Goal: Task Accomplishment & Management: Complete application form

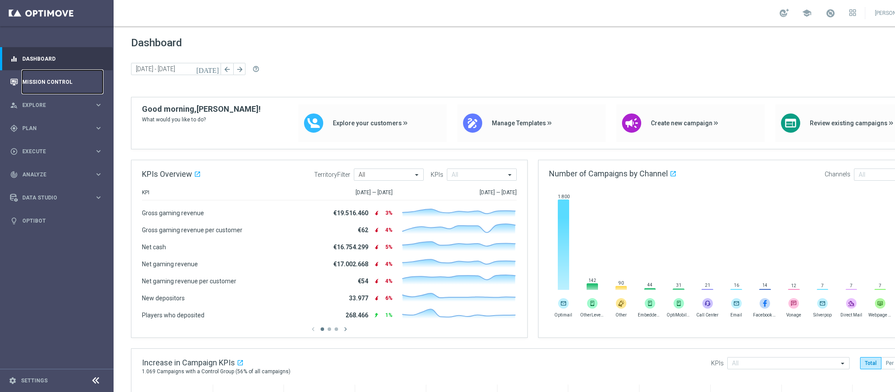
click at [67, 73] on link "Mission Control" at bounding box center [62, 81] width 80 height 23
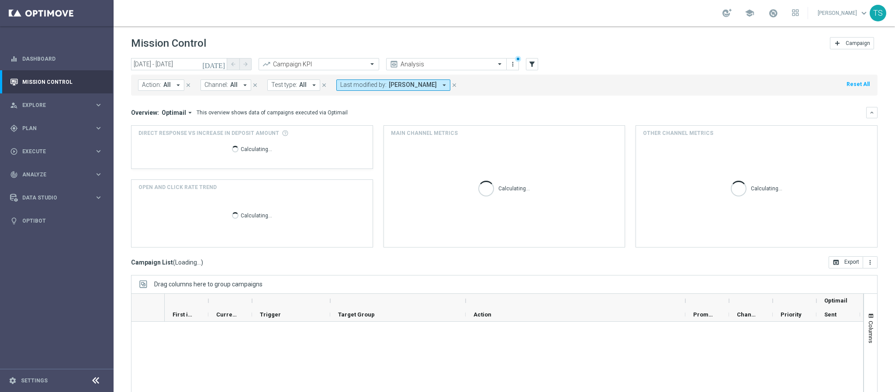
click at [223, 63] on icon "[DATE]" at bounding box center [214, 64] width 24 height 8
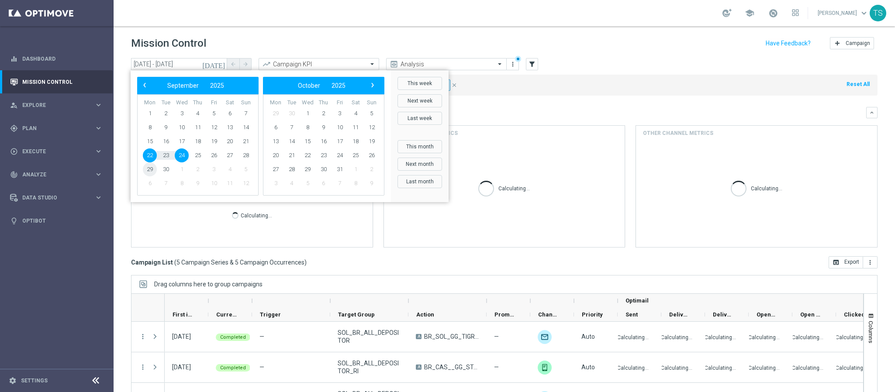
click at [148, 170] on span "29" at bounding box center [150, 169] width 14 height 14
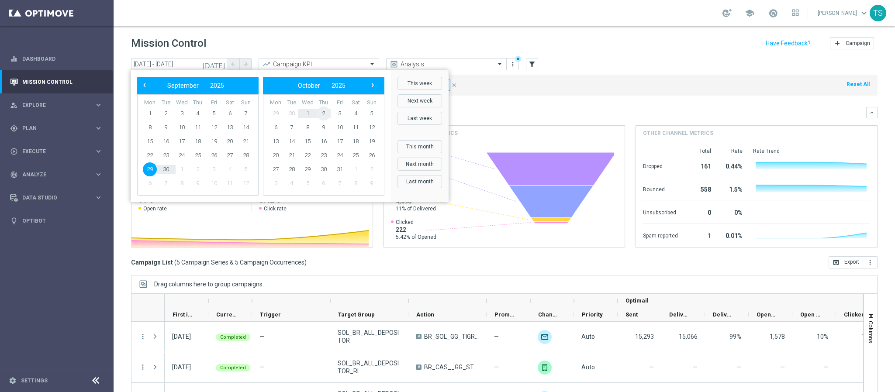
click at [326, 113] on span "2" at bounding box center [324, 114] width 14 height 14
type input "29 Sep 2025 - 02 Oct 2025"
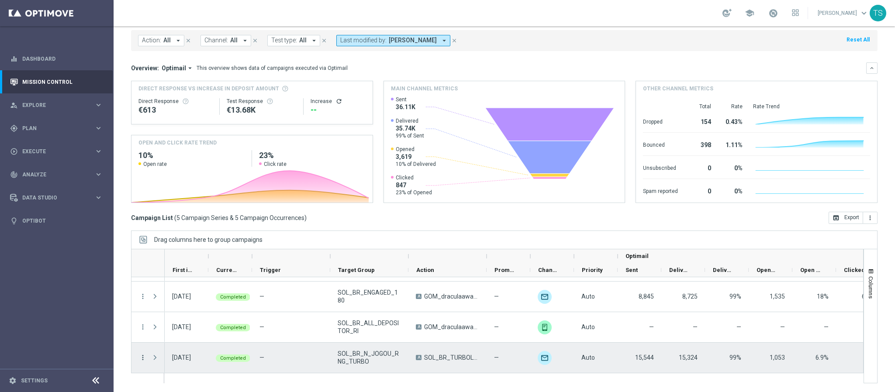
click at [145, 358] on icon "more_vert" at bounding box center [143, 358] width 8 height 8
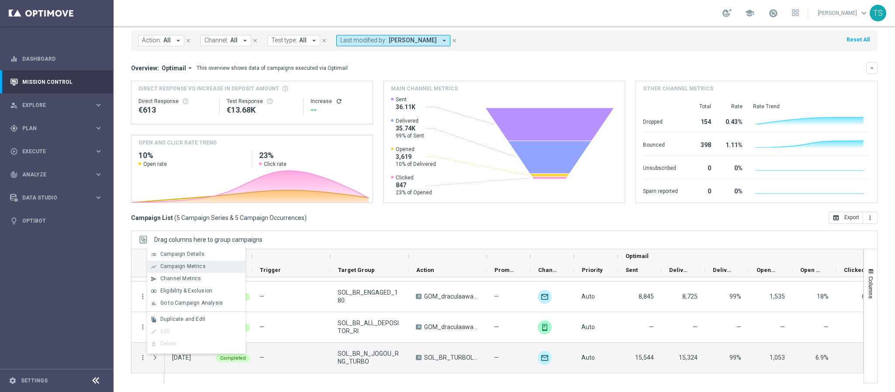
click at [211, 264] on div "Campaign Metrics" at bounding box center [200, 266] width 81 height 6
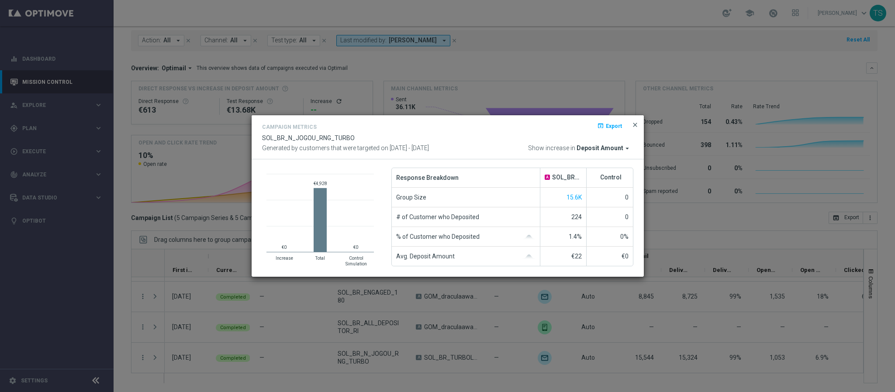
click at [636, 125] on span "close" at bounding box center [635, 124] width 7 height 7
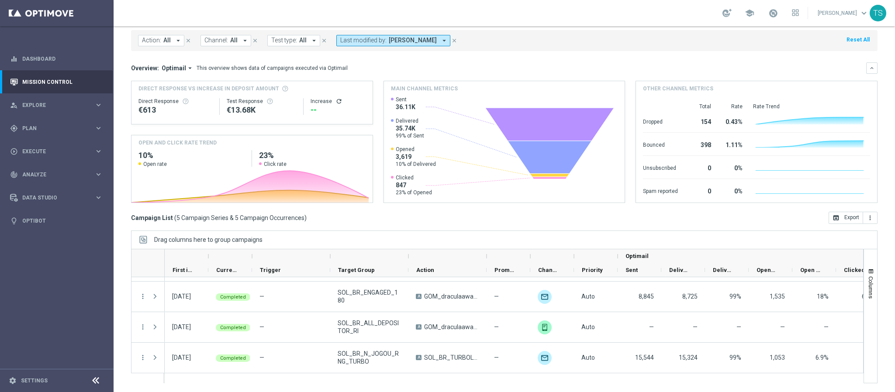
click at [636, 125] on div "Total Rate Rate Trend Dropped 154 0.43% Created with Highcharts 9.3.3 Bounced 3…" at bounding box center [756, 149] width 241 height 107
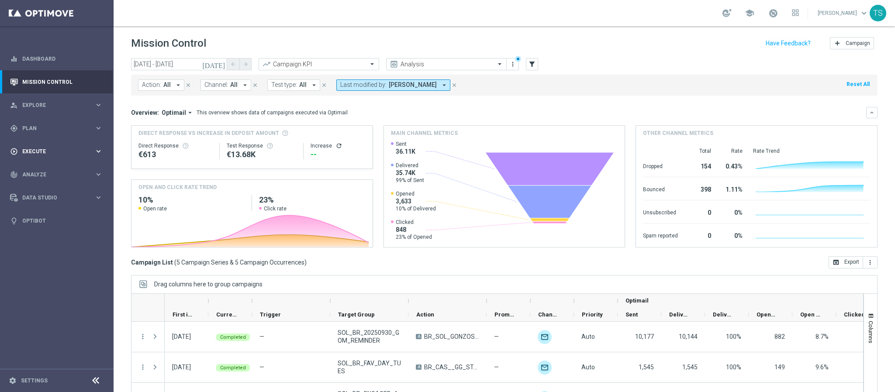
click at [37, 151] on span "Execute" at bounding box center [58, 151] width 72 height 5
click at [45, 103] on span "Explore" at bounding box center [58, 105] width 72 height 5
click at [42, 232] on span "Plan" at bounding box center [58, 233] width 72 height 5
click at [51, 172] on span "Templates" at bounding box center [54, 172] width 62 height 5
click at [55, 214] on link "OptiMobile Push" at bounding box center [59, 211] width 64 height 7
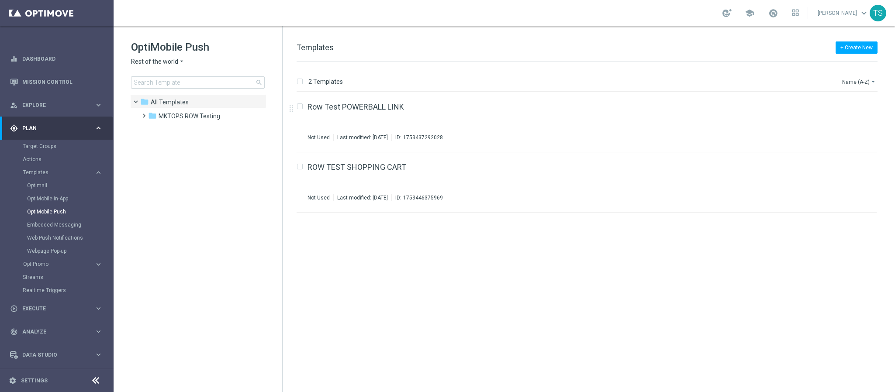
click at [159, 59] on span "Rest of the world" at bounding box center [154, 62] width 47 height 8
click at [0, 0] on span "SorteOnline regulated TEST" at bounding box center [0, 0] width 0 height 0
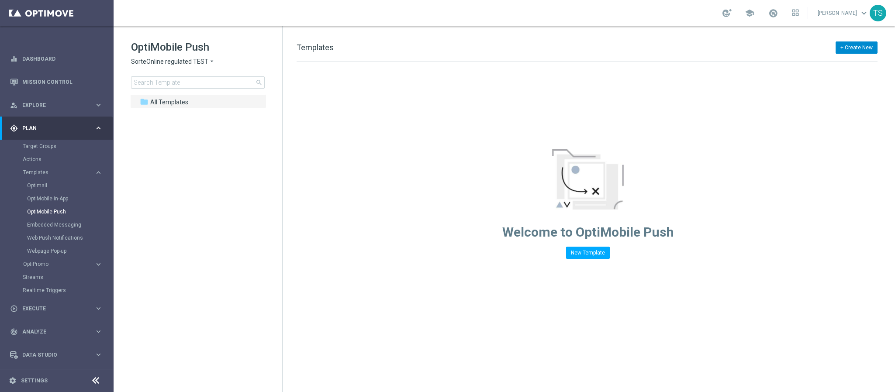
click at [850, 42] on button "+ Create New" at bounding box center [857, 47] width 42 height 12
click at [835, 63] on span "New Template" at bounding box center [832, 64] width 35 height 6
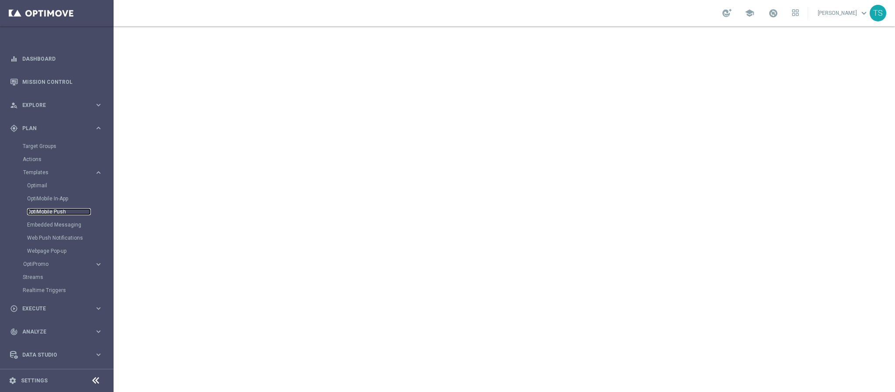
click at [57, 210] on link "OptiMobile Push" at bounding box center [59, 211] width 64 height 7
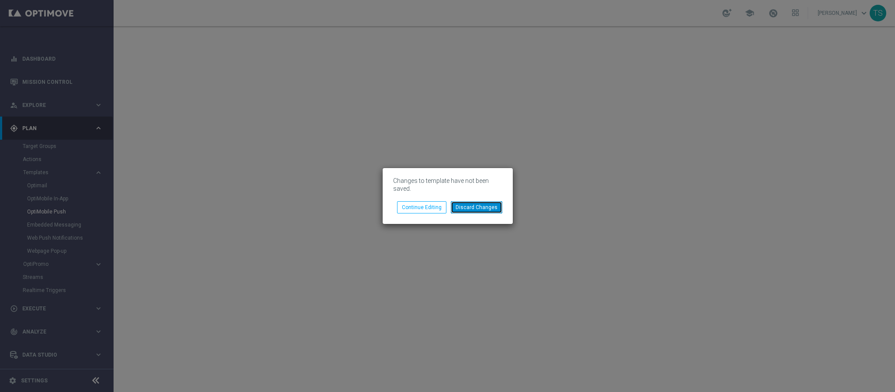
click at [470, 207] on button "Discard Changes" at bounding box center [477, 207] width 52 height 12
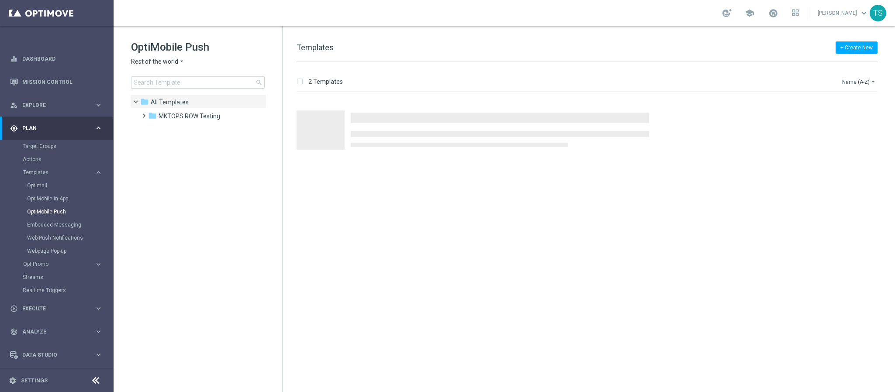
click at [166, 59] on span "Rest of the world" at bounding box center [154, 62] width 47 height 8
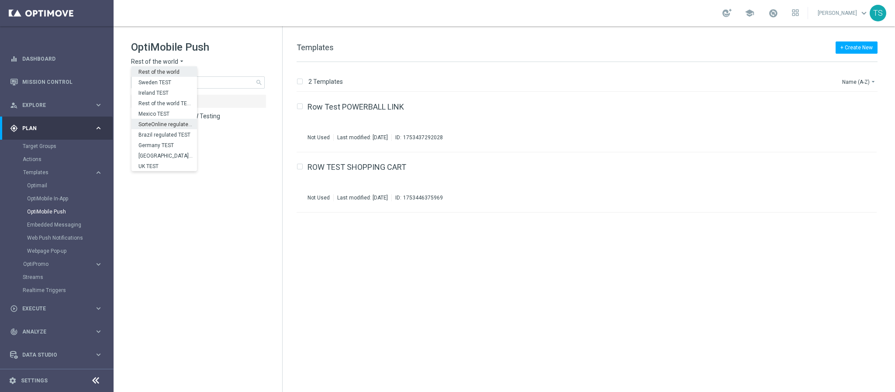
click at [0, 0] on span "SorteOnline regulated TEST" at bounding box center [0, 0] width 0 height 0
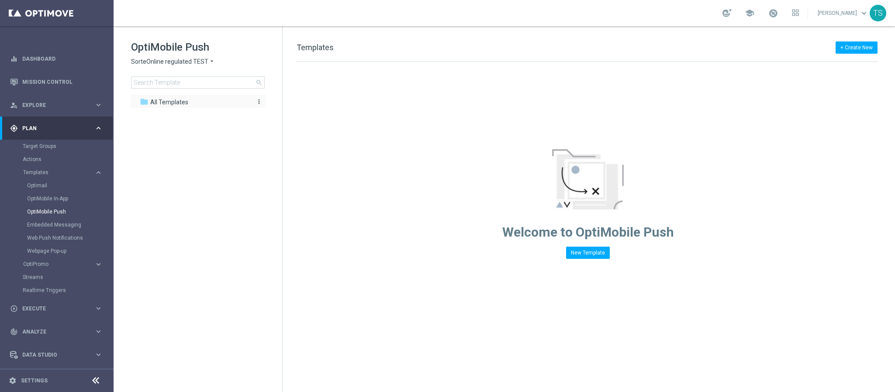
click at [183, 101] on span "All Templates" at bounding box center [169, 102] width 38 height 8
click at [844, 49] on button "+ Create New" at bounding box center [857, 47] width 42 height 12
click at [831, 63] on span "New Template" at bounding box center [832, 64] width 35 height 6
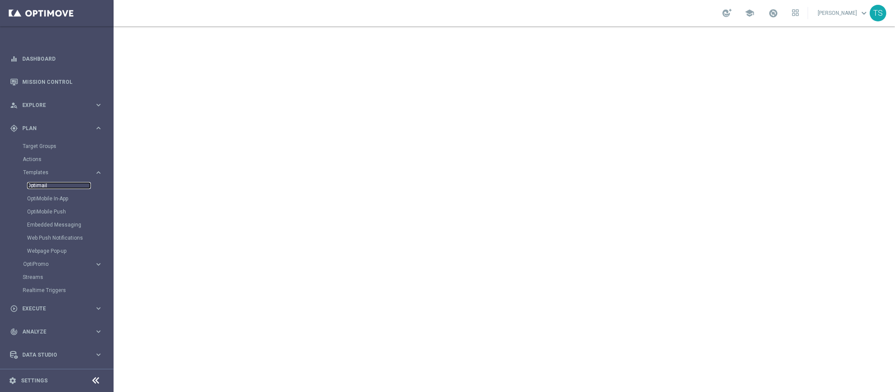
click at [44, 188] on link "Optimail" at bounding box center [59, 185] width 64 height 7
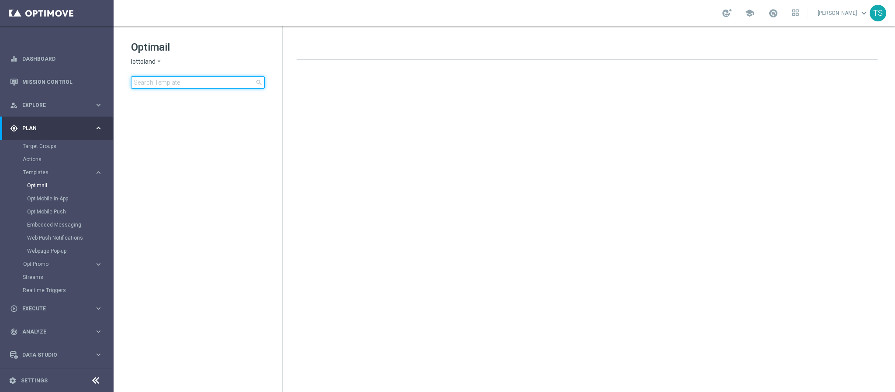
click at [207, 76] on input at bounding box center [198, 82] width 134 height 12
drag, startPoint x: 158, startPoint y: 55, endPoint x: 153, endPoint y: 55, distance: 4.4
click at [157, 55] on div "Optimail lottoland arrow_drop_down × lottoland search" at bounding box center [206, 64] width 151 height 48
click at [153, 56] on div "Optimail lottoland arrow_drop_down × lottoland search" at bounding box center [206, 64] width 151 height 48
click at [153, 62] on span "lottoland" at bounding box center [143, 62] width 24 height 8
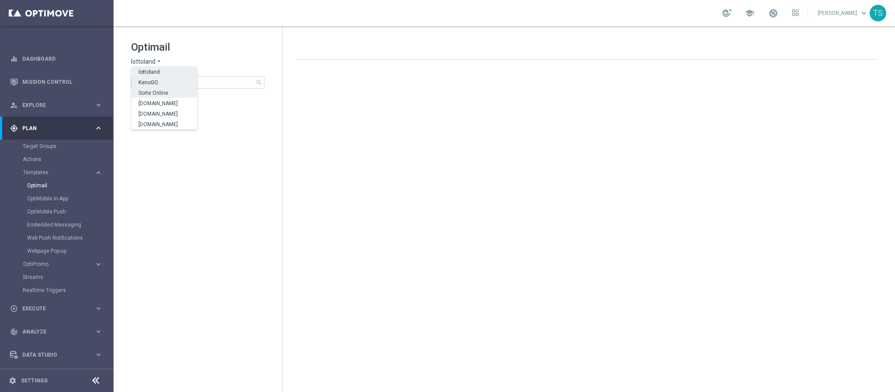
click at [177, 93] on div "Sorte Online" at bounding box center [164, 92] width 66 height 10
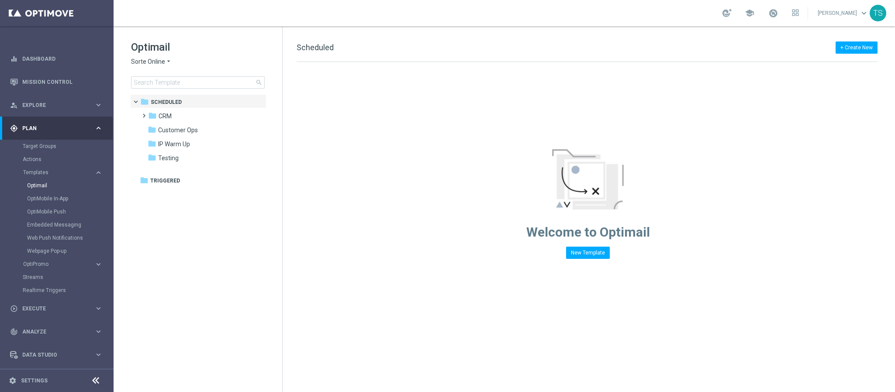
click at [162, 63] on span "Sorte Online" at bounding box center [148, 62] width 34 height 8
click at [0, 0] on span "Sorteonline.bet.br" at bounding box center [0, 0] width 0 height 0
click at [207, 81] on input at bounding box center [198, 82] width 134 height 12
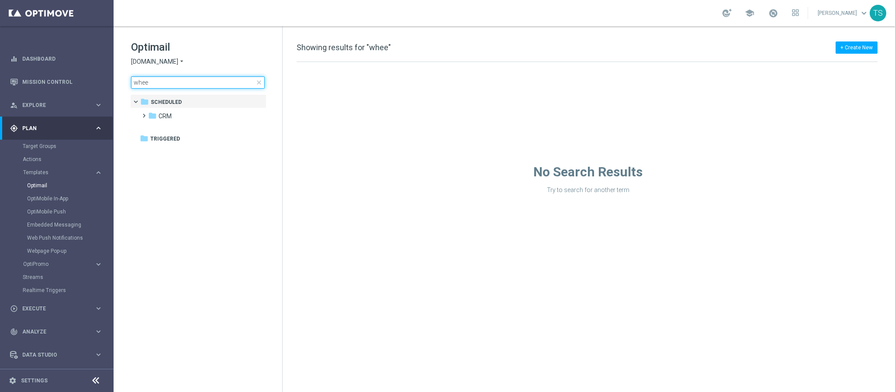
type input "wheel"
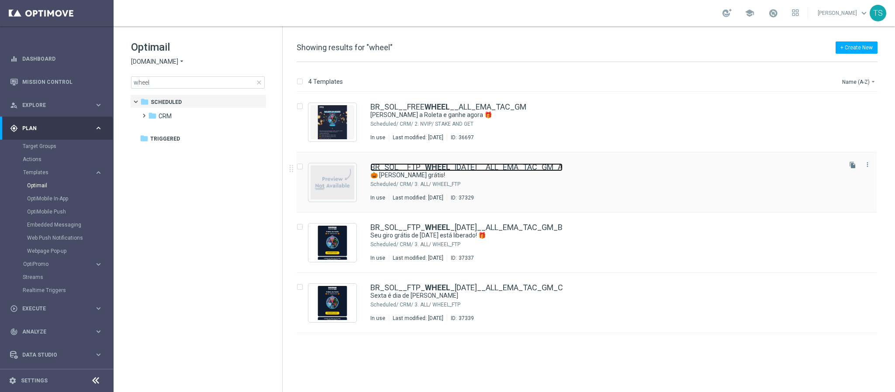
click at [438, 166] on b "WHEEL" at bounding box center [437, 166] width 25 height 9
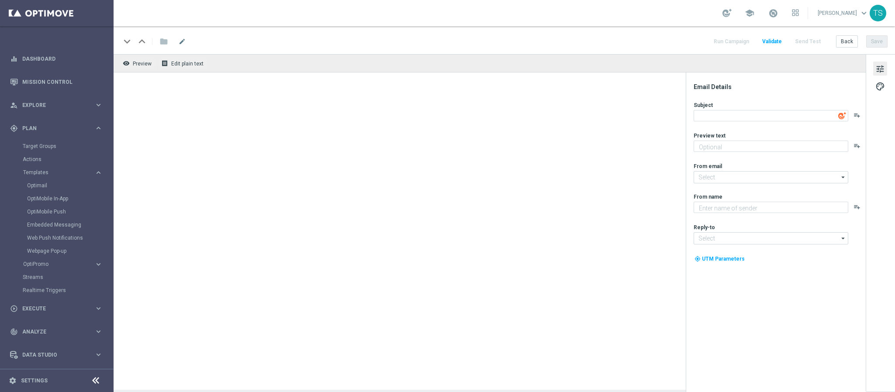
type textarea "🎃 Gire grátis!"
type textarea "Você pode ganhar prêmios incríveis!"
type input "contato@email.sorteonline.bet.br"
type textarea "Sorteonline.bet.br"
type input "suporte@sorteonline.bet.br"
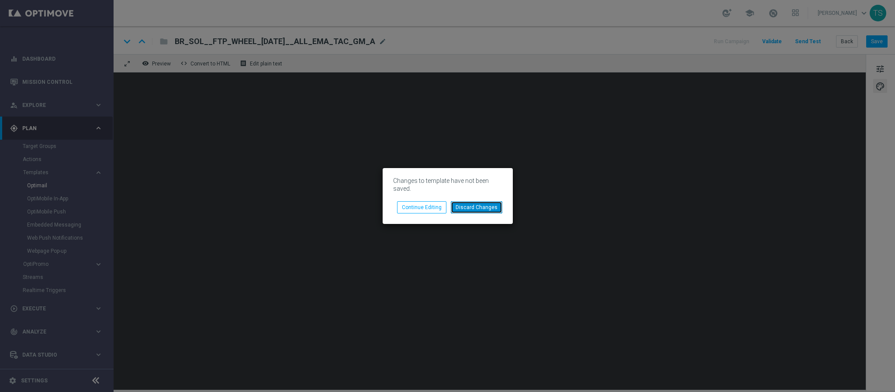
click at [468, 207] on button "Discard Changes" at bounding box center [477, 207] width 52 height 12
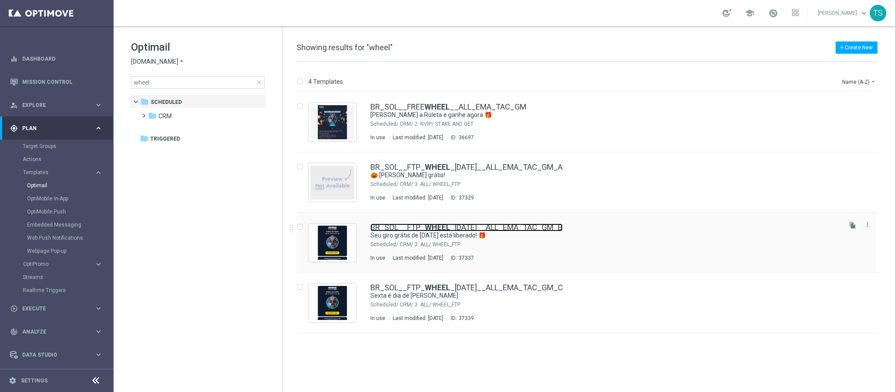
click at [446, 227] on b "WHEEL" at bounding box center [437, 227] width 25 height 9
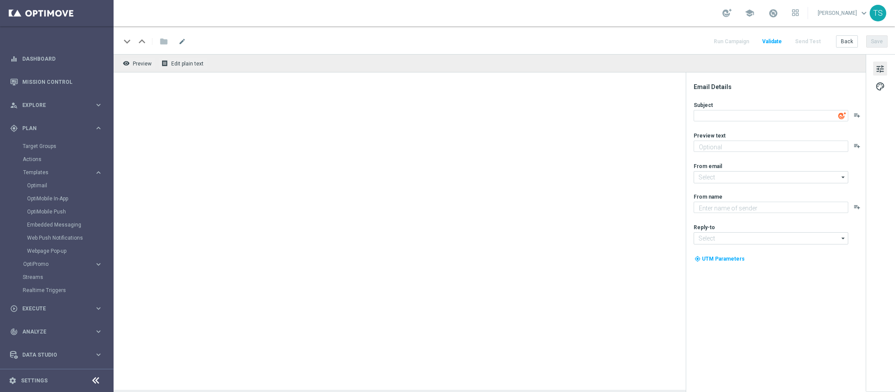
type input "contato@email.sorteonline.bet.br"
type textarea "Sorteonline.bet.br"
type input "suporte@sorteonline.bet.br"
type textarea "Seu giro grátis de Halloween está liberado! 🎁"
type textarea "Você pode ganhar prêmios incríveis!"
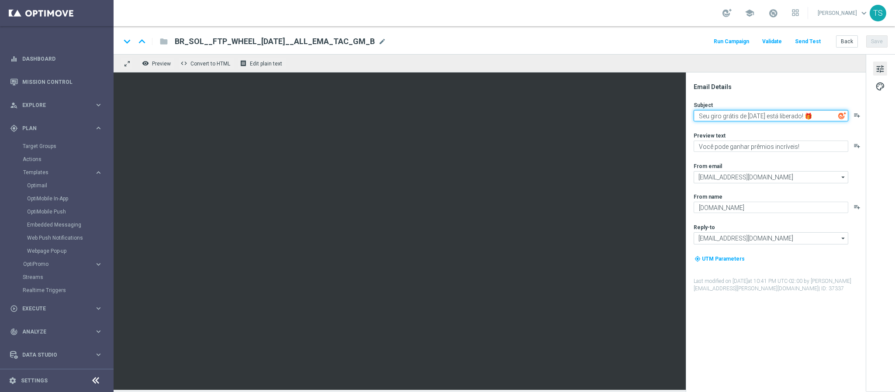
click at [727, 116] on textarea "Seu giro grátis de Halloween está liberado! 🎁" at bounding box center [771, 115] width 155 height 11
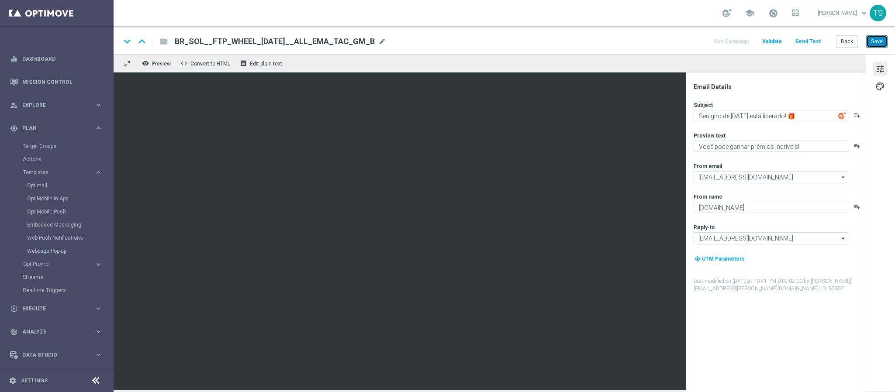
click at [877, 44] on button "Save" at bounding box center [876, 41] width 21 height 12
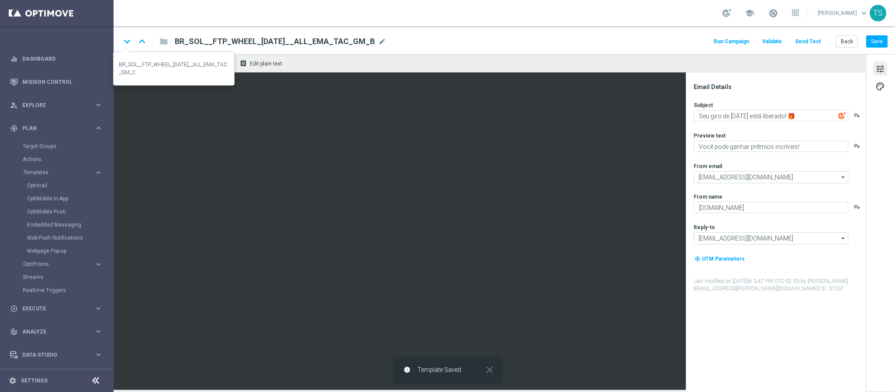
click at [128, 41] on icon "keyboard_arrow_down" at bounding box center [127, 41] width 13 height 13
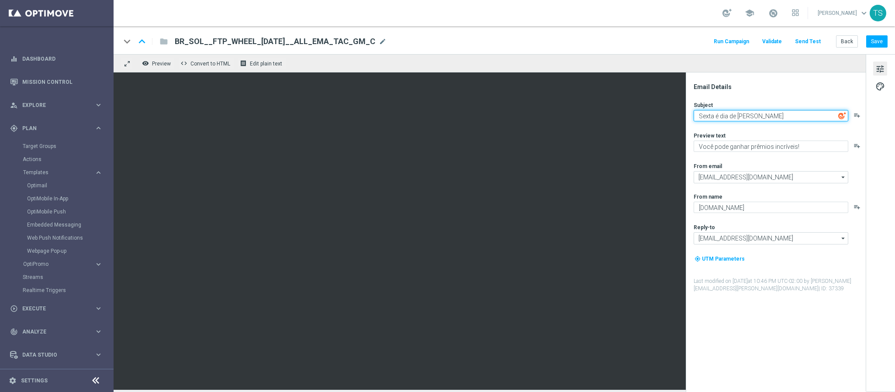
drag, startPoint x: 756, startPoint y: 114, endPoint x: 831, endPoint y: 105, distance: 74.8
click at [829, 105] on div "Subject Sexta é dia de Roleta da Sorte playlist_add" at bounding box center [779, 111] width 171 height 20
type textarea "Sexta é dia de Roleta!"
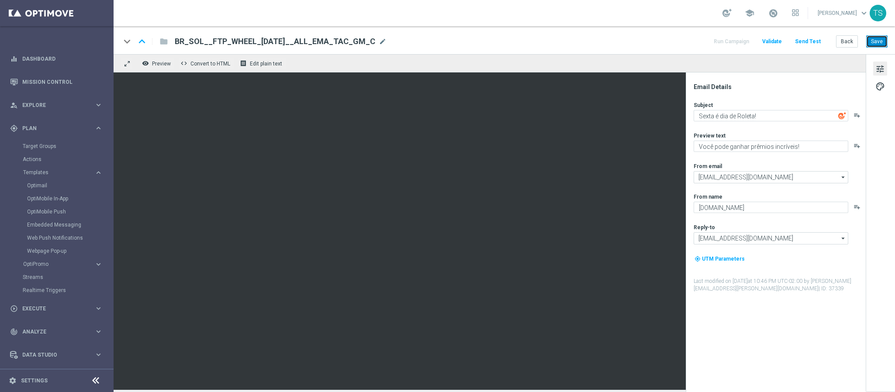
click at [871, 45] on button "Save" at bounding box center [876, 41] width 21 height 12
click at [879, 41] on button "Save" at bounding box center [876, 41] width 21 height 12
click at [46, 147] on link "Target Groups" at bounding box center [57, 146] width 68 height 7
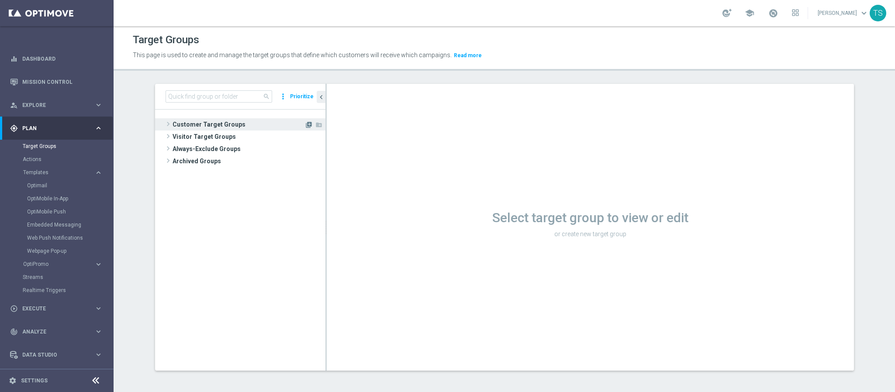
click at [305, 125] on icon "library_add" at bounding box center [308, 124] width 7 height 7
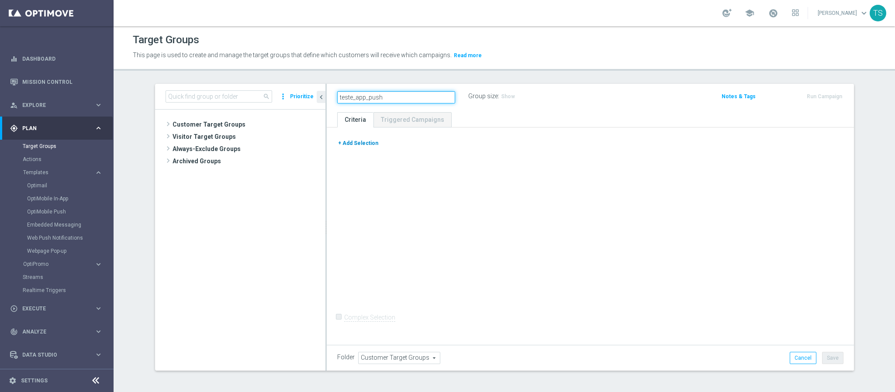
type input "teste_app_push"
click at [357, 148] on button "+ Add Selection" at bounding box center [358, 143] width 42 height 10
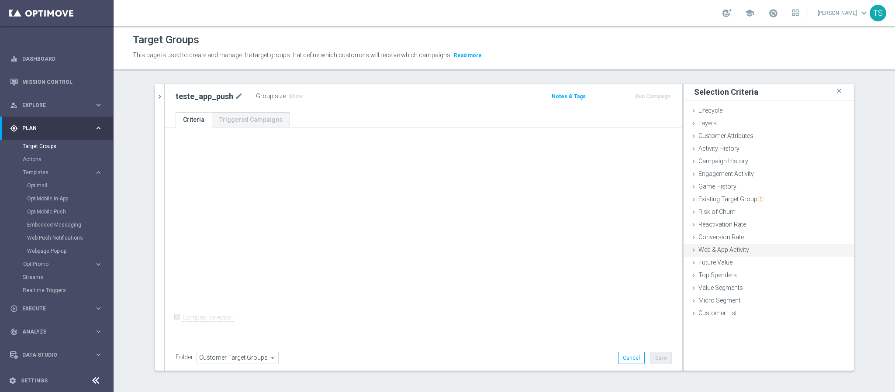
click at [718, 253] on div "Web & App Activity done" at bounding box center [769, 250] width 170 height 13
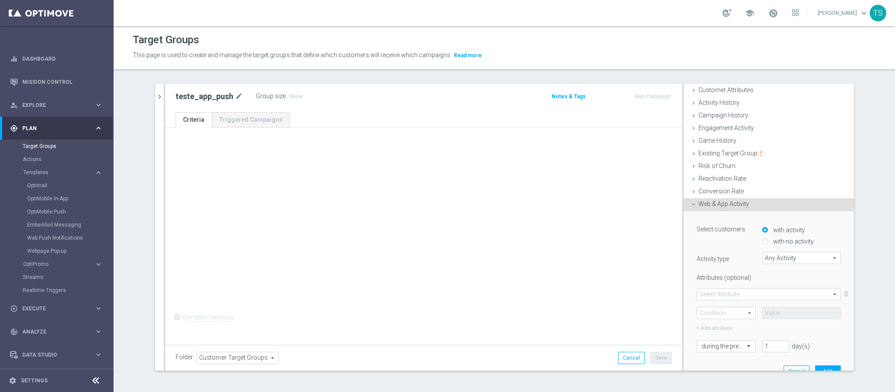
scroll to position [66, 0]
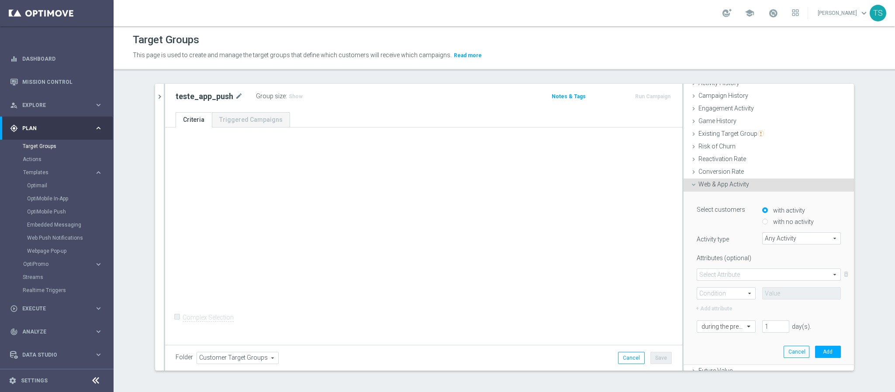
click at [803, 240] on span "Any Activity" at bounding box center [802, 238] width 78 height 11
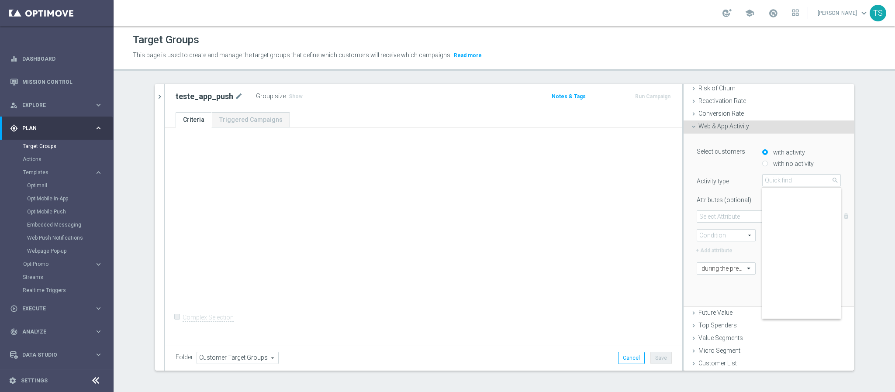
scroll to position [0, 0]
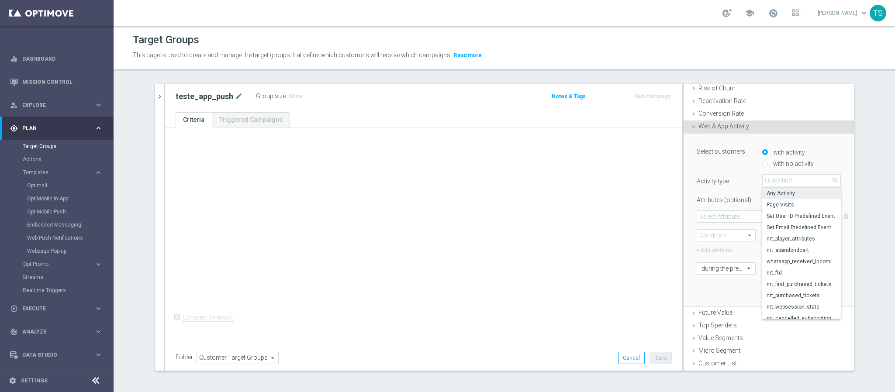
click at [796, 191] on span "Any Activity" at bounding box center [802, 193] width 70 height 7
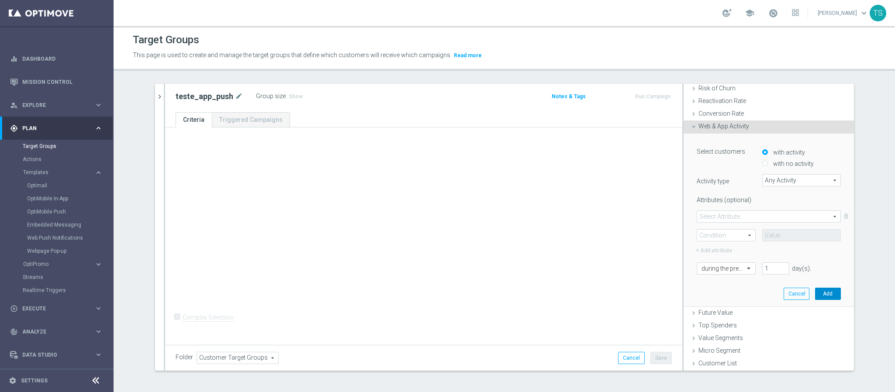
click at [818, 292] on button "Add" at bounding box center [828, 294] width 26 height 12
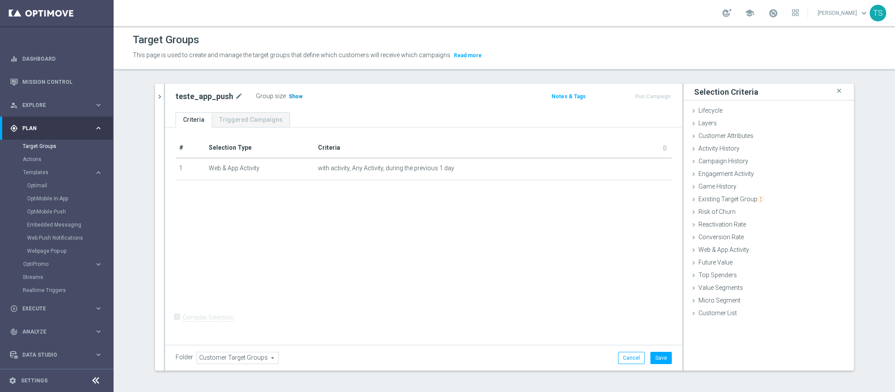
click at [294, 97] on h3 "Show" at bounding box center [296, 97] width 16 height 10
click at [720, 124] on div "Layers done" at bounding box center [769, 123] width 170 height 13
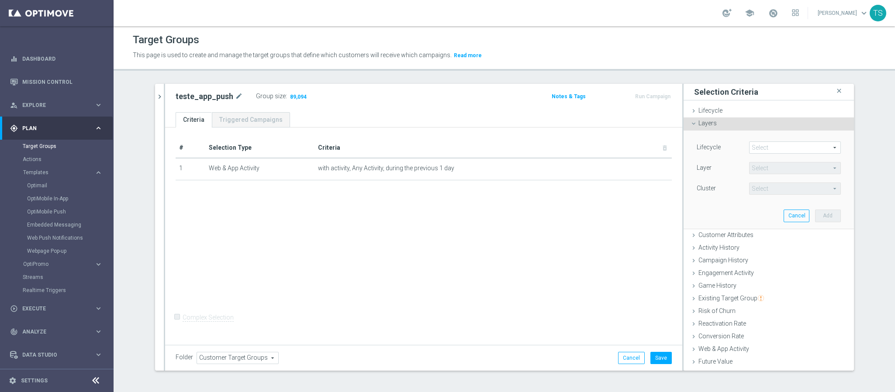
click at [730, 126] on div "Layers done" at bounding box center [769, 123] width 170 height 13
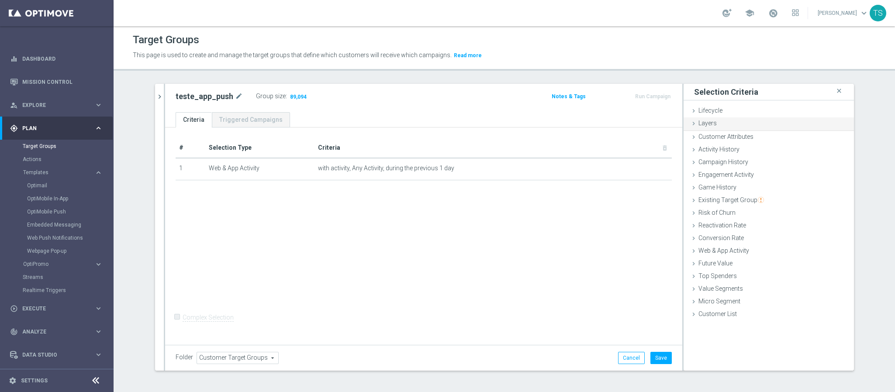
click at [735, 124] on div "Layers done" at bounding box center [769, 123] width 170 height 13
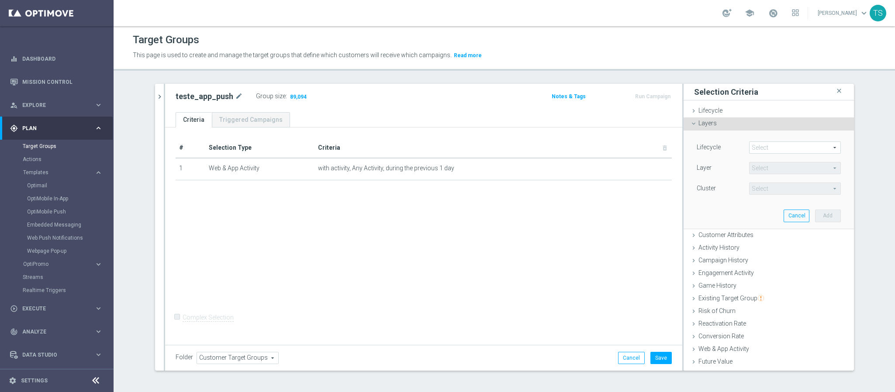
click at [763, 147] on span at bounding box center [795, 147] width 91 height 11
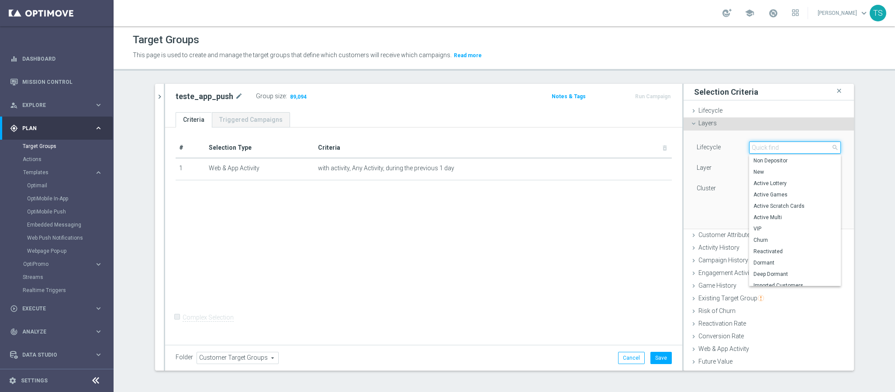
click at [767, 145] on input "search" at bounding box center [795, 148] width 92 height 12
click at [735, 109] on div "Lifecycle done" at bounding box center [769, 111] width 170 height 13
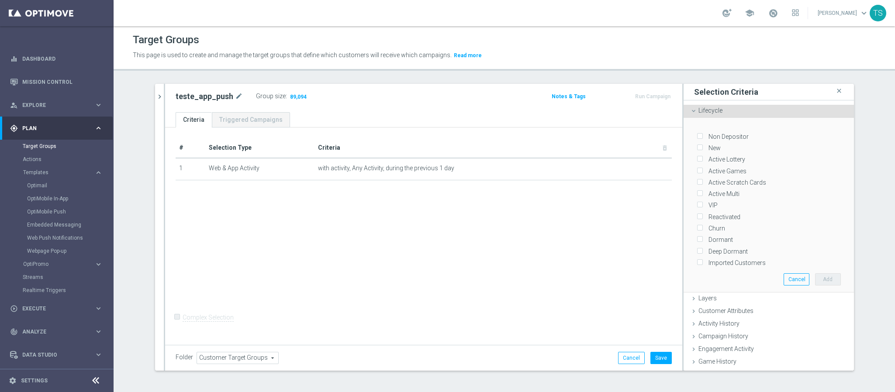
click at [735, 109] on div "Lifecycle done" at bounding box center [769, 111] width 170 height 13
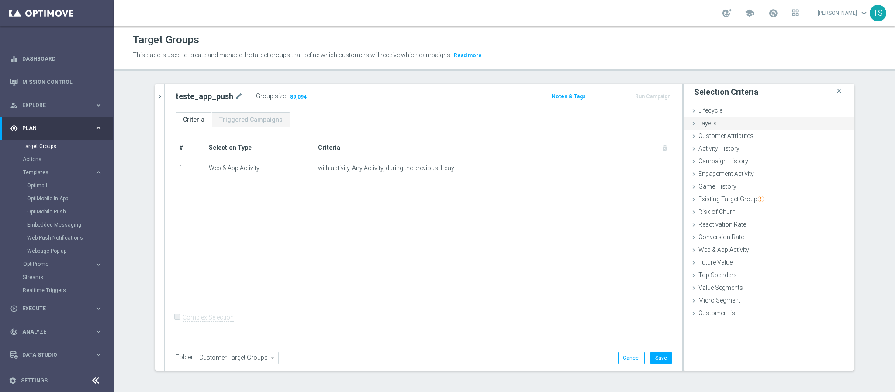
click at [729, 125] on div "Layers done" at bounding box center [769, 123] width 170 height 13
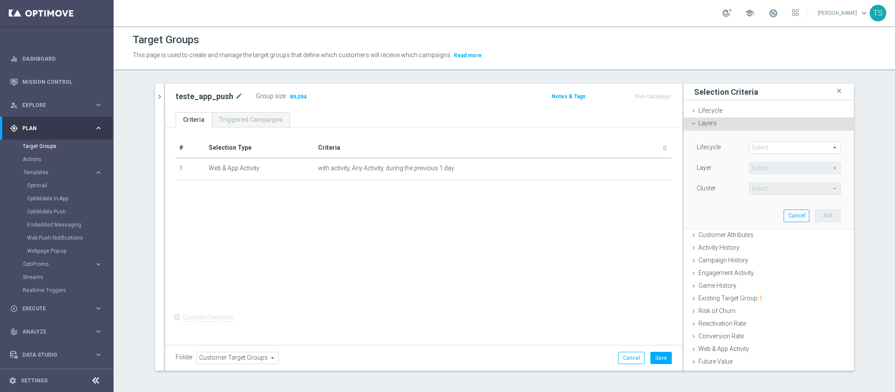
click at [763, 143] on div "Select arrow_drop_down search" at bounding box center [795, 148] width 92 height 12
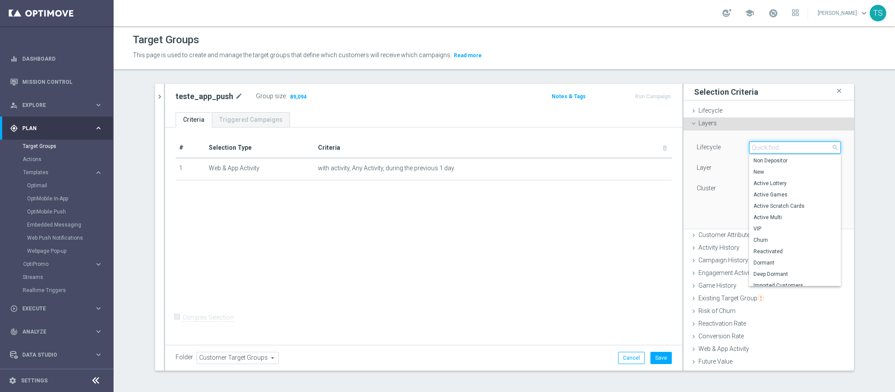
click at [760, 151] on input "search" at bounding box center [795, 148] width 92 height 12
click at [727, 126] on div "Layers done" at bounding box center [769, 123] width 170 height 13
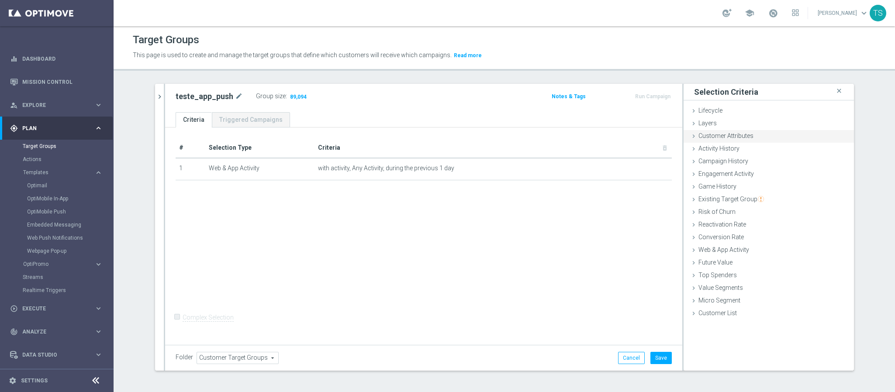
click at [747, 135] on span "Customer Attributes" at bounding box center [725, 135] width 55 height 7
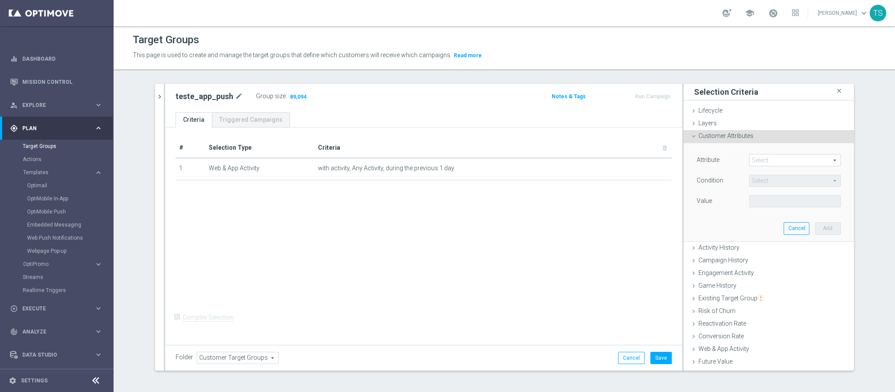
click at [780, 163] on span at bounding box center [795, 160] width 91 height 11
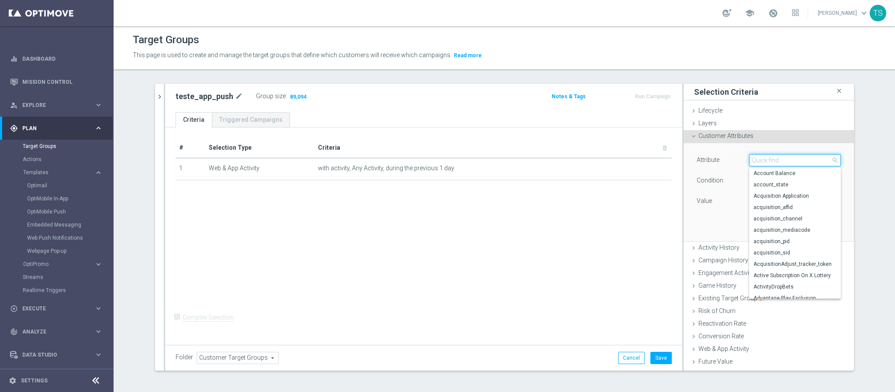
click at [772, 161] on input "search" at bounding box center [795, 160] width 92 height 12
type input "terr"
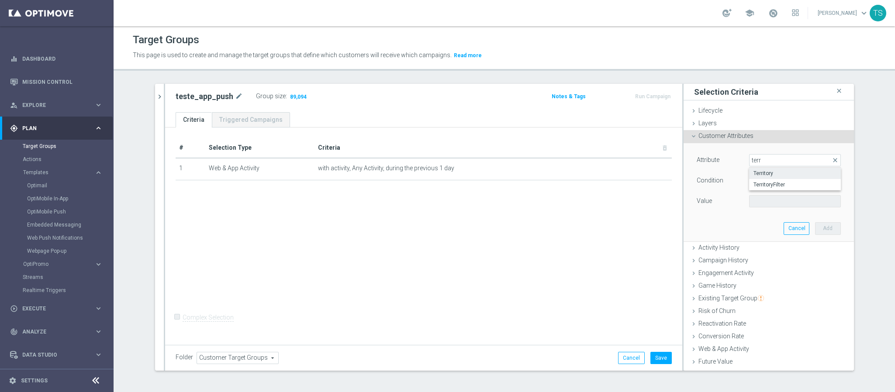
click at [763, 176] on span "Territory" at bounding box center [794, 173] width 83 height 7
type input "Territory"
type input "Equals"
click at [780, 164] on span "Territory" at bounding box center [795, 160] width 91 height 11
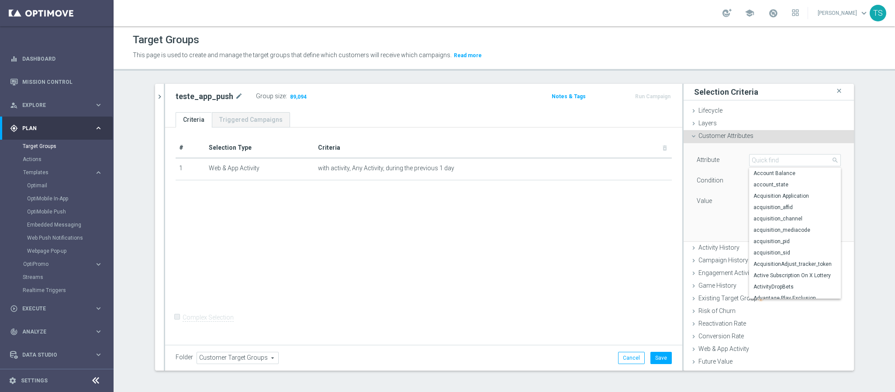
click at [867, 164] on section "search more_vert Prioritize Customer Target Groups library_add create_new_folder" at bounding box center [504, 234] width 781 height 301
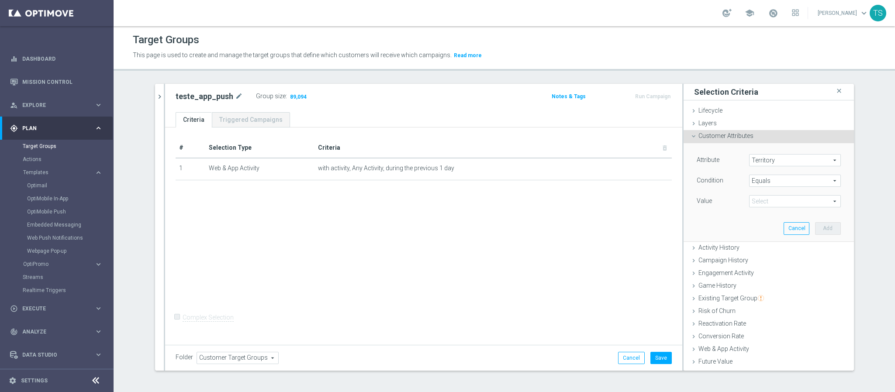
click at [766, 204] on span at bounding box center [795, 201] width 91 height 11
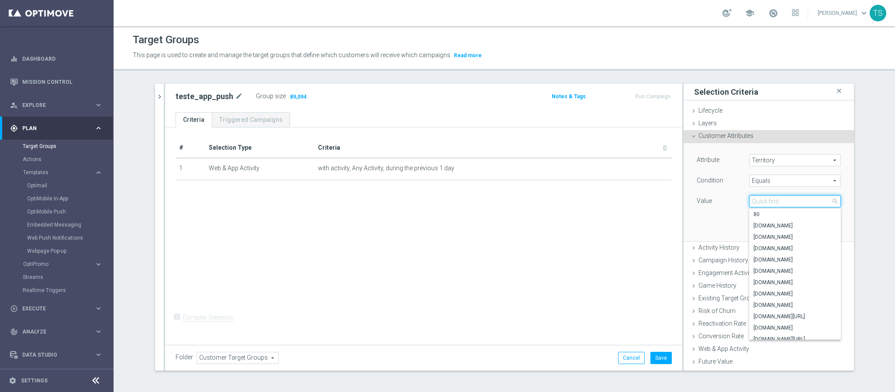
click at [775, 202] on input "search" at bounding box center [795, 201] width 92 height 12
type input "sorte"
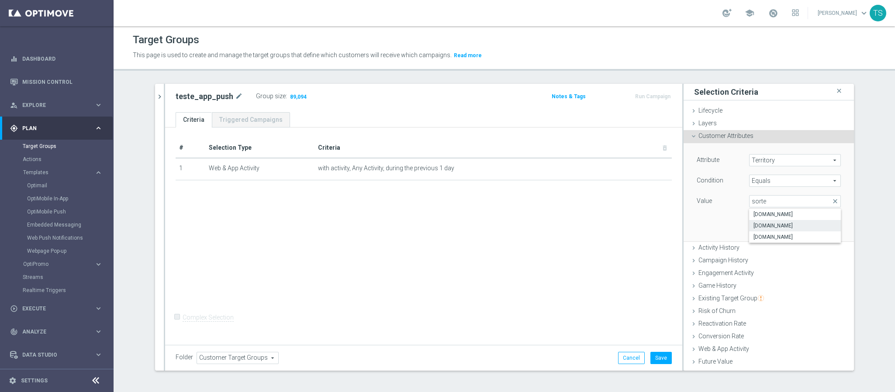
click at [808, 225] on span "www.sorteonline.bet.br" at bounding box center [794, 225] width 83 height 7
type input "www.sorteonline.bet.br"
click at [822, 228] on button "Add" at bounding box center [828, 228] width 26 height 12
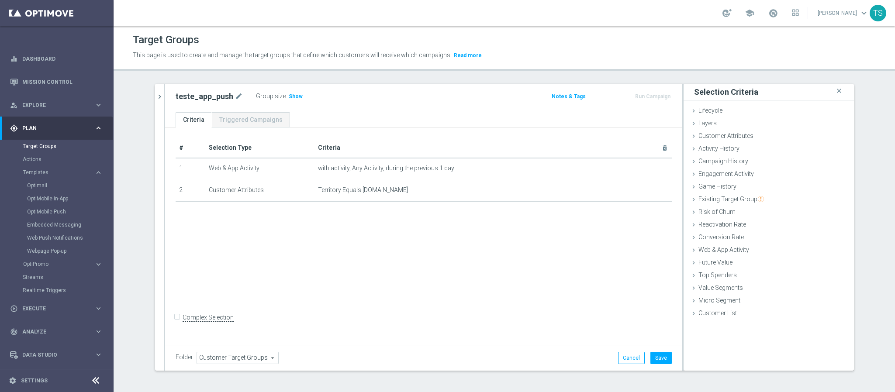
click at [295, 95] on div "Group size : Show" at bounding box center [299, 95] width 87 height 10
click at [278, 101] on div "Group size : Show" at bounding box center [299, 96] width 87 height 12
click at [289, 98] on span "Show" at bounding box center [296, 96] width 14 height 6
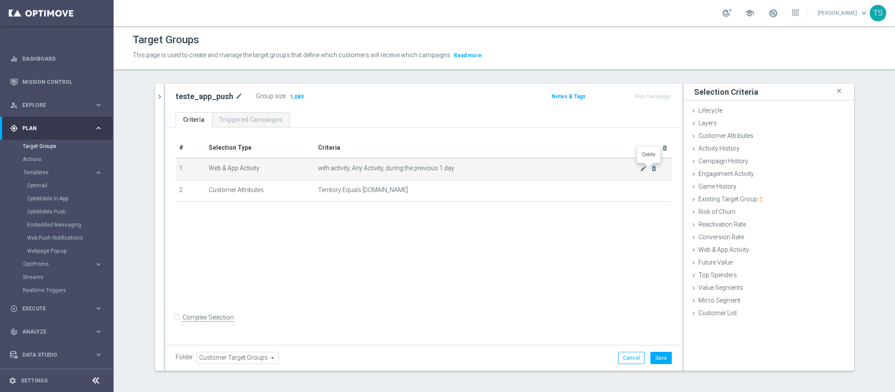
drag, startPoint x: 651, startPoint y: 168, endPoint x: 546, endPoint y: 167, distance: 105.7
click at [652, 168] on icon "delete_forever" at bounding box center [653, 168] width 7 height 7
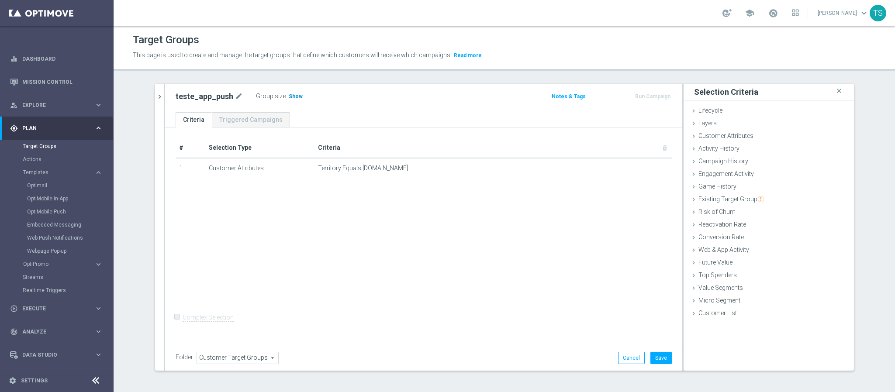
click at [288, 92] on h3 "Show" at bounding box center [296, 97] width 16 height 10
click at [729, 134] on span "Customer Attributes" at bounding box center [725, 135] width 55 height 7
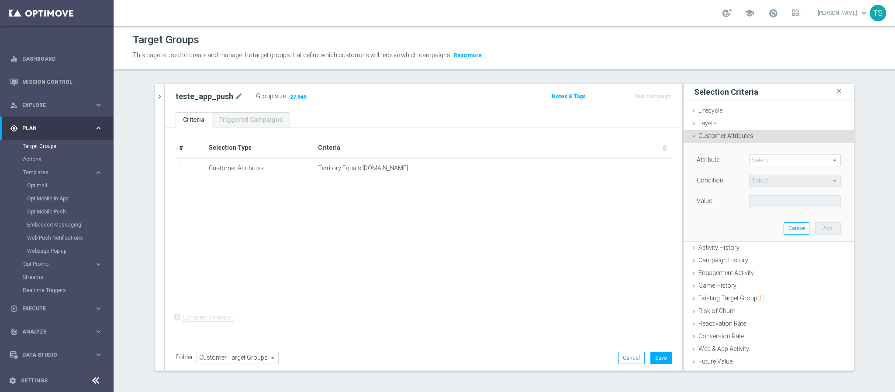
click at [756, 162] on span at bounding box center [795, 160] width 91 height 11
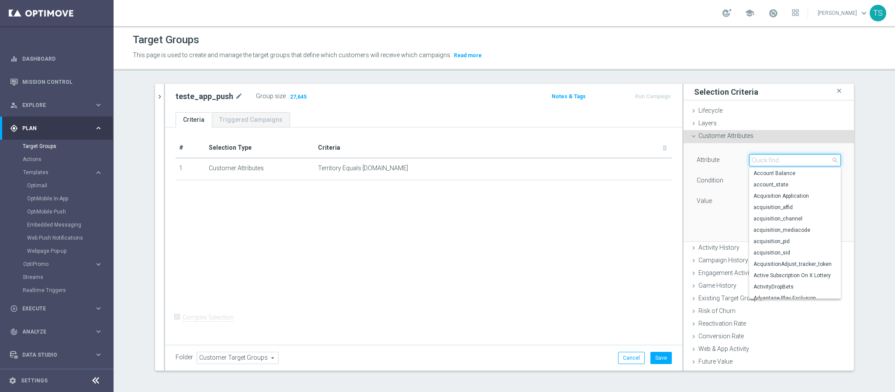
click at [756, 162] on input "search" at bounding box center [795, 160] width 92 height 12
type input "push"
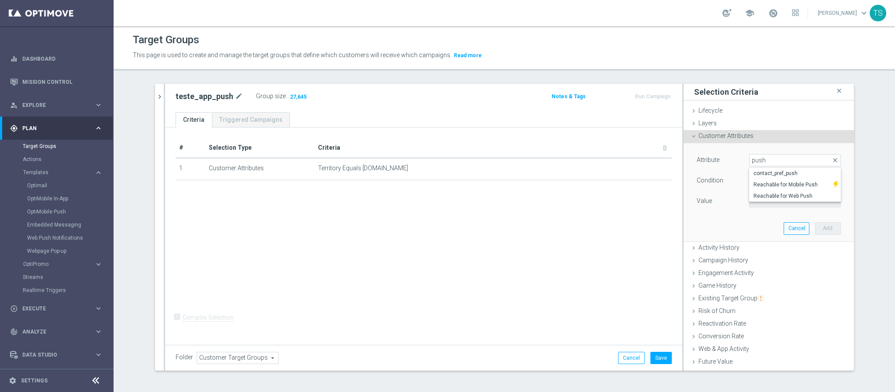
click at [794, 174] on span "contact_pref_push" at bounding box center [794, 173] width 83 height 7
type input "contact_pref_push"
type input "Equals"
click at [784, 204] on span at bounding box center [795, 201] width 91 height 11
click at [772, 227] on span "yes" at bounding box center [794, 225] width 83 height 7
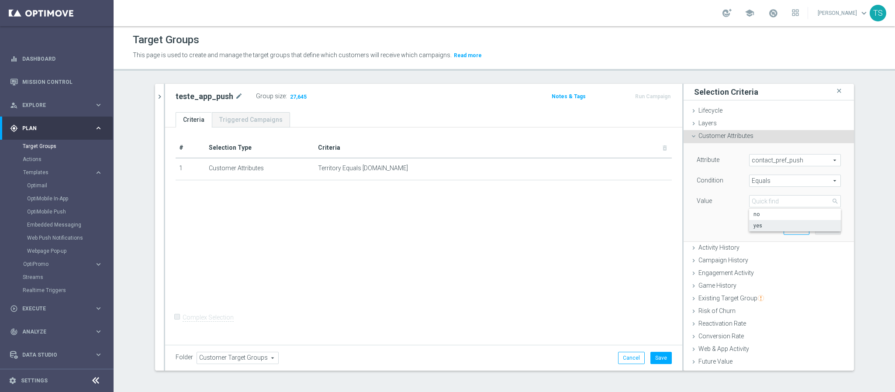
type input "yes"
click at [815, 228] on button "Add" at bounding box center [828, 228] width 26 height 12
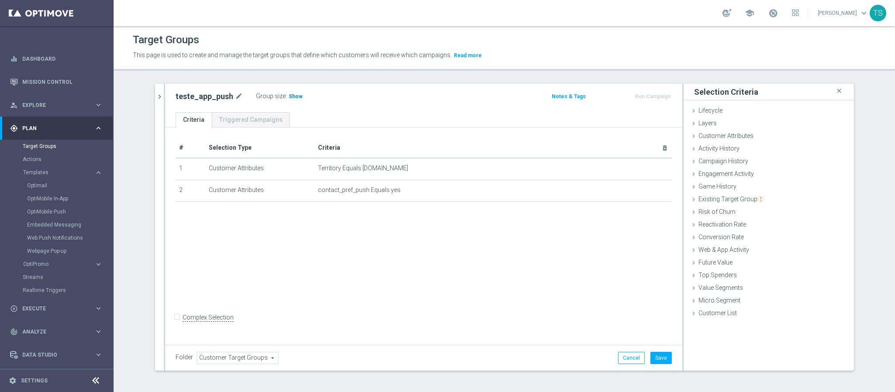
click at [290, 94] on span "Show" at bounding box center [296, 96] width 14 height 6
click at [730, 138] on span "Customer Attributes" at bounding box center [725, 135] width 55 height 7
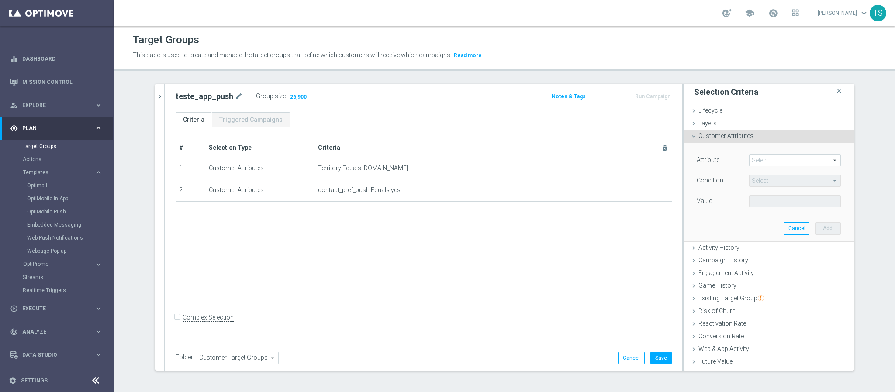
click at [751, 135] on div "Customer Attributes done selection saved" at bounding box center [769, 136] width 170 height 13
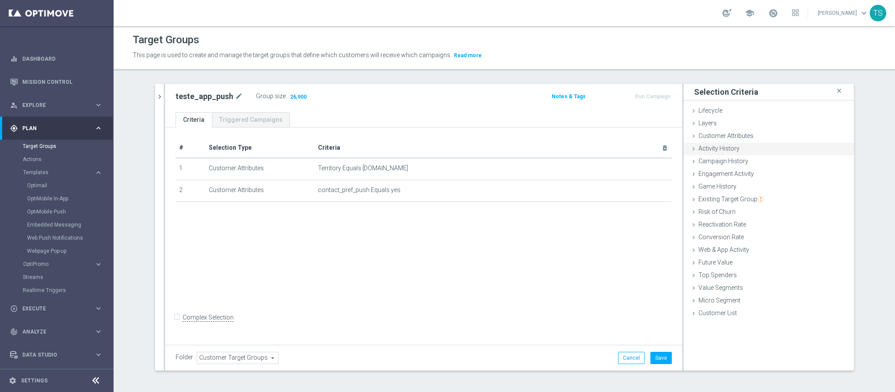
click at [755, 147] on div "Activity History done" at bounding box center [769, 149] width 170 height 13
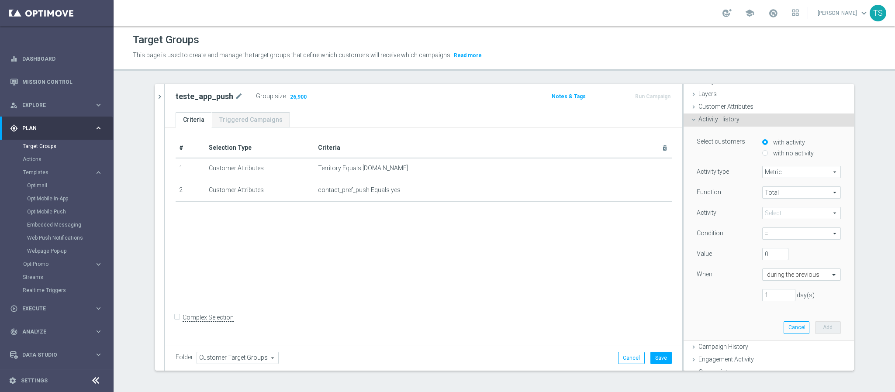
scroll to position [20, 0]
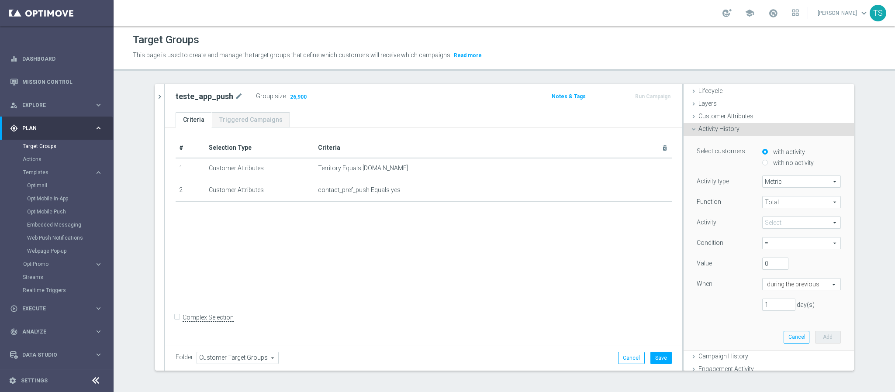
click at [754, 126] on div "Activity History done" at bounding box center [769, 129] width 170 height 13
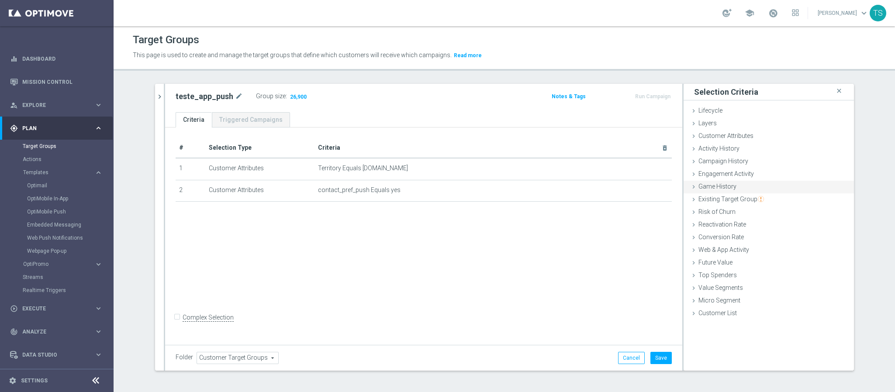
scroll to position [0, 0]
click at [759, 233] on div "Conversion Rate done" at bounding box center [769, 237] width 170 height 13
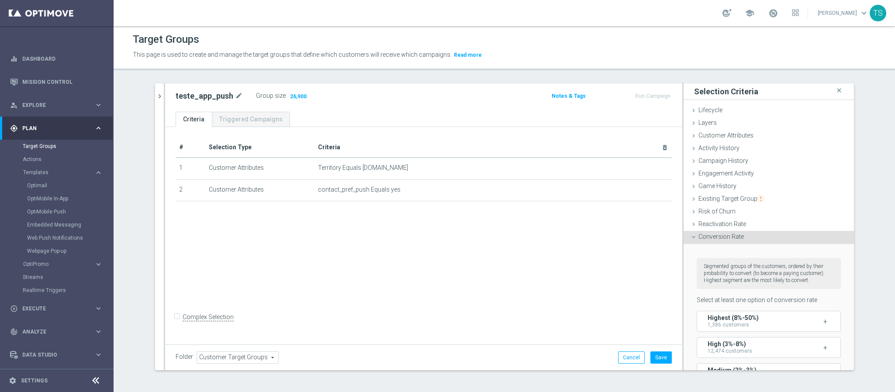
click at [759, 233] on div "Conversion Rate done" at bounding box center [769, 237] width 170 height 13
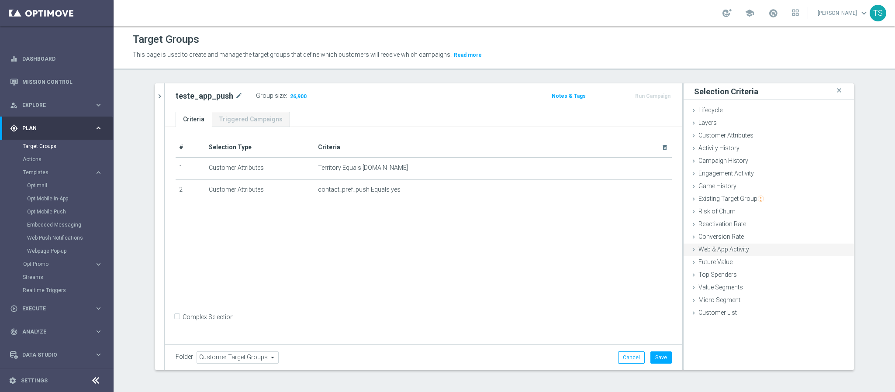
click at [748, 251] on div "Web & App Activity done selection saved" at bounding box center [769, 250] width 170 height 13
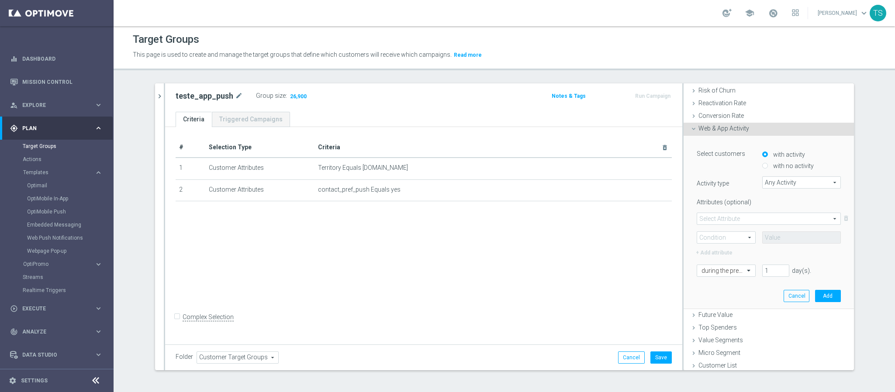
scroll to position [124, 0]
click at [781, 175] on span "Any Activity" at bounding box center [802, 179] width 78 height 11
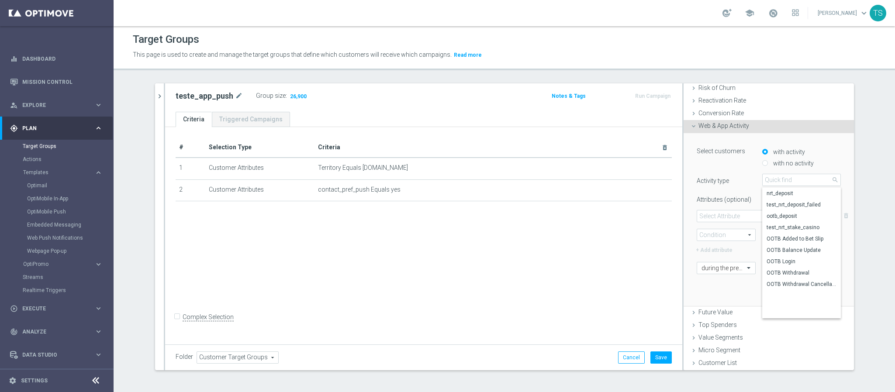
scroll to position [223, 0]
click at [776, 303] on span "login" at bounding box center [802, 301] width 70 height 7
type input "login"
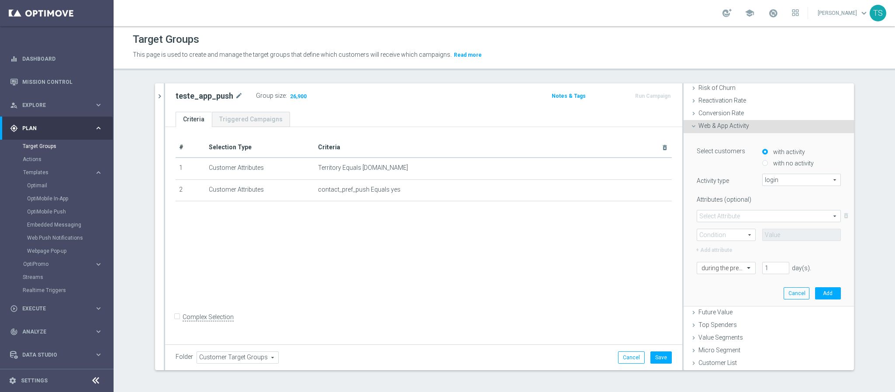
click at [765, 217] on span at bounding box center [768, 216] width 143 height 11
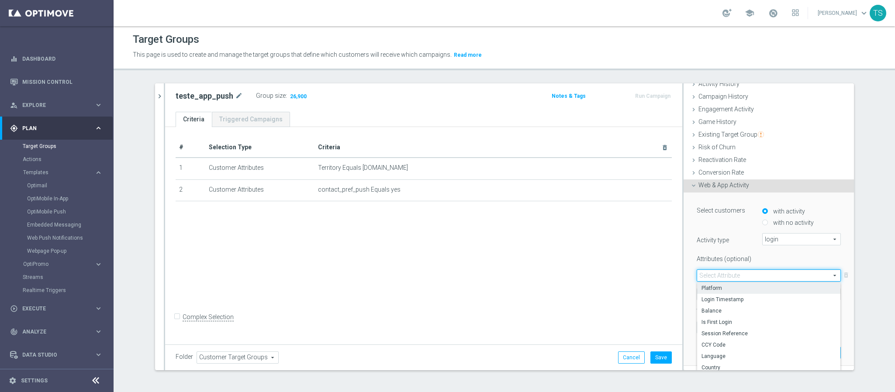
scroll to position [124, 0]
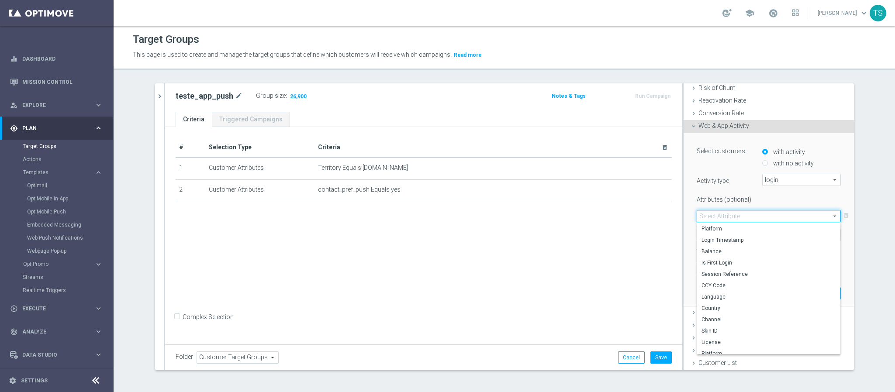
click at [829, 193] on div "Attributes (optional)" at bounding box center [768, 198] width 157 height 11
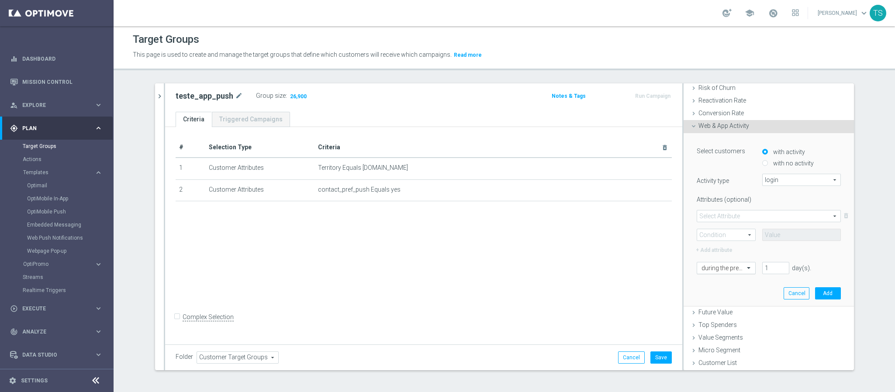
click at [732, 263] on div "during the previous" at bounding box center [726, 268] width 59 height 12
click at [725, 347] on label "this year (to date)" at bounding box center [720, 350] width 39 height 7
click at [815, 290] on button "Add" at bounding box center [828, 293] width 26 height 12
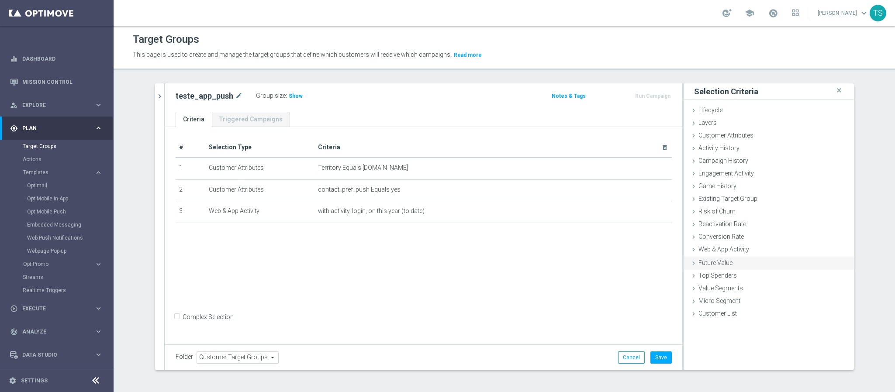
scroll to position [0, 0]
click at [650, 191] on icon "delete_forever" at bounding box center [653, 189] width 7 height 7
click at [293, 95] on span "Show" at bounding box center [296, 96] width 14 height 6
click at [750, 138] on div "Customer Attributes done selection saved" at bounding box center [769, 136] width 170 height 13
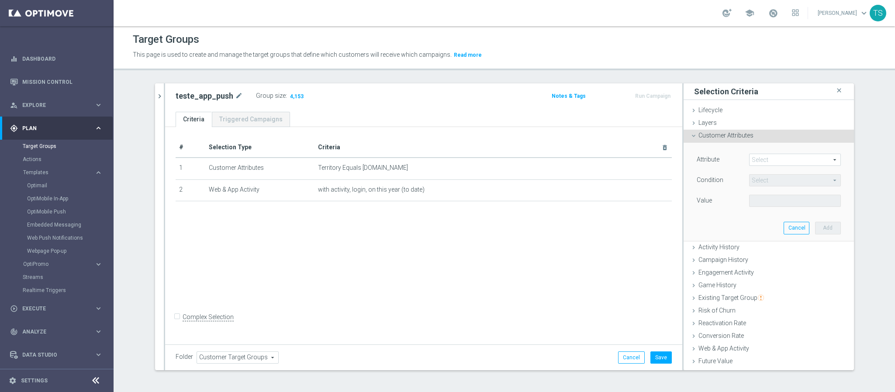
click at [761, 156] on span at bounding box center [795, 159] width 91 height 11
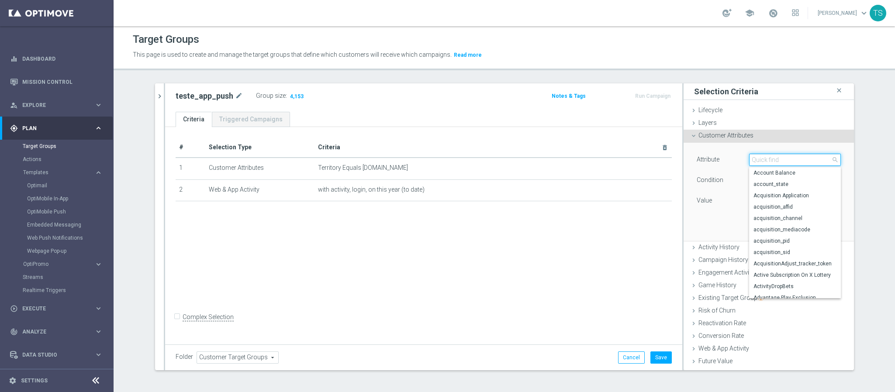
click at [763, 165] on input "search" at bounding box center [795, 160] width 92 height 12
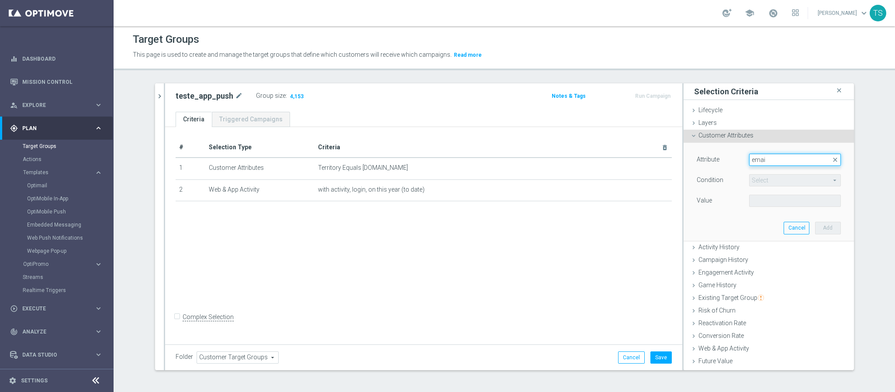
type input "email"
click at [777, 172] on span "Clean Email" at bounding box center [794, 172] width 83 height 7
type input "Clean Email"
type input "Equals"
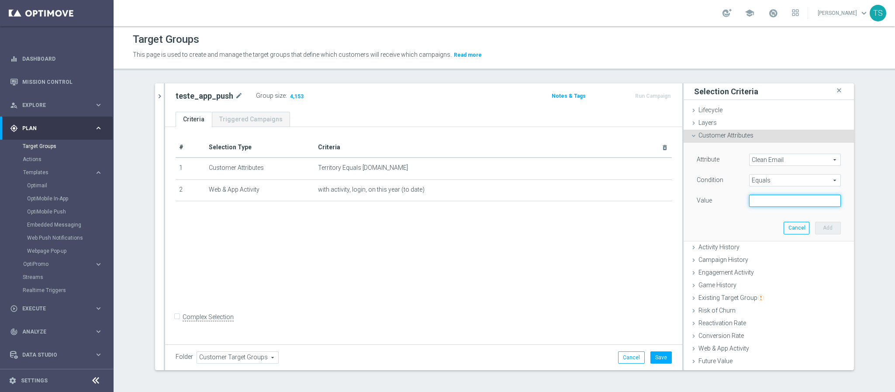
click at [759, 198] on input "text" at bounding box center [795, 201] width 92 height 12
paste input "jose.guimaraes@sorteonline.com.br"
type input "jose.guimaraes@sorteonline.com.br"
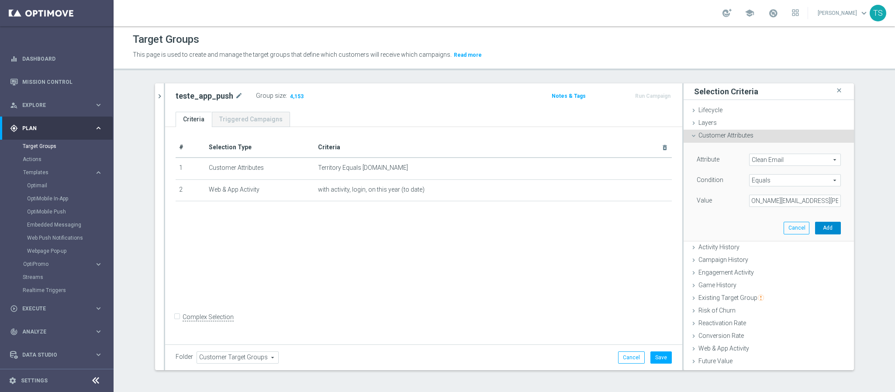
click at [815, 231] on button "Add" at bounding box center [828, 228] width 26 height 12
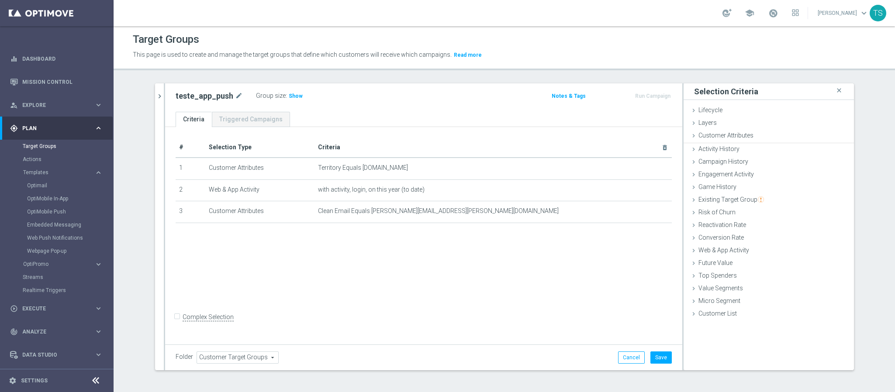
scroll to position [0, 0]
click at [289, 96] on span "Show" at bounding box center [296, 96] width 14 height 6
click at [653, 358] on button "Save" at bounding box center [660, 358] width 21 height 12
click at [54, 213] on link "OptiMobile Push" at bounding box center [59, 211] width 64 height 7
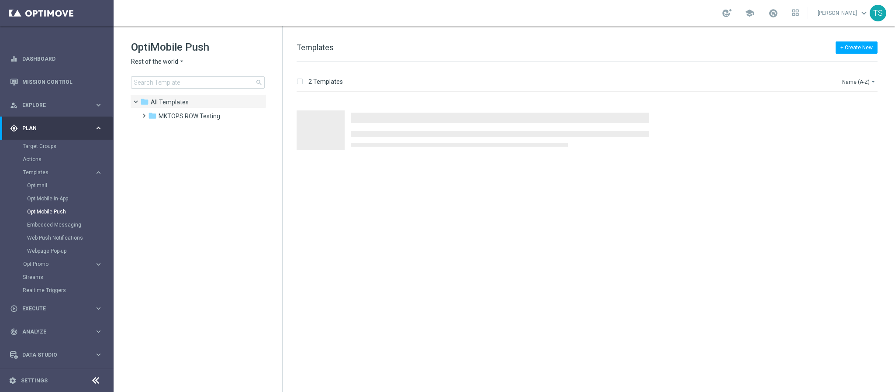
click at [166, 62] on span "Rest of the world" at bounding box center [154, 62] width 47 height 8
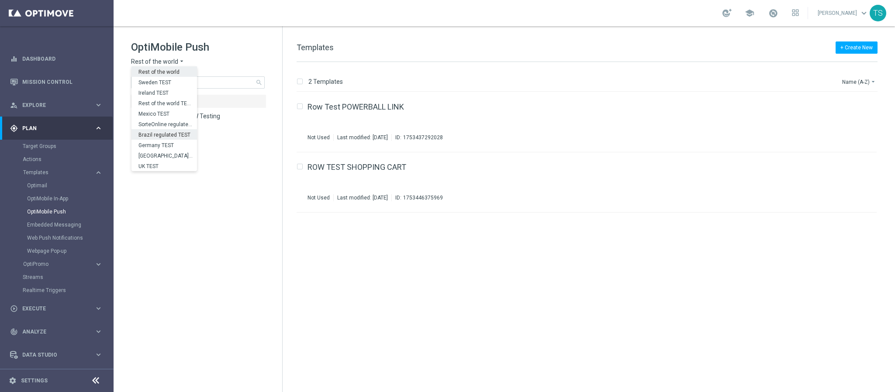
click at [0, 0] on span "Brazil regulated TEST" at bounding box center [0, 0] width 0 height 0
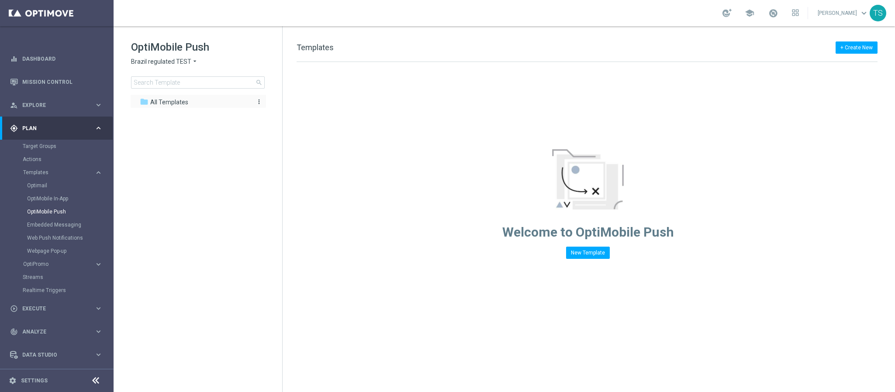
click at [173, 103] on span "All Templates" at bounding box center [169, 102] width 38 height 8
click at [853, 45] on button "+ Create New" at bounding box center [857, 47] width 42 height 12
click at [850, 62] on div "New Template" at bounding box center [844, 64] width 59 height 6
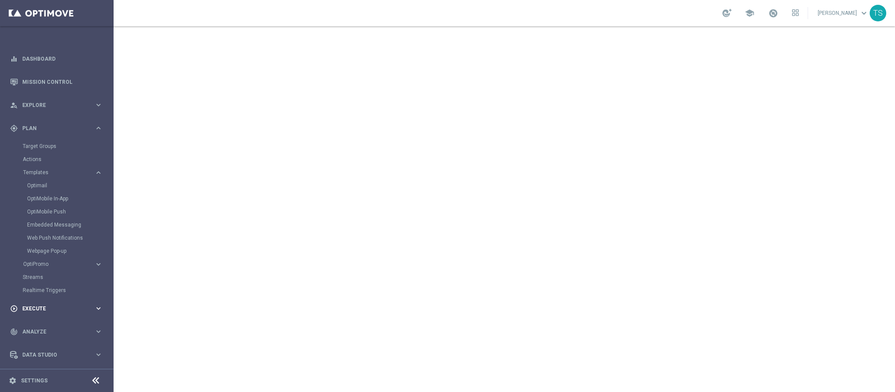
click at [48, 306] on span "Execute" at bounding box center [58, 308] width 72 height 5
click at [53, 170] on link "Campaign Builder" at bounding box center [57, 169] width 68 height 7
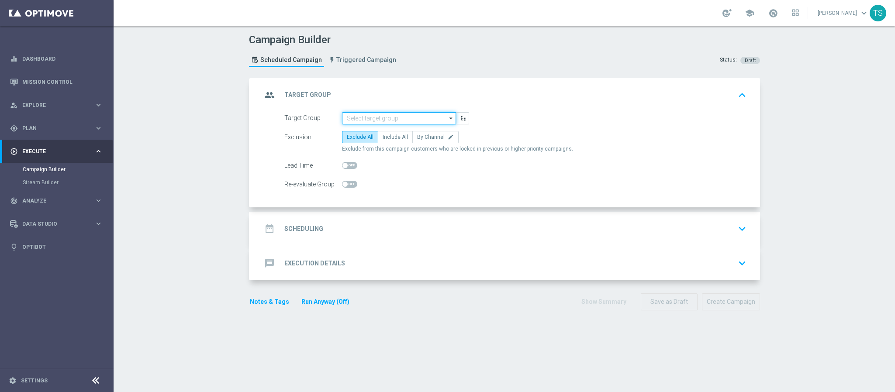
click at [411, 114] on input at bounding box center [399, 118] width 114 height 12
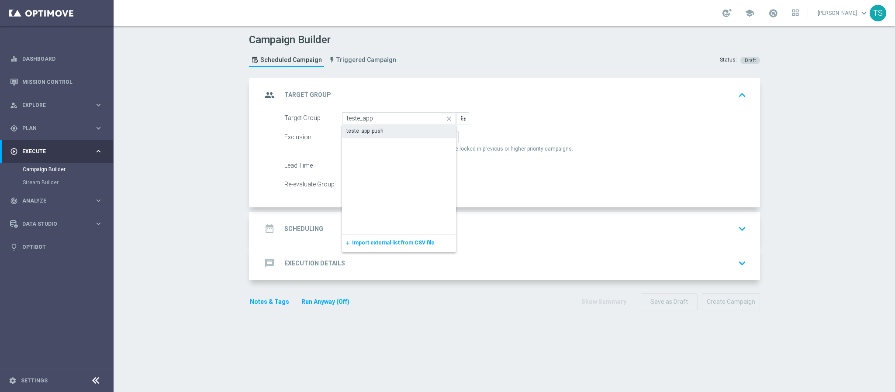
click at [383, 127] on div "teste_app_push" at bounding box center [399, 131] width 114 height 12
type input "teste_app_push"
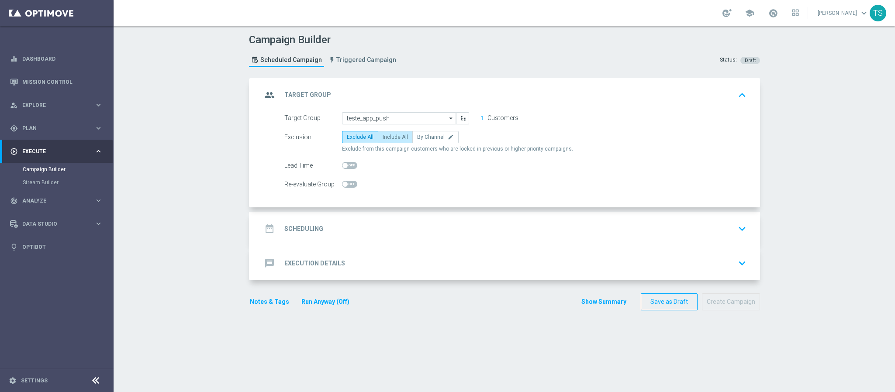
click at [396, 139] on span "Include All" at bounding box center [395, 137] width 25 height 6
click at [388, 139] on input "Include All" at bounding box center [386, 139] width 6 height 6
radio input "true"
click at [737, 231] on icon "keyboard_arrow_down" at bounding box center [742, 228] width 13 height 13
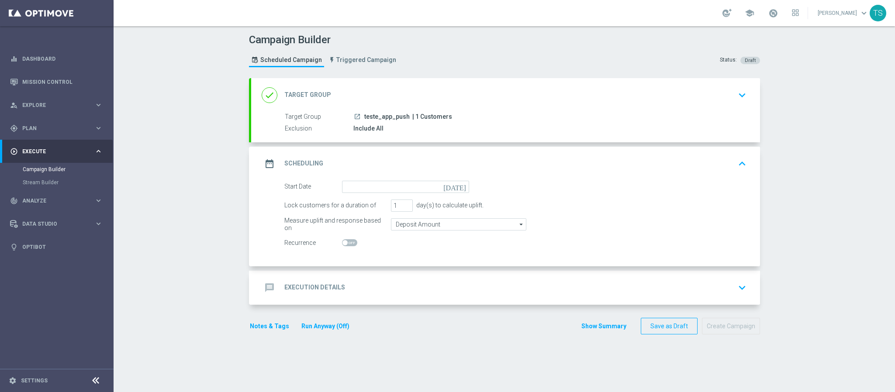
click at [459, 185] on icon "[DATE]" at bounding box center [456, 186] width 26 height 10
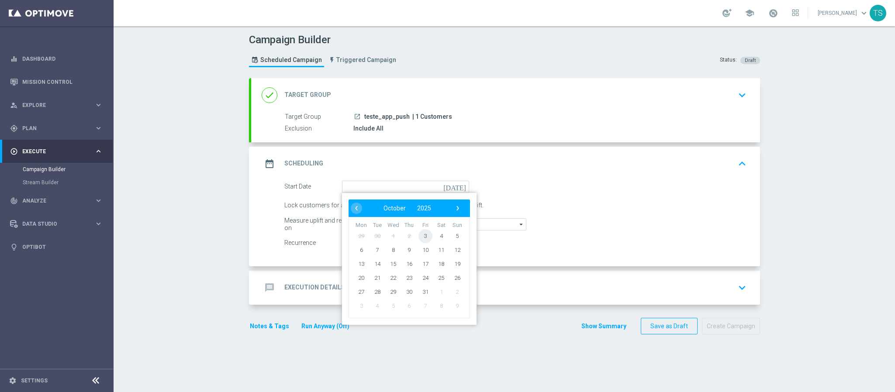
click at [418, 235] on span "3" at bounding box center [425, 236] width 14 height 14
type input "[DATE]"
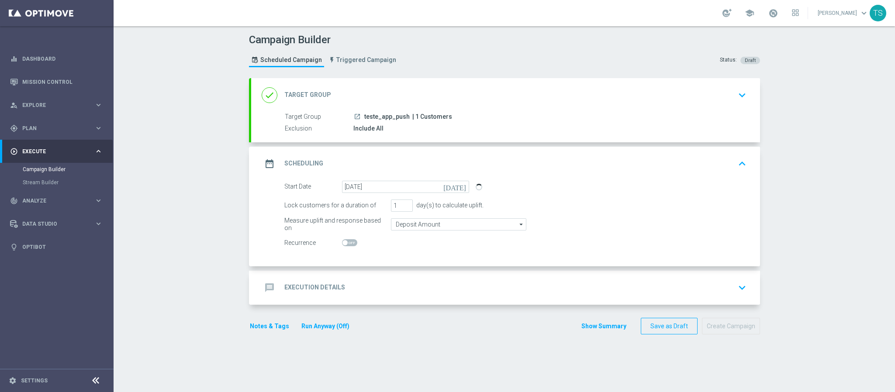
click at [743, 286] on button "keyboard_arrow_down" at bounding box center [742, 288] width 15 height 17
click at [743, 286] on div "message Execution Details keyboard_arrow_down A Action Select action delete_for…" at bounding box center [505, 288] width 509 height 34
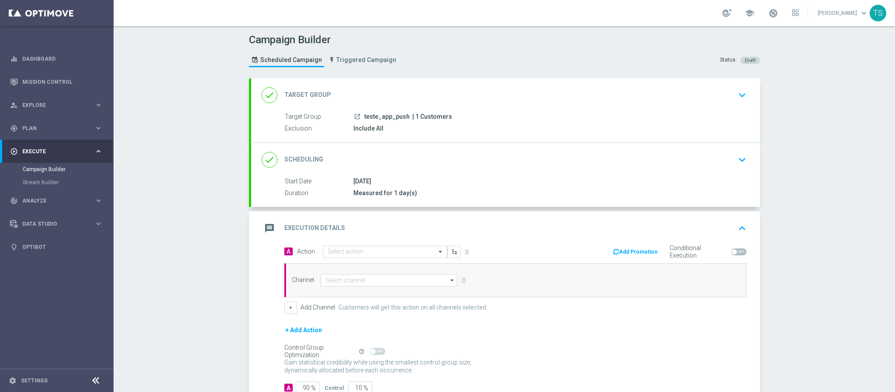
scroll to position [63, 0]
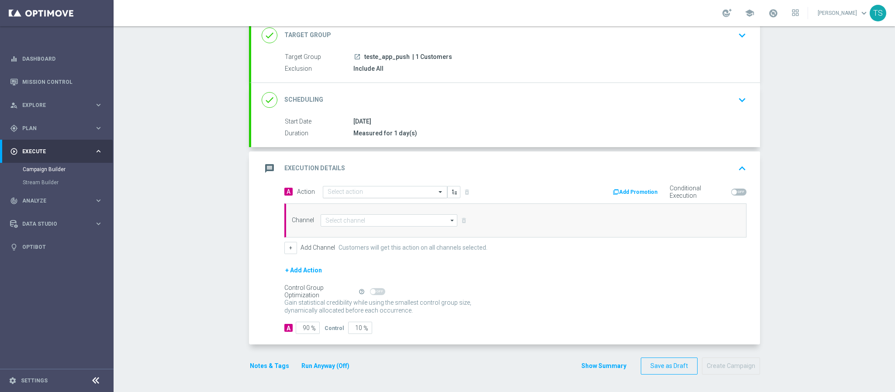
click at [392, 189] on input "text" at bounding box center [376, 192] width 97 height 7
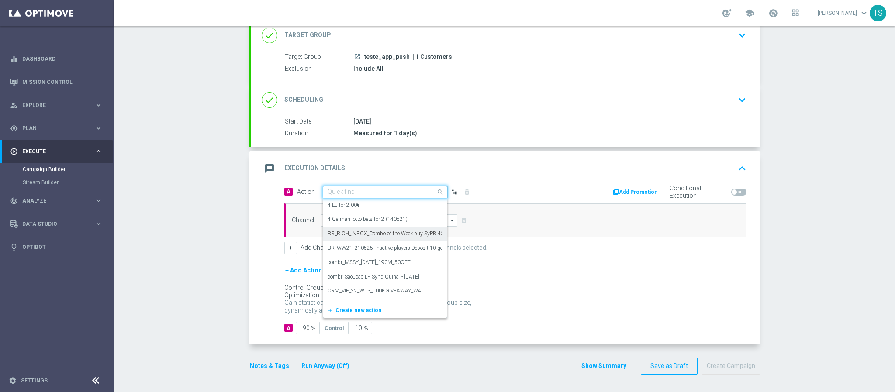
click at [542, 186] on div "Add Promotion Conditional Execution" at bounding box center [634, 193] width 238 height 14
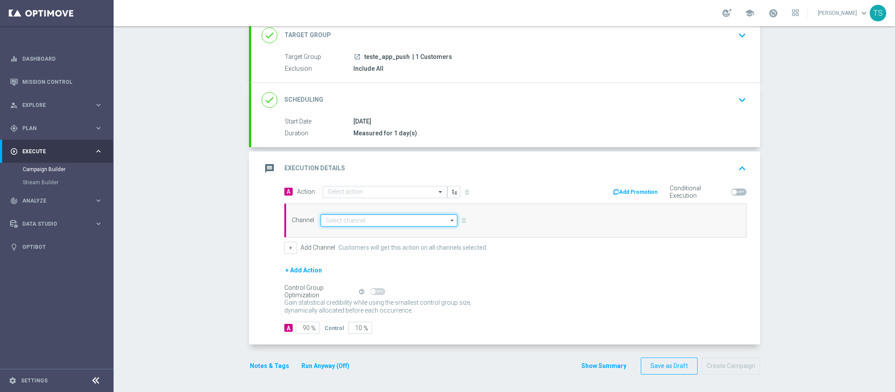
click at [393, 221] on input at bounding box center [389, 220] width 137 height 12
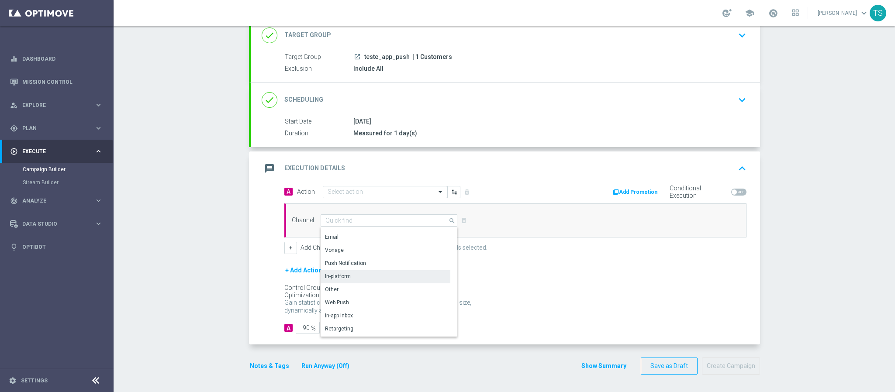
scroll to position [185, 0]
click at [372, 244] on div "Push Notification" at bounding box center [386, 244] width 130 height 13
type input "Push Notification"
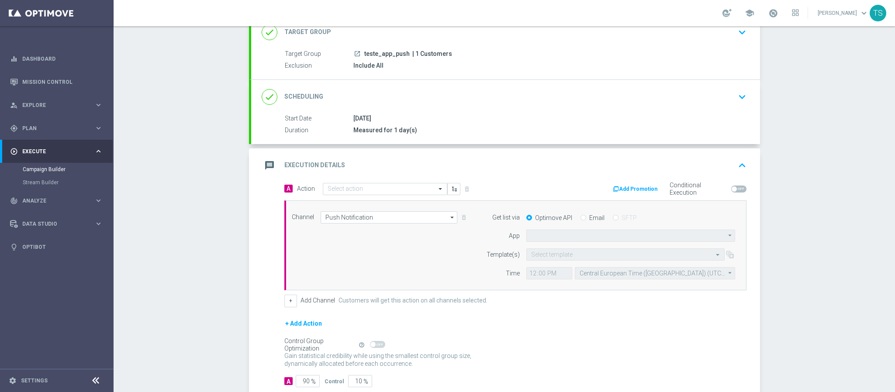
type input "Default App"
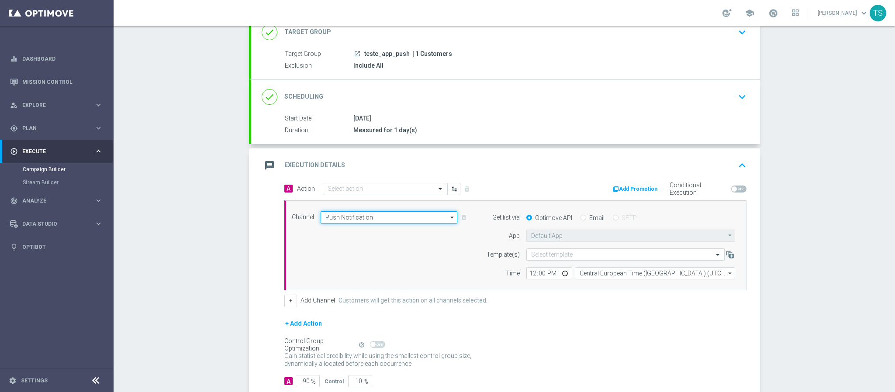
click at [395, 223] on input "Push Notification" at bounding box center [389, 217] width 137 height 12
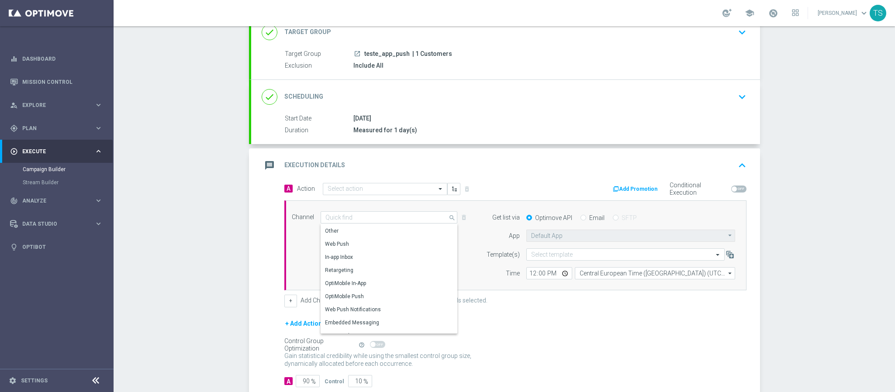
scroll to position [231, 0]
click at [366, 294] on div "OptiMobile Push" at bounding box center [386, 288] width 130 height 13
type input "OptiMobile Push"
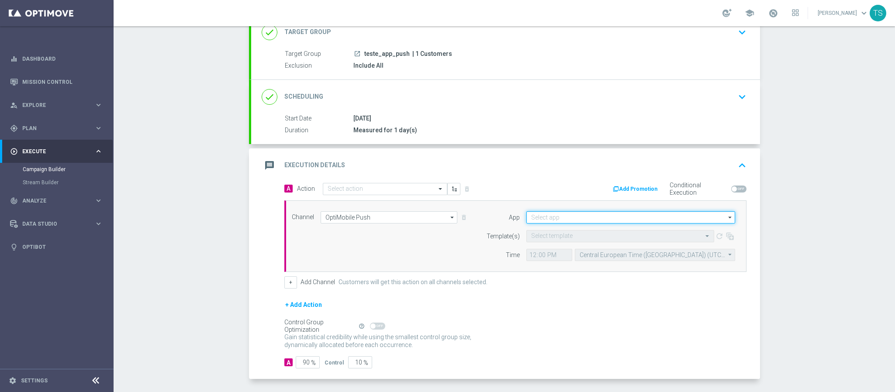
click at [559, 216] on input at bounding box center [630, 217] width 209 height 12
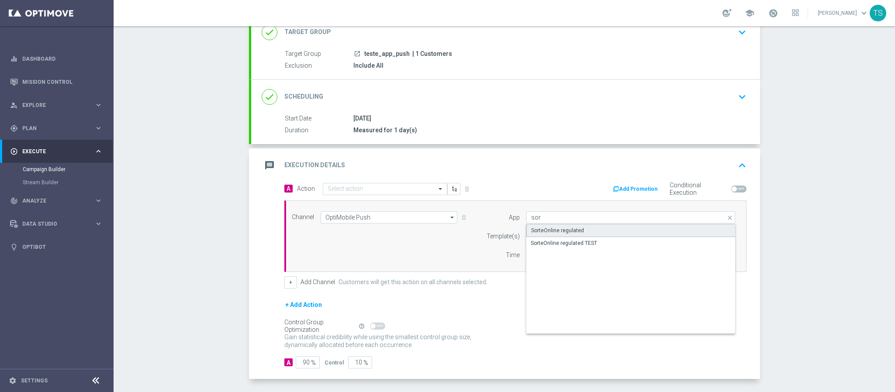
click at [561, 233] on div "SorteOnline regulated" at bounding box center [557, 231] width 53 height 8
type input "SorteOnline regulated"
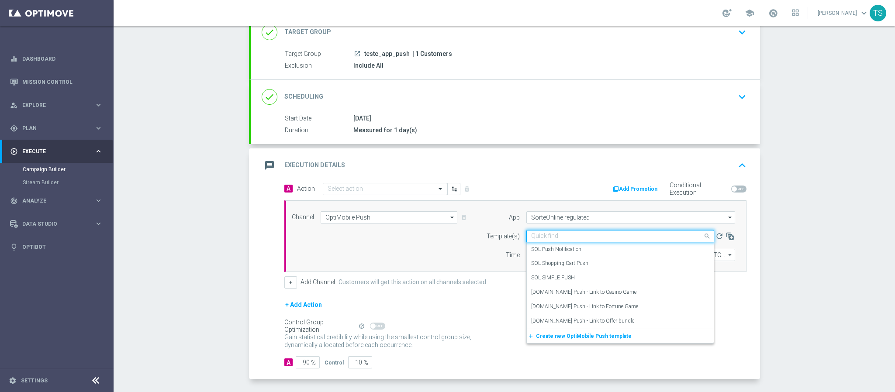
click at [587, 235] on input "text" at bounding box center [611, 236] width 161 height 7
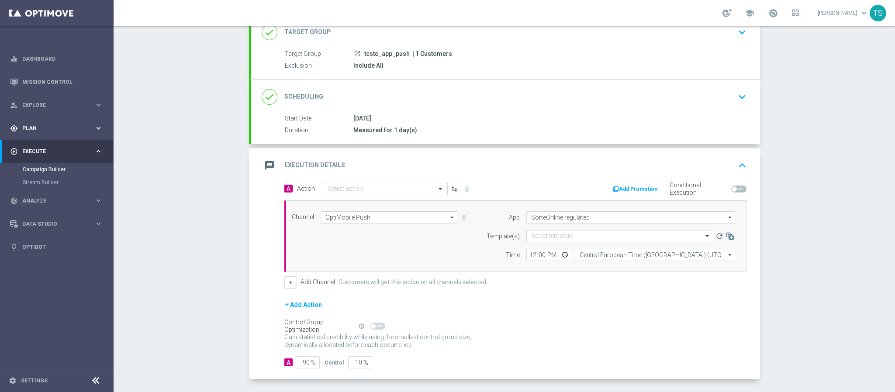
click at [47, 128] on span "Plan" at bounding box center [58, 128] width 72 height 5
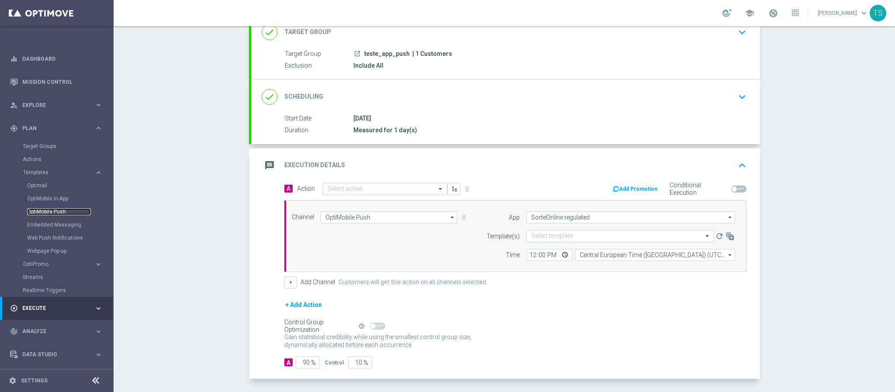
click at [56, 212] on link "OptiMobile Push" at bounding box center [59, 211] width 64 height 7
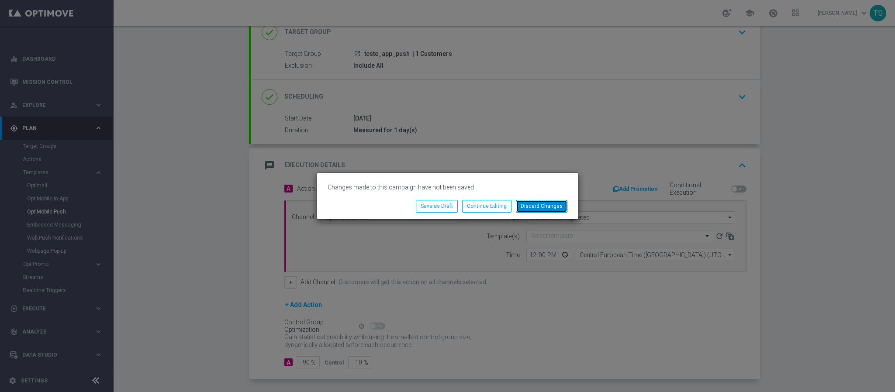
click at [529, 207] on button "Discard Changes" at bounding box center [542, 206] width 52 height 12
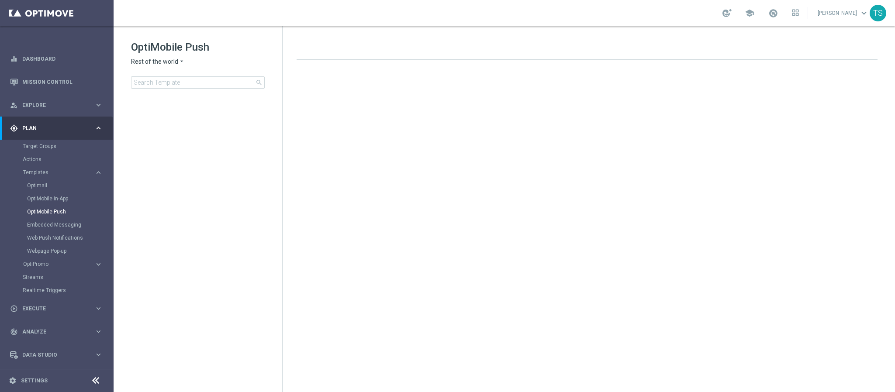
click at [155, 67] on div "OptiMobile Push Rest of the world arrow_drop_down × Rest of the world search" at bounding box center [206, 64] width 151 height 48
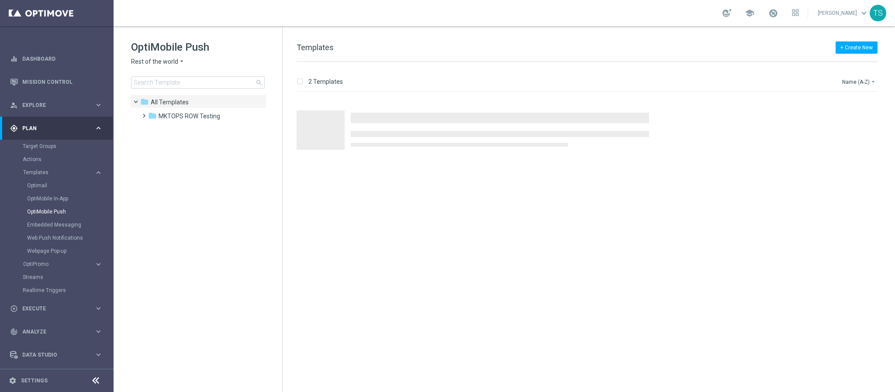
click at [160, 63] on span "Rest of the world" at bounding box center [154, 62] width 47 height 8
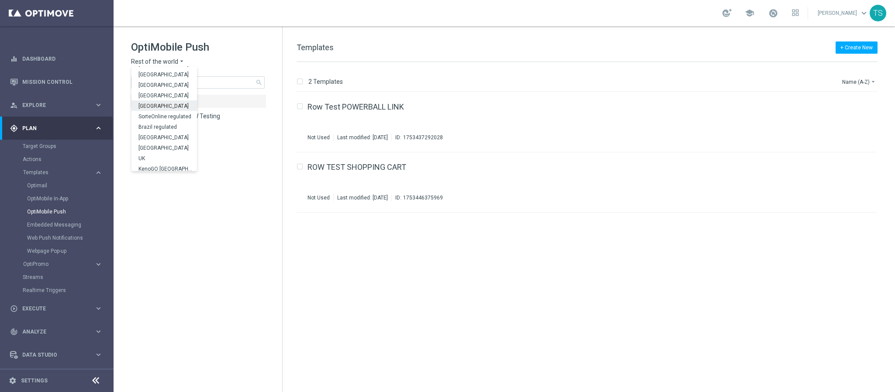
scroll to position [273, 0]
click at [0, 0] on span "SorteOnline regulated" at bounding box center [0, 0] width 0 height 0
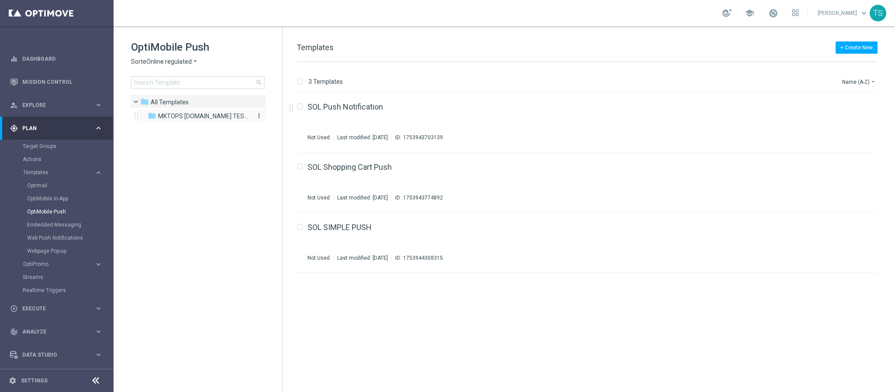
click at [190, 117] on span "MKTOPS SORTE.BET.BR TESTING" at bounding box center [203, 116] width 90 height 8
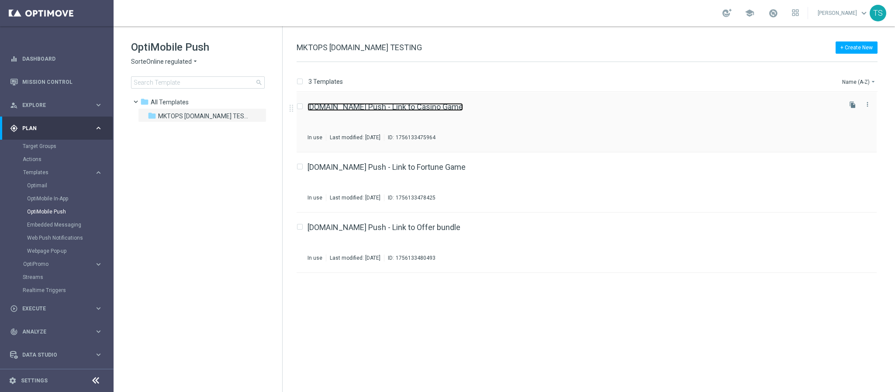
click at [426, 109] on link "[DOMAIN_NAME] Push - Link to Casino Game" at bounding box center [384, 107] width 155 height 8
click at [399, 114] on div "SORTE.BET.BR Push - Link to Casino Game In use Last modified: Monday, August 25…" at bounding box center [573, 122] width 532 height 38
click at [62, 305] on div "play_circle_outline Execute" at bounding box center [52, 309] width 84 height 8
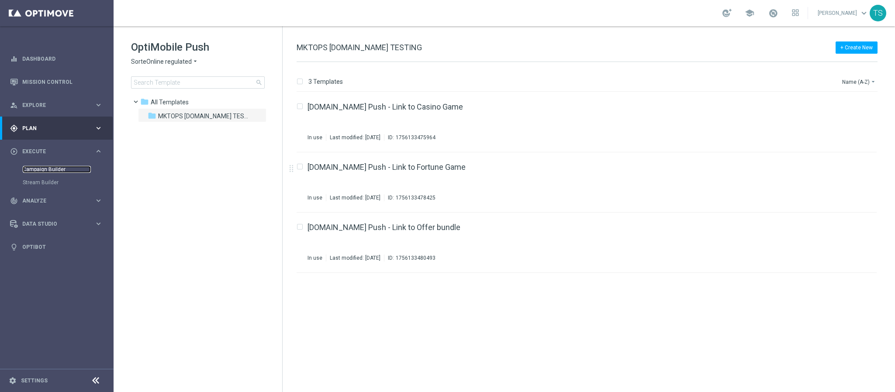
click at [47, 170] on link "Campaign Builder" at bounding box center [57, 169] width 68 height 7
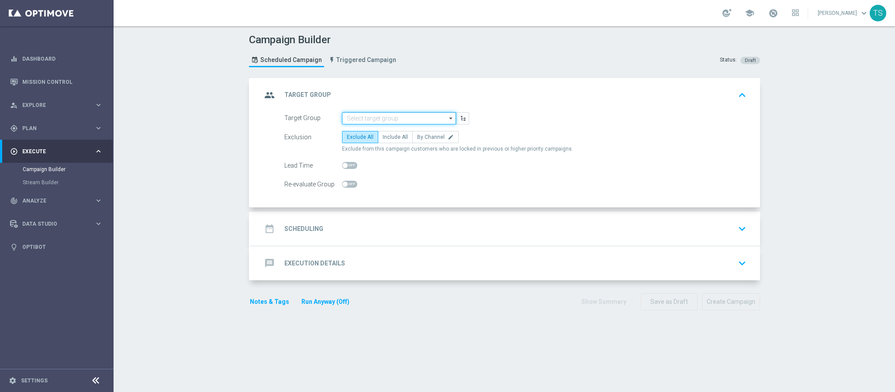
click at [400, 115] on input at bounding box center [399, 118] width 114 height 12
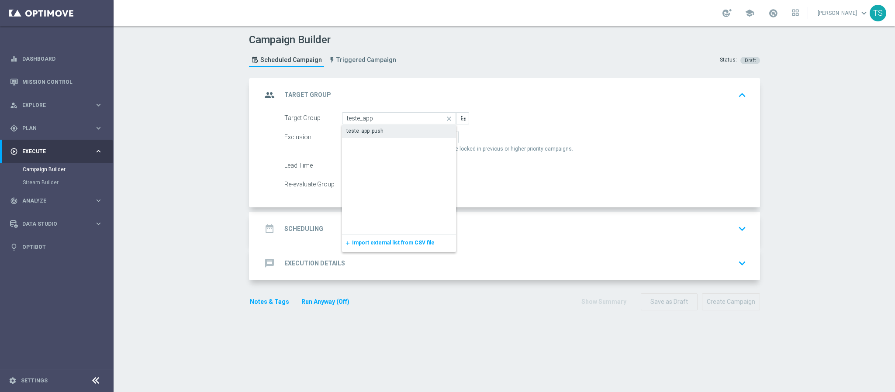
click at [400, 128] on div "teste_app_push" at bounding box center [399, 131] width 114 height 12
type input "teste_app_push"
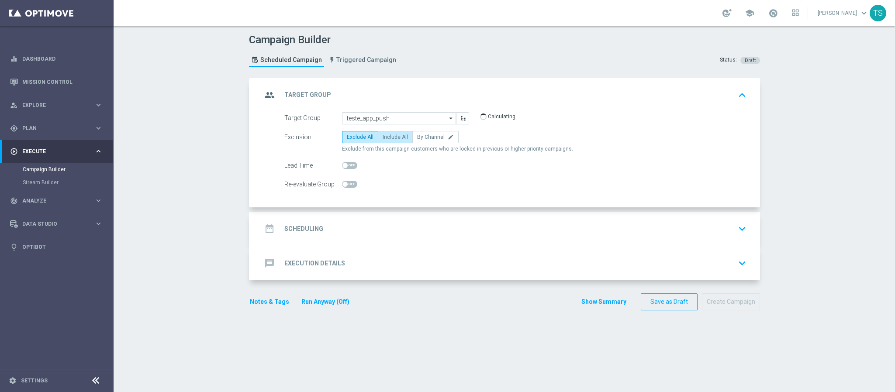
click at [387, 142] on label "Include All" at bounding box center [395, 137] width 35 height 12
click at [387, 142] on input "Include All" at bounding box center [386, 139] width 6 height 6
radio input "true"
click at [736, 227] on icon "keyboard_arrow_down" at bounding box center [742, 228] width 13 height 13
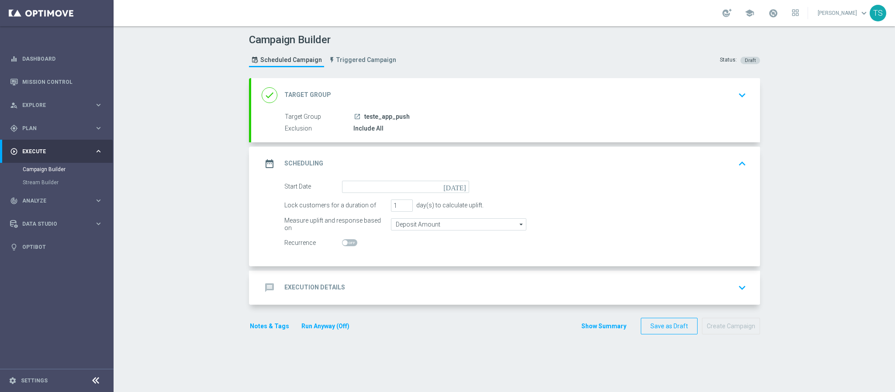
click at [460, 187] on icon "[DATE]" at bounding box center [456, 186] width 26 height 10
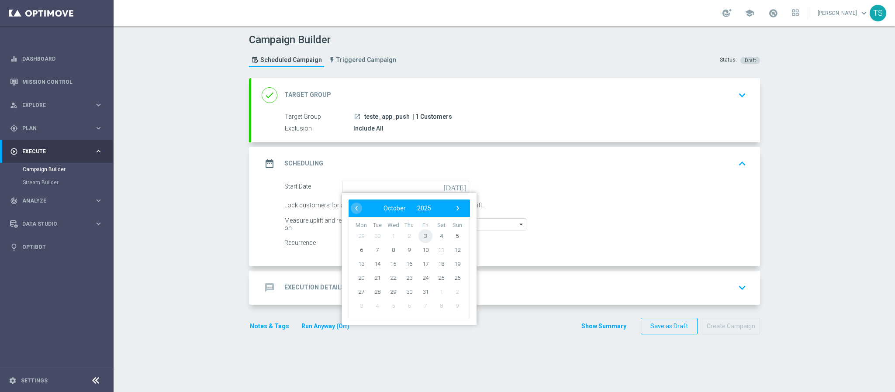
click at [422, 238] on span "3" at bounding box center [425, 236] width 14 height 14
type input "[DATE]"
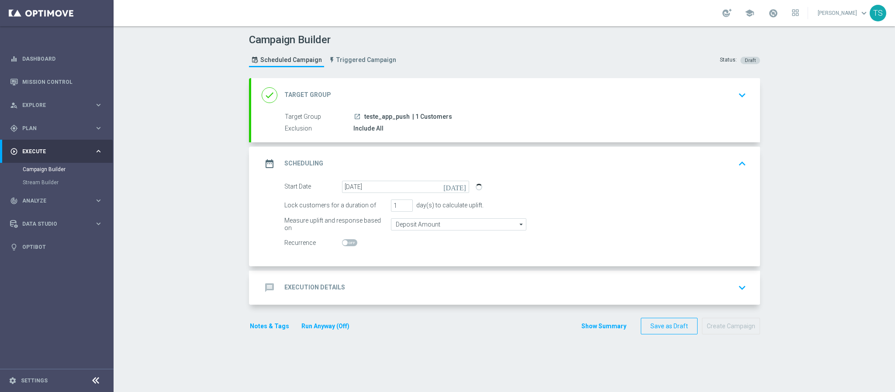
click at [744, 283] on button "keyboard_arrow_down" at bounding box center [742, 288] width 15 height 17
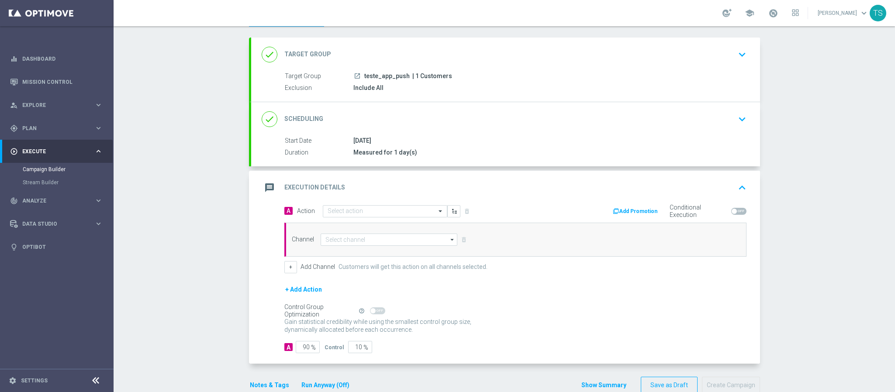
scroll to position [63, 0]
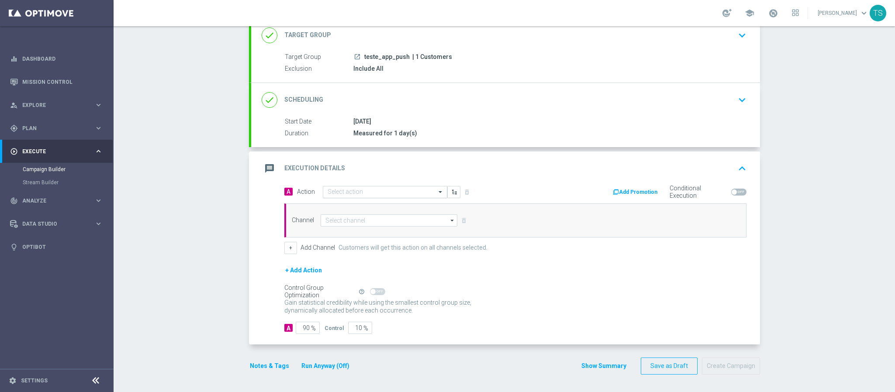
click at [394, 190] on input "text" at bounding box center [376, 192] width 97 height 7
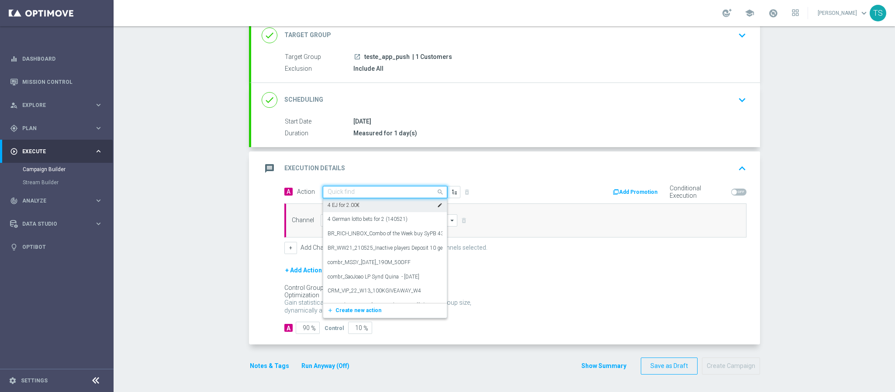
click at [565, 176] on div "message Execution Details keyboard_arrow_up" at bounding box center [505, 169] width 509 height 34
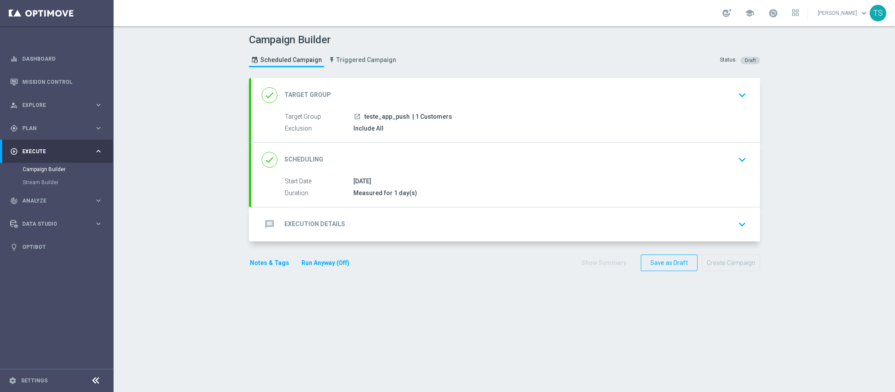
scroll to position [0, 0]
click at [679, 220] on div "message Execution Details keyboard_arrow_down" at bounding box center [506, 224] width 488 height 17
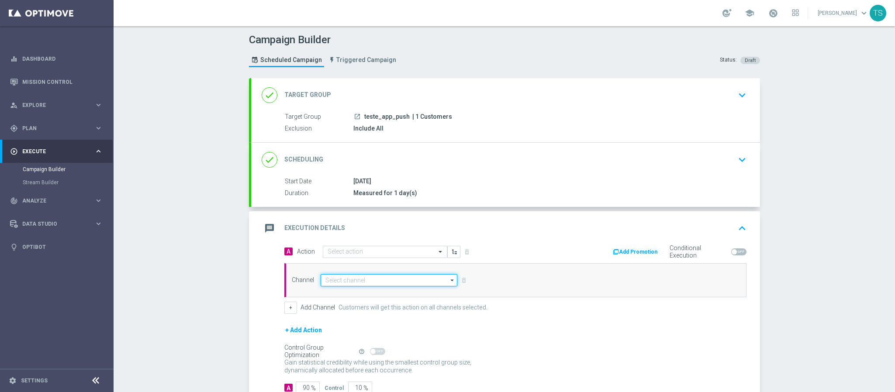
click at [351, 286] on input at bounding box center [389, 280] width 137 height 12
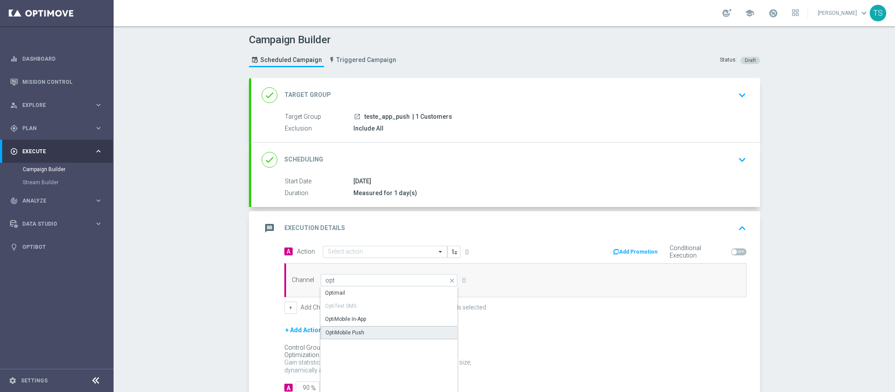
click at [357, 338] on div "OptiMobile Push" at bounding box center [389, 332] width 137 height 13
type input "OptiMobile Push"
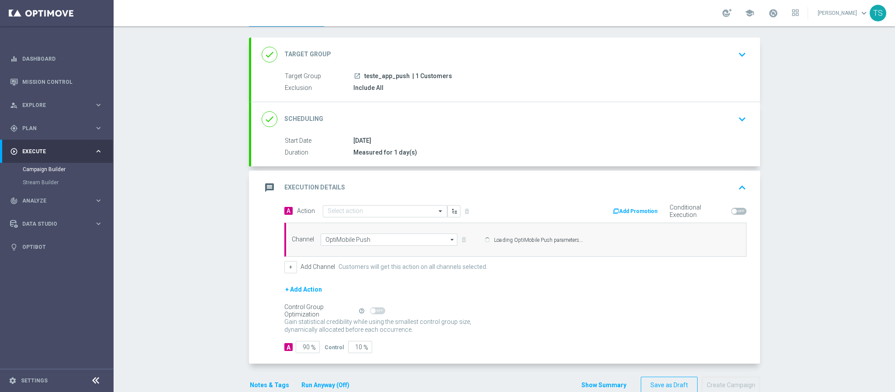
scroll to position [63, 0]
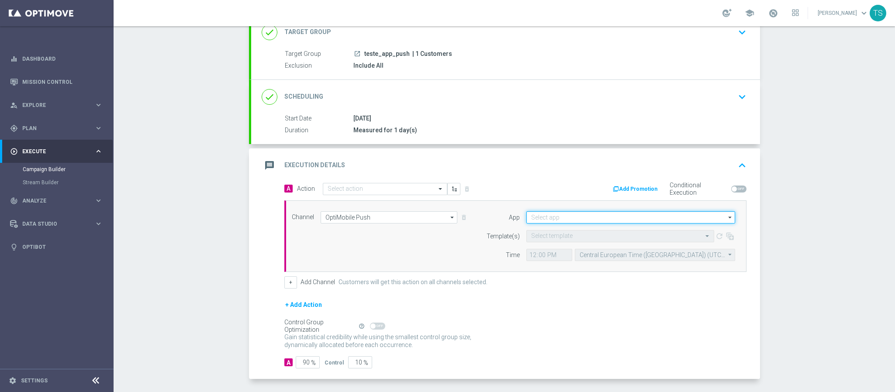
click at [565, 223] on input at bounding box center [630, 217] width 209 height 12
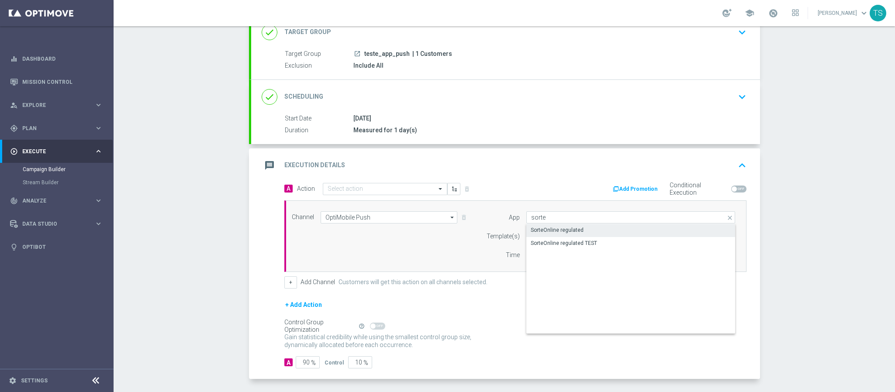
click at [560, 234] on div "SorteOnline regulated" at bounding box center [557, 230] width 53 height 8
type input "SorteOnline regulated"
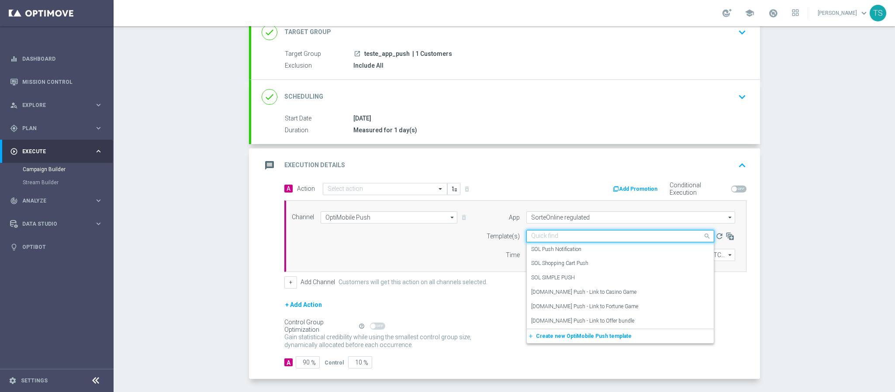
click at [568, 240] on input "text" at bounding box center [611, 236] width 161 height 7
click at [578, 253] on div "SOL Push Notification" at bounding box center [620, 249] width 178 height 14
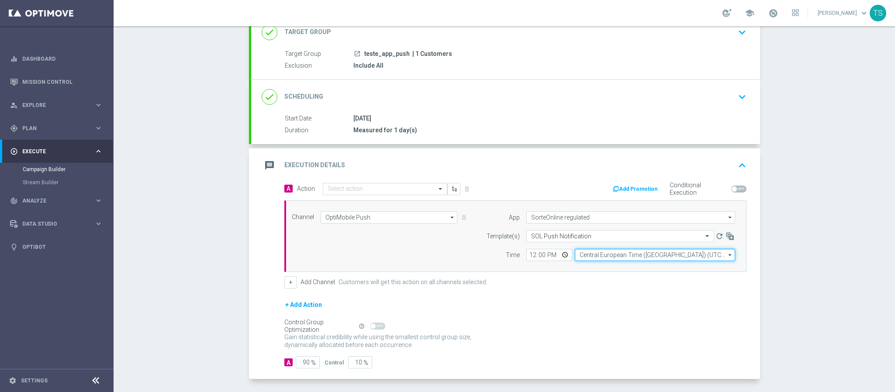
click at [601, 259] on input "Central European Time (Budapest) (UTC +02:00)" at bounding box center [655, 255] width 160 height 12
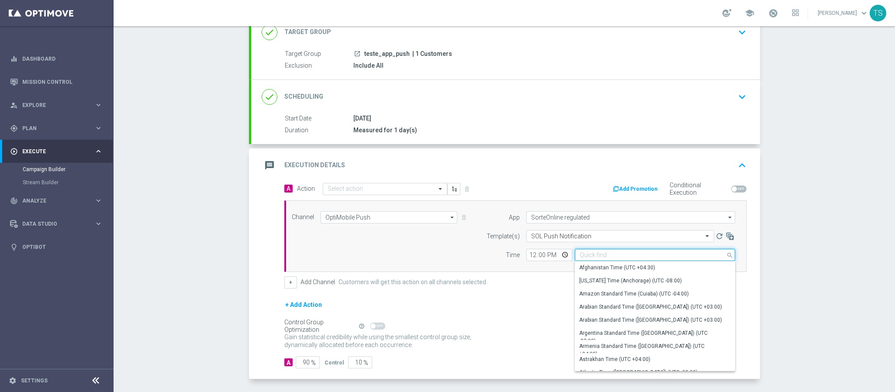
click at [604, 257] on input at bounding box center [655, 255] width 160 height 12
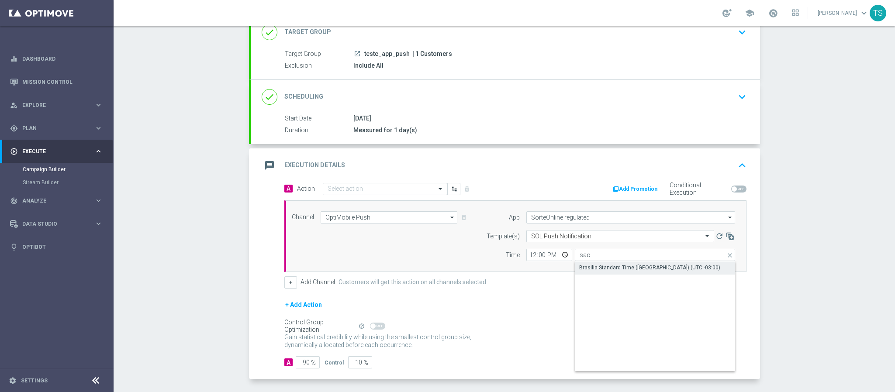
click at [600, 267] on div "Brasilia Standard Time ([GEOGRAPHIC_DATA]) (UTC -03:00)" at bounding box center [649, 268] width 141 height 8
type input "Brasilia Standard Time ([GEOGRAPHIC_DATA]) (UTC -03:00)"
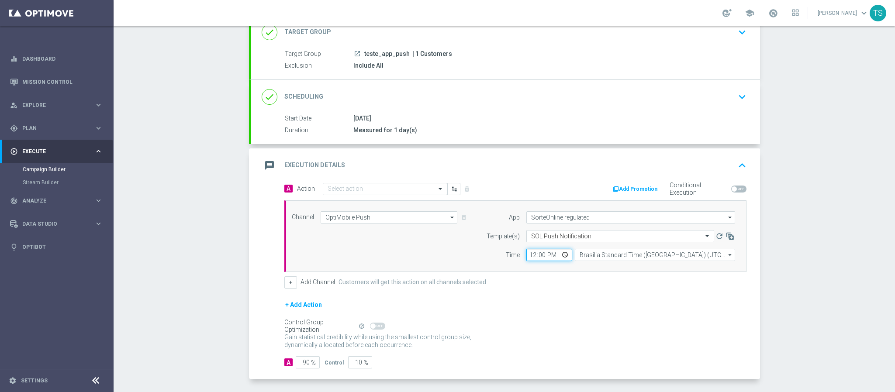
click at [560, 257] on input "12:00" at bounding box center [549, 255] width 46 height 12
type input "11:05"
click at [630, 328] on div "Control Group Optimization Self Optimizing Campaign help_outline" at bounding box center [515, 326] width 462 height 10
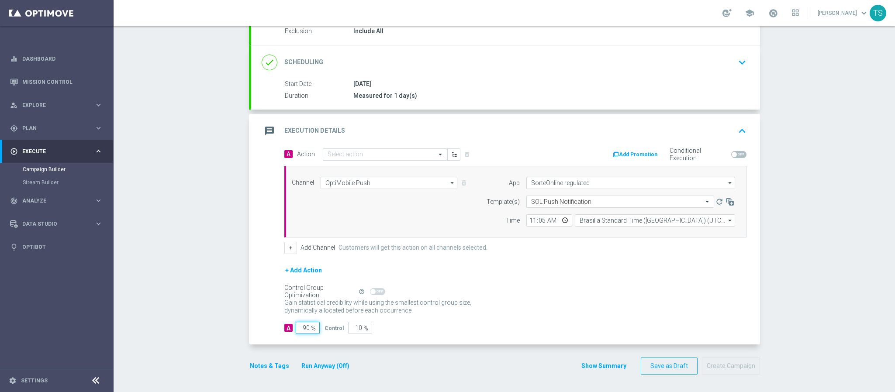
drag, startPoint x: 303, startPoint y: 325, endPoint x: 355, endPoint y: 317, distance: 52.6
click at [342, 321] on form "A Action Select action delete_forever Add Promotion Conditional Execution Chann…" at bounding box center [515, 241] width 462 height 187
type input "1"
type input "99"
type input "10"
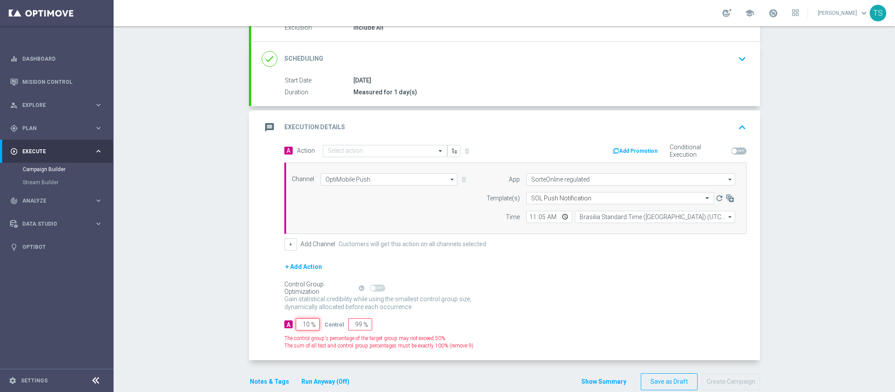
type input "90"
type input "100"
type input "0"
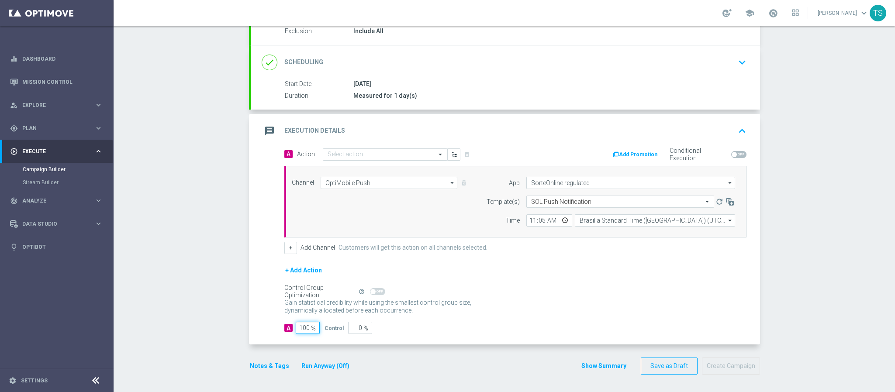
type input "100"
click at [578, 263] on form "A Action Select action delete_forever Add Promotion Conditional Execution Chann…" at bounding box center [515, 241] width 462 height 187
click at [676, 308] on div "Gain statistical credibility while using the smallest control group size, dynam…" at bounding box center [515, 307] width 462 height 21
click at [675, 308] on div "Gain statistical credibility while using the smallest control group size, dynam…" at bounding box center [515, 307] width 462 height 21
click at [409, 151] on input "text" at bounding box center [376, 154] width 97 height 7
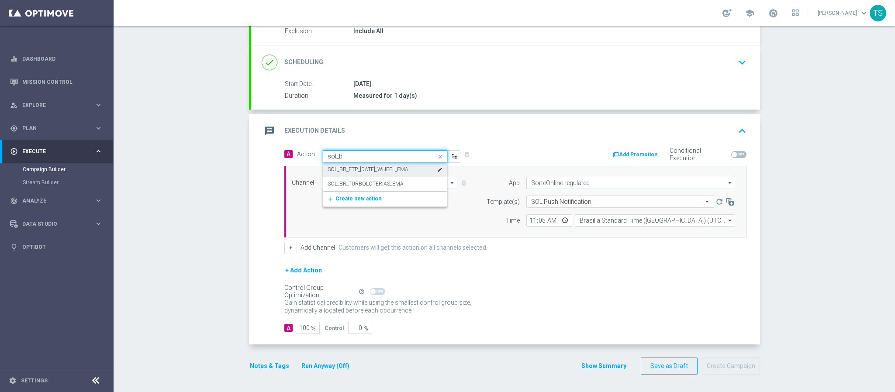
type input "sol_br"
click at [404, 186] on div "SOL_BR_TURBOLOTERIAS_EMA edit" at bounding box center [385, 184] width 115 height 14
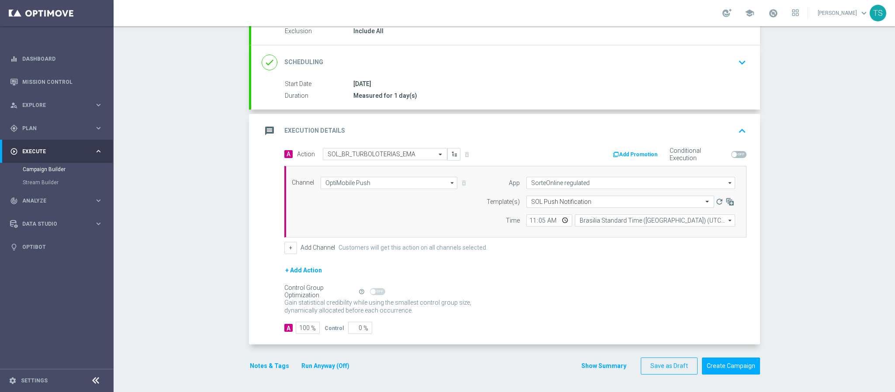
click at [540, 116] on div "message Execution Details keyboard_arrow_up" at bounding box center [505, 131] width 509 height 34
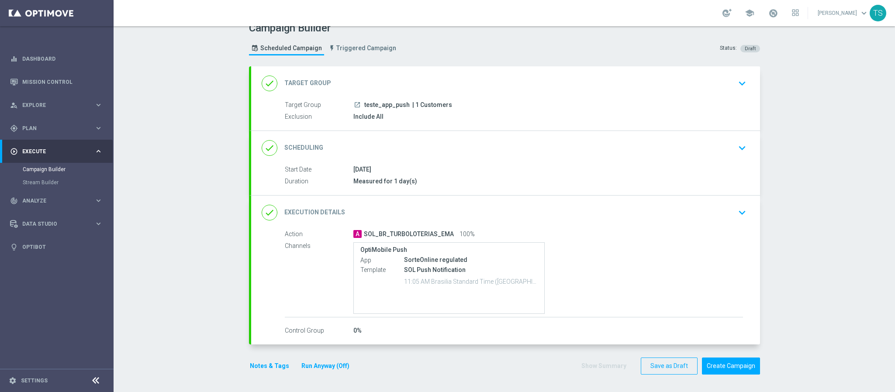
scroll to position [14, 0]
click at [718, 370] on button "Create Campaign" at bounding box center [731, 366] width 58 height 17
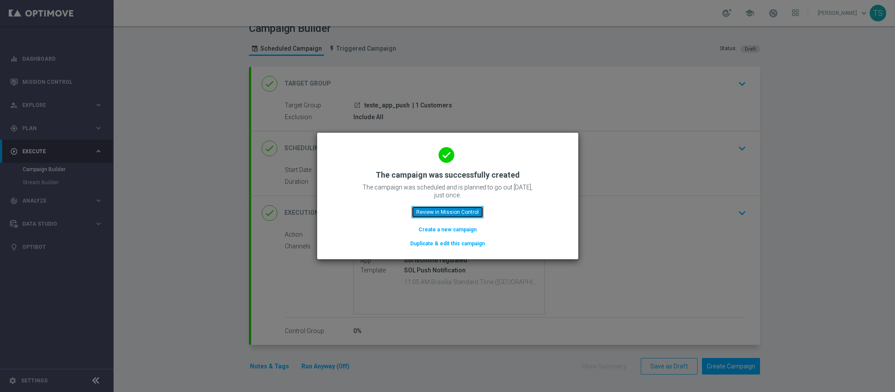
click at [461, 211] on button "Review in Mission Control" at bounding box center [447, 212] width 72 height 12
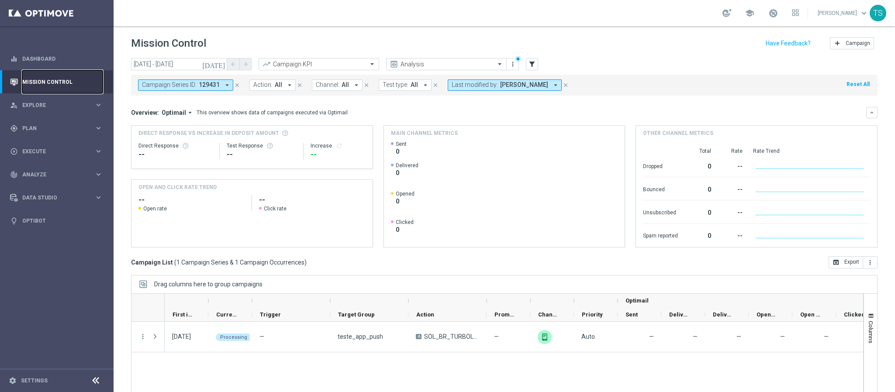
click at [55, 80] on link "Mission Control" at bounding box center [62, 81] width 80 height 23
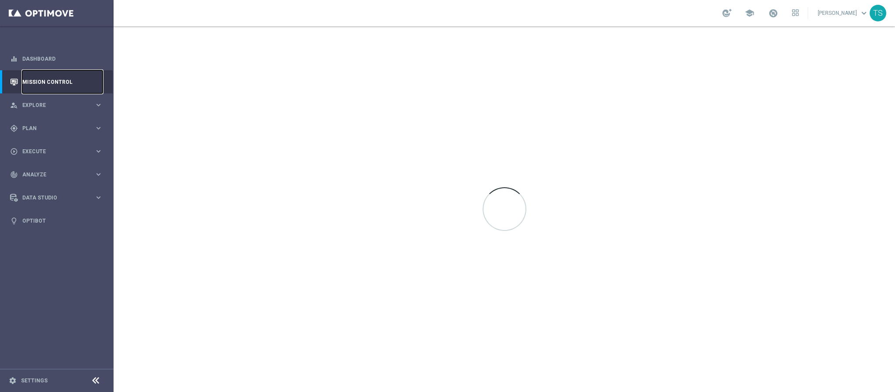
click at [55, 80] on link "Mission Control" at bounding box center [62, 81] width 80 height 23
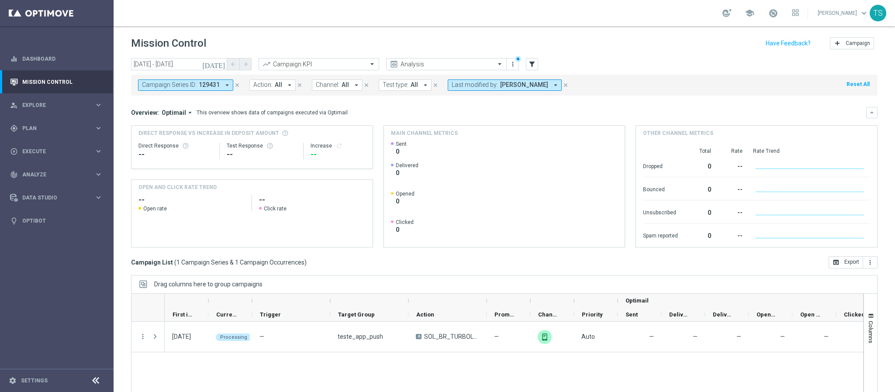
drag, startPoint x: 210, startPoint y: 84, endPoint x: 232, endPoint y: 89, distance: 22.4
click at [210, 84] on span "129431" at bounding box center [209, 84] width 21 height 7
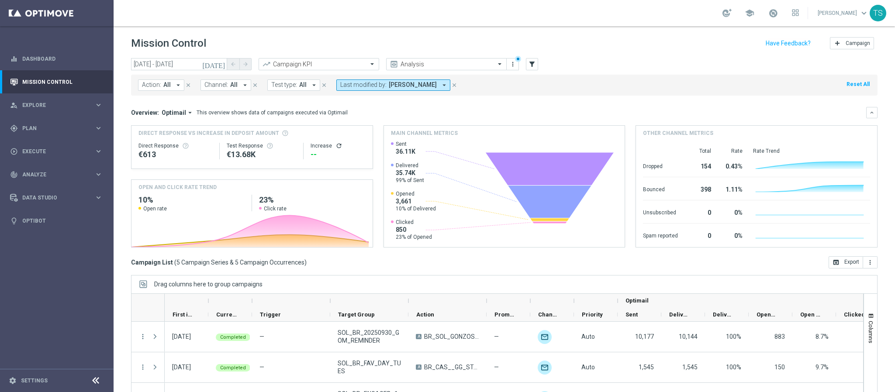
click at [225, 60] on icon "[DATE]" at bounding box center [214, 64] width 24 height 8
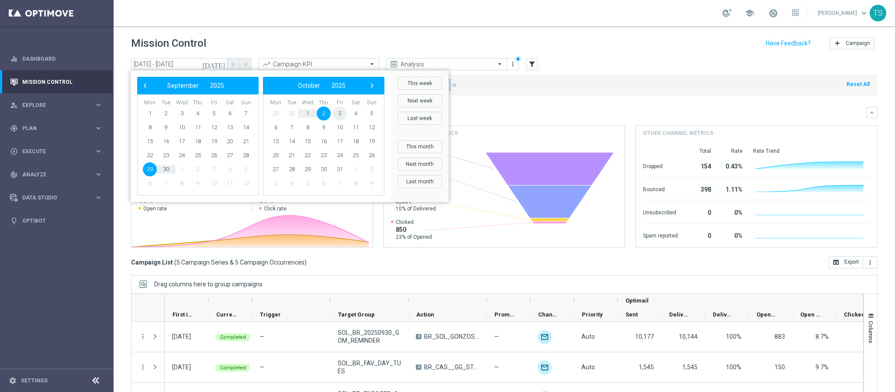
click at [337, 111] on span "3" at bounding box center [340, 114] width 14 height 14
drag, startPoint x: 143, startPoint y: 133, endPoint x: 214, endPoint y: 113, distance: 74.0
click at [214, 113] on span "3" at bounding box center [214, 114] width 14 height 14
type input "03 Oct 2025 - 03 Oct 2025"
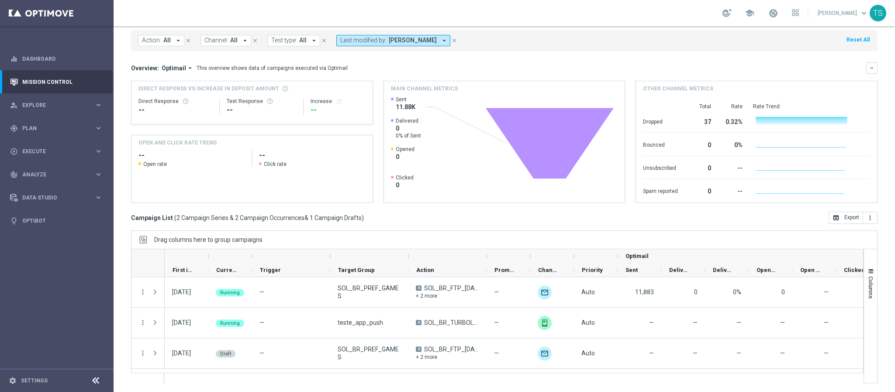
scroll to position [45, 0]
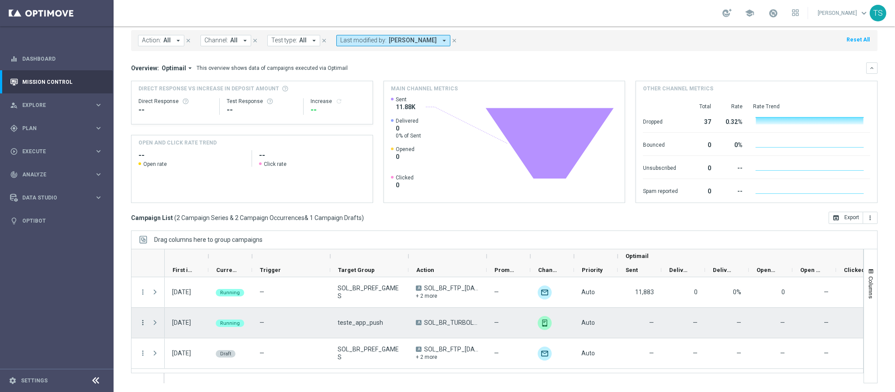
click at [144, 324] on icon "more_vert" at bounding box center [143, 323] width 8 height 8
click at [156, 324] on span "Press SPACE to deselect this row." at bounding box center [155, 322] width 8 height 7
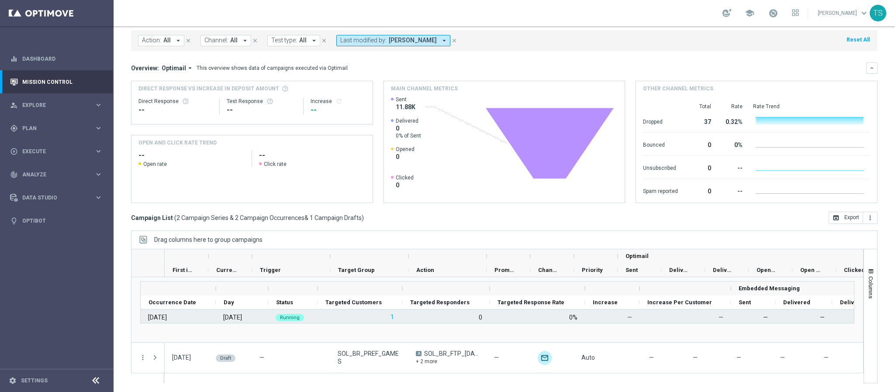
scroll to position [0, 0]
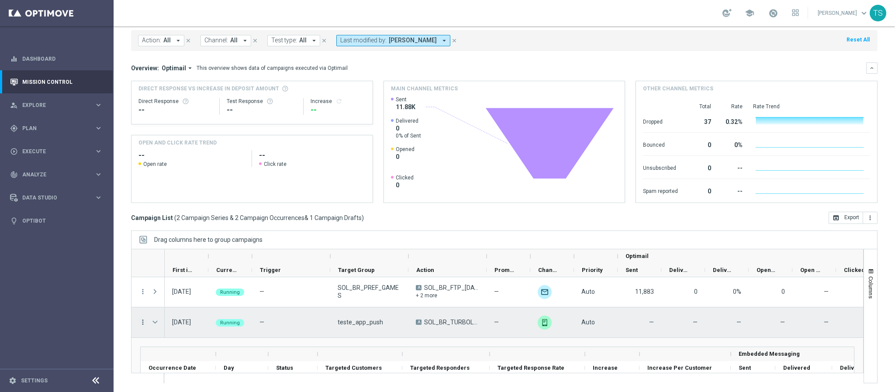
click at [142, 320] on icon "more_vert" at bounding box center [143, 322] width 8 height 8
click at [188, 284] on span "Duplicate and Edit" at bounding box center [182, 284] width 45 height 6
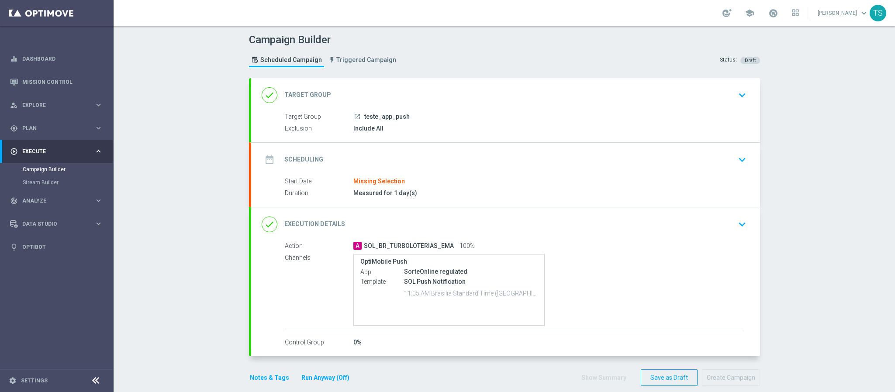
click at [736, 158] on icon "keyboard_arrow_down" at bounding box center [742, 159] width 13 height 13
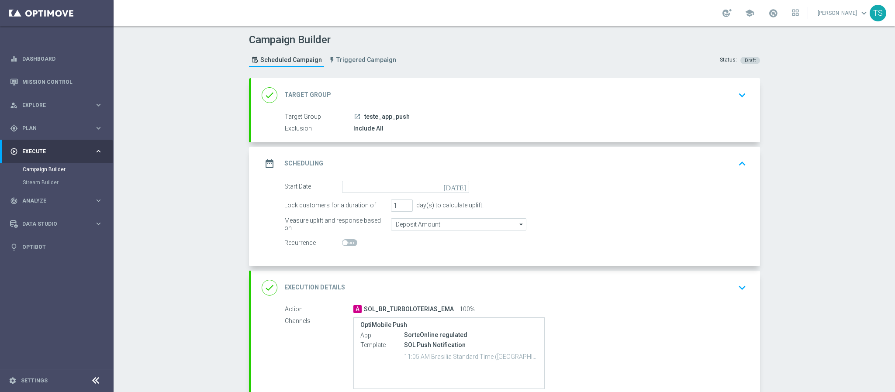
click at [459, 185] on icon "[DATE]" at bounding box center [456, 186] width 26 height 10
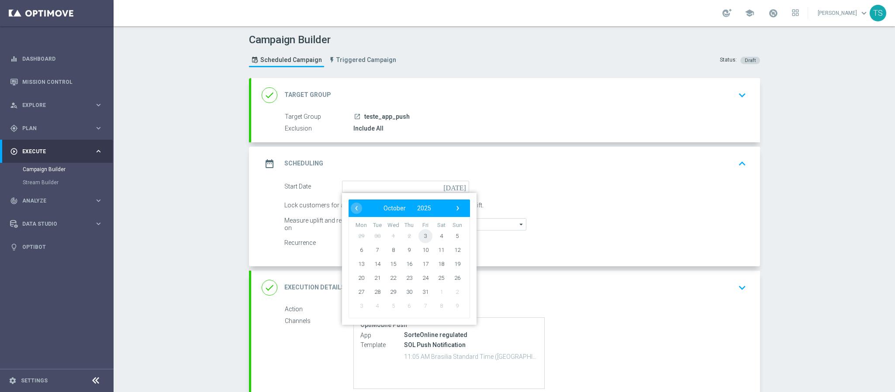
click at [425, 238] on span "3" at bounding box center [425, 236] width 14 height 14
type input "03 Oct 2025"
click at [425, 238] on div at bounding box center [405, 243] width 127 height 12
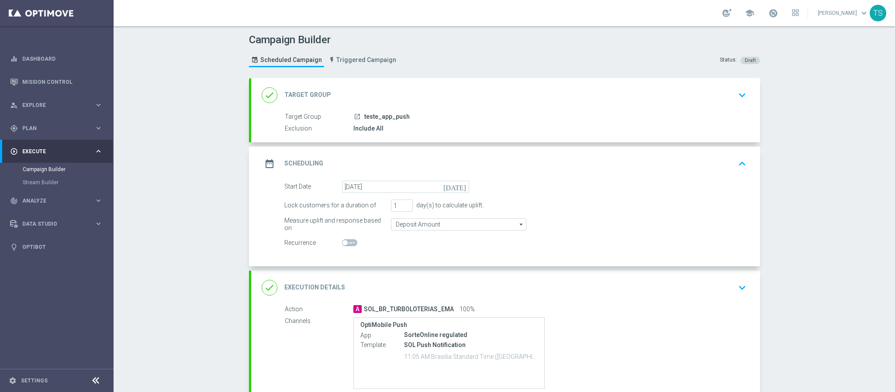
click at [736, 285] on icon "keyboard_arrow_down" at bounding box center [742, 287] width 13 height 13
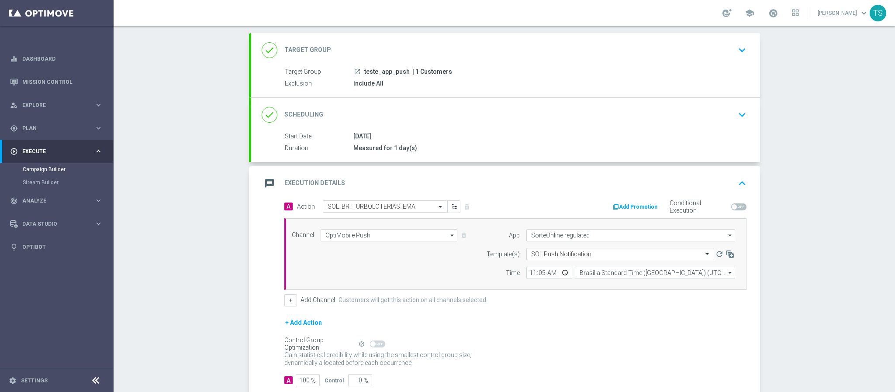
scroll to position [101, 0]
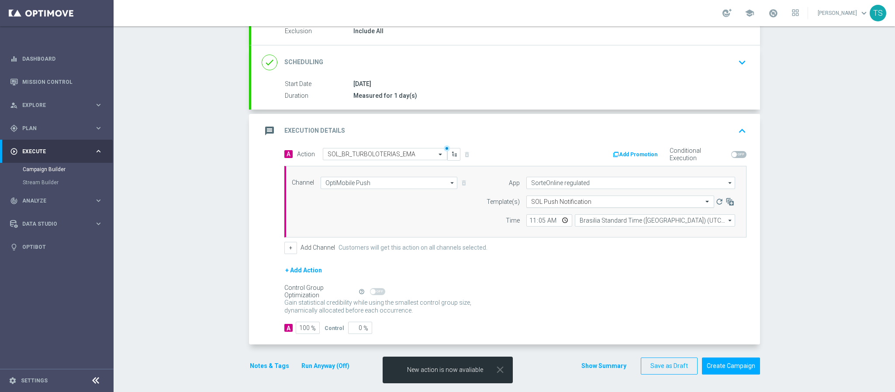
click at [627, 202] on input "text" at bounding box center [611, 201] width 161 height 7
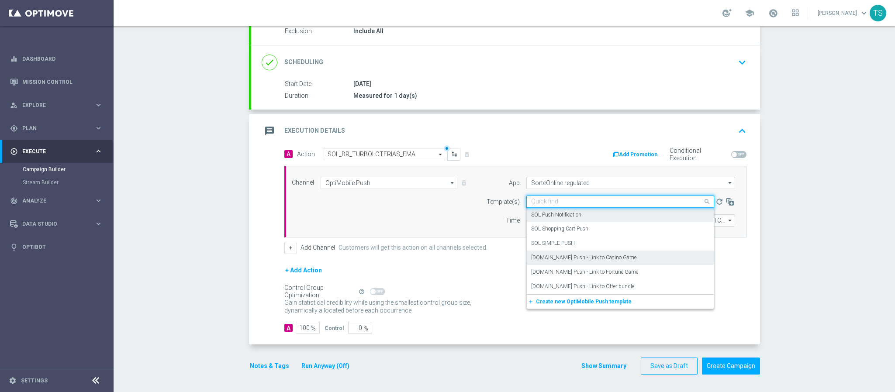
click at [604, 256] on label "SORTE.BET.BR Push - Link to Casino Game" at bounding box center [583, 257] width 105 height 7
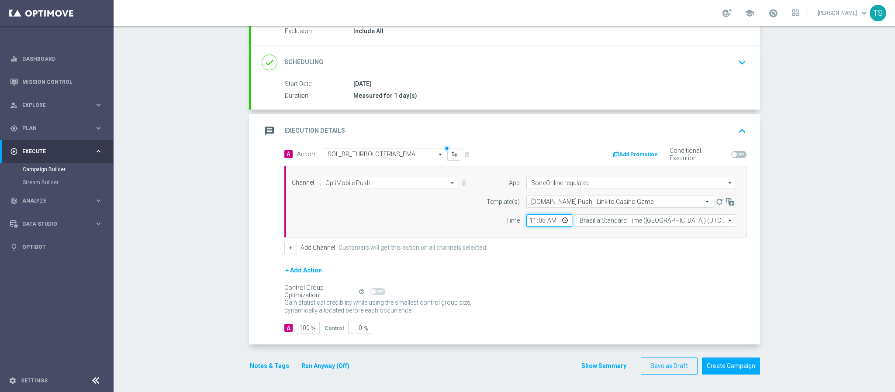
click at [560, 219] on input "11:05" at bounding box center [549, 220] width 46 height 12
type input "11:27"
click at [650, 282] on div "+ Add Action" at bounding box center [515, 276] width 462 height 22
click at [727, 366] on button "Create Campaign" at bounding box center [731, 366] width 58 height 17
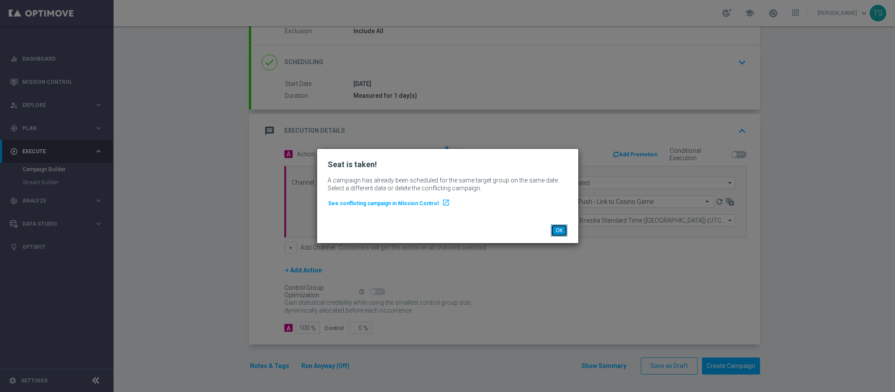
click at [560, 231] on button "OK" at bounding box center [559, 231] width 17 height 12
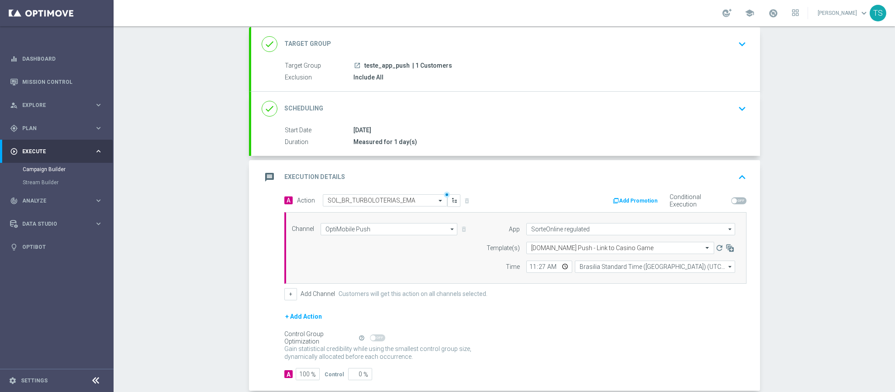
scroll to position [0, 0]
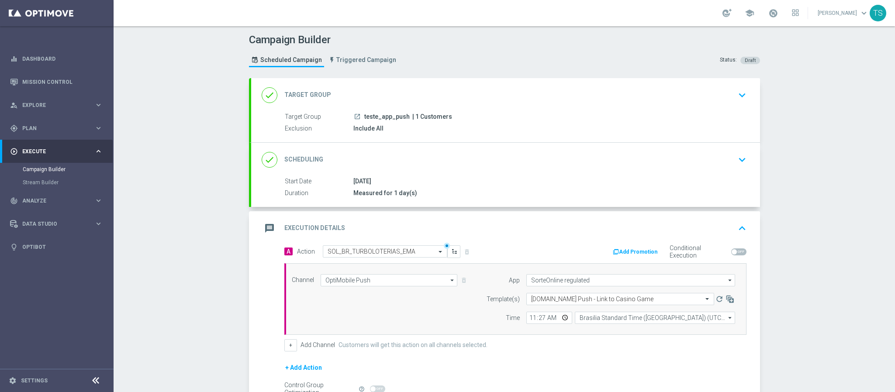
click at [736, 99] on icon "keyboard_arrow_down" at bounding box center [742, 95] width 13 height 13
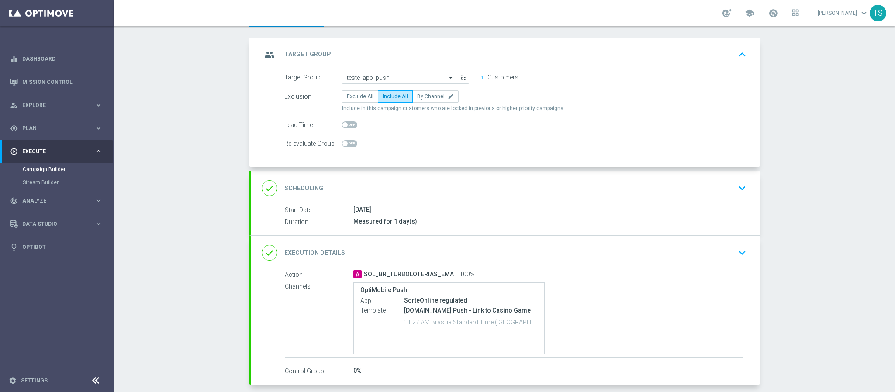
scroll to position [83, 0]
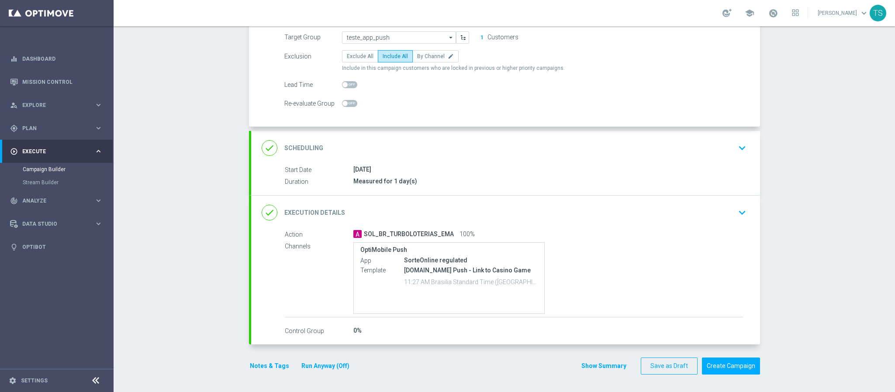
click at [692, 216] on div "done Execution Details keyboard_arrow_down" at bounding box center [506, 212] width 488 height 17
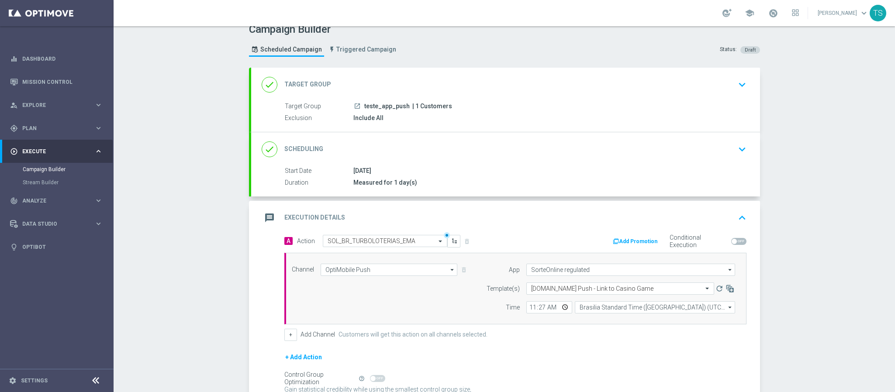
scroll to position [0, 0]
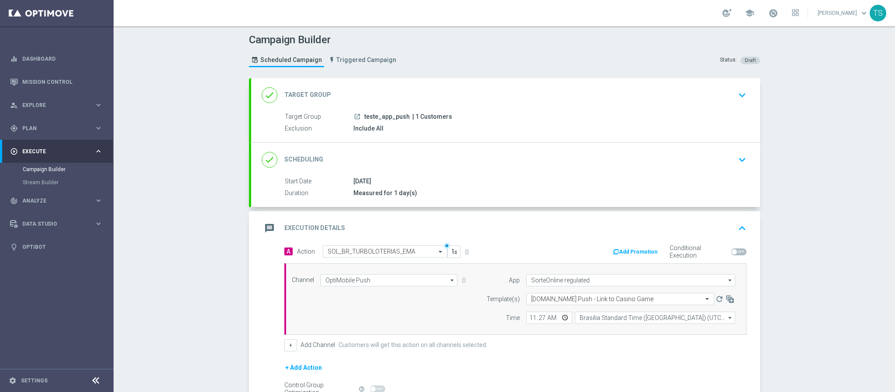
click at [470, 190] on div "Measured for 1 day(s)" at bounding box center [548, 193] width 390 height 9
click at [468, 119] on div "launch teste_app_push | 1 Customers" at bounding box center [548, 116] width 390 height 9
click at [431, 118] on span "| 1 Customers" at bounding box center [432, 117] width 40 height 8
click at [63, 109] on div "person_search Explore keyboard_arrow_right" at bounding box center [56, 104] width 113 height 23
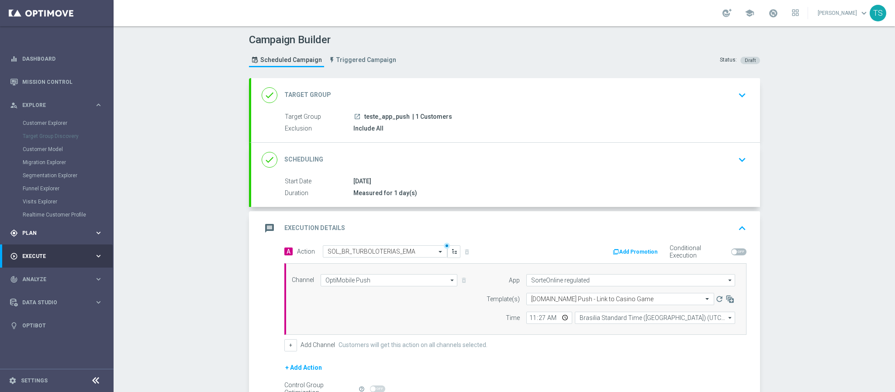
click at [35, 229] on div "gps_fixed Plan" at bounding box center [52, 233] width 84 height 8
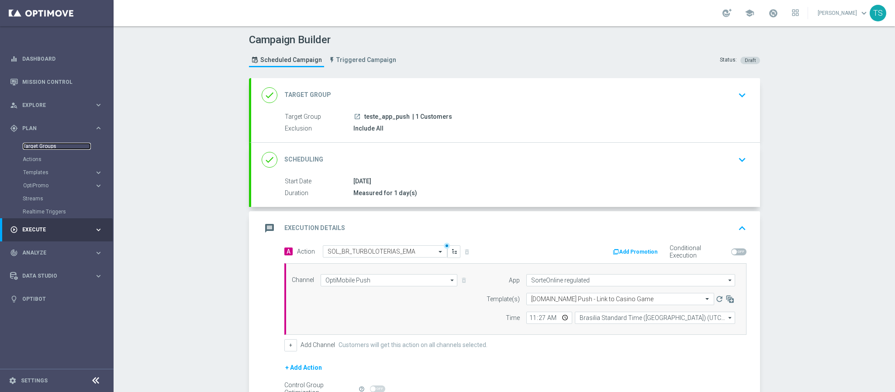
click at [46, 147] on link "Target Groups" at bounding box center [57, 146] width 68 height 7
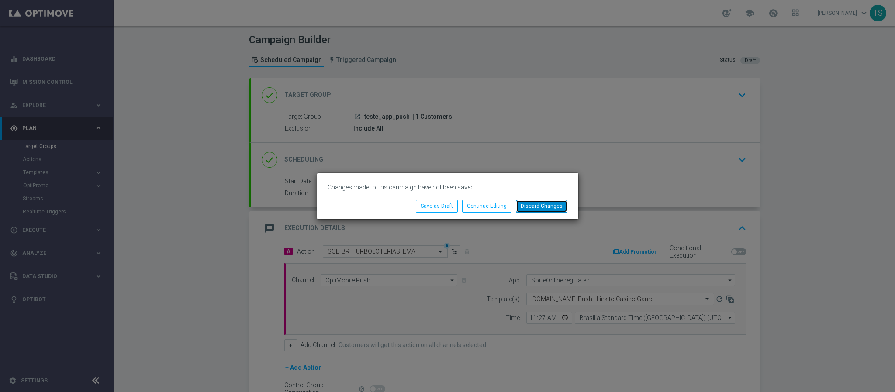
click at [549, 202] on button "Discard Changes" at bounding box center [542, 206] width 52 height 12
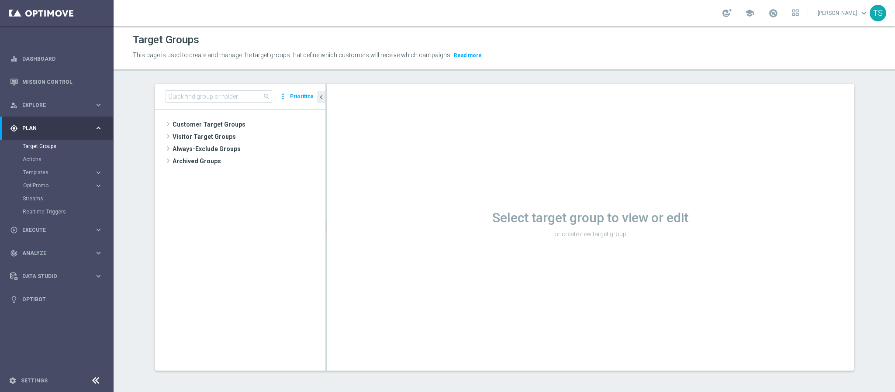
click at [242, 90] on div "search more_vert Prioritize" at bounding box center [240, 97] width 170 height 26
click at [240, 94] on input at bounding box center [219, 96] width 107 height 12
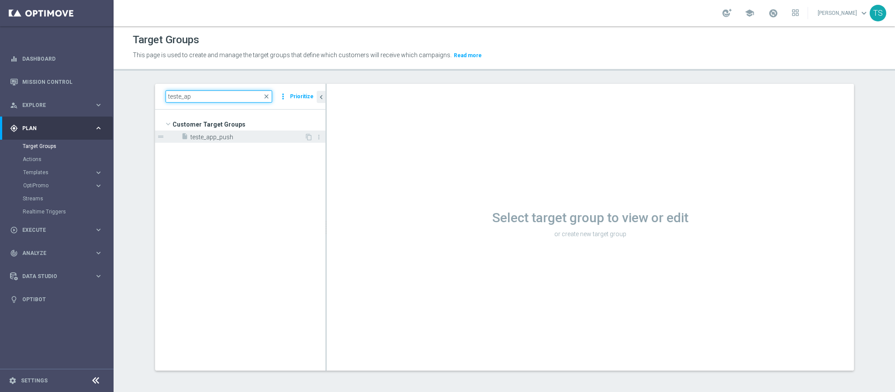
type input "teste_ap"
click at [270, 138] on span "teste_app_push" at bounding box center [247, 137] width 114 height 7
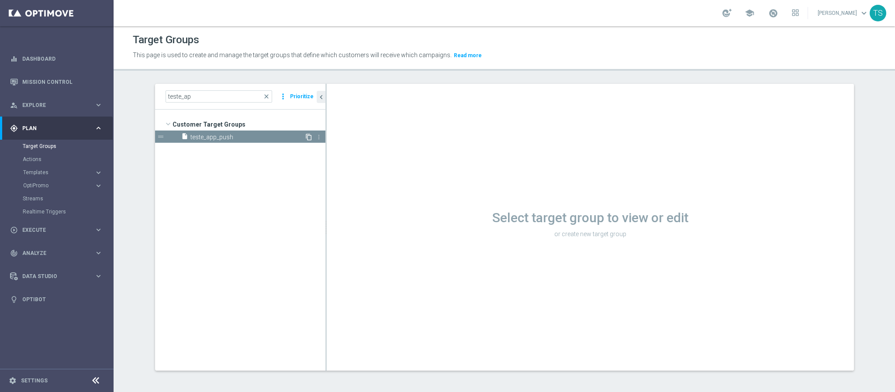
click at [305, 137] on icon "content_copy" at bounding box center [308, 137] width 7 height 7
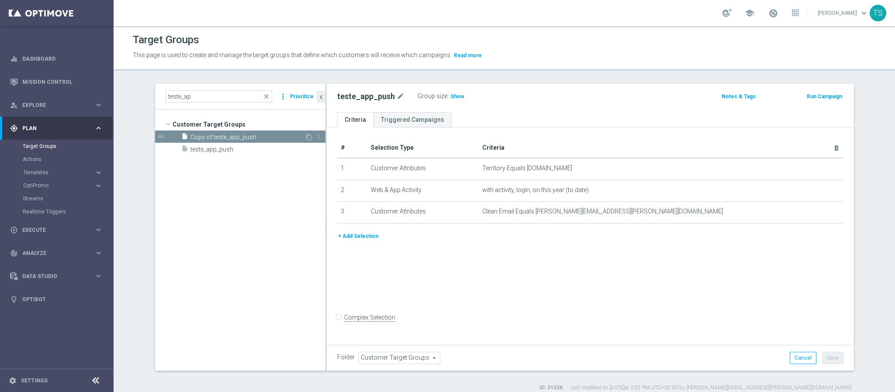
click at [254, 136] on span "Copy of teste_app_push" at bounding box center [247, 137] width 114 height 7
click at [42, 231] on span "Execute" at bounding box center [58, 230] width 72 height 5
click at [52, 79] on link "Mission Control" at bounding box center [62, 81] width 80 height 23
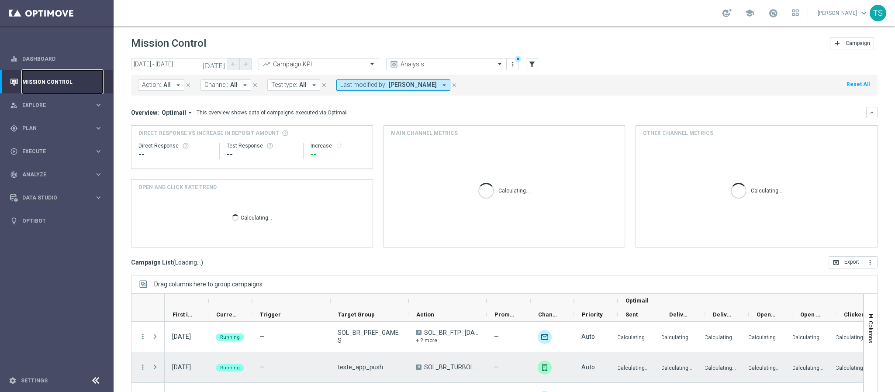
scroll to position [45, 0]
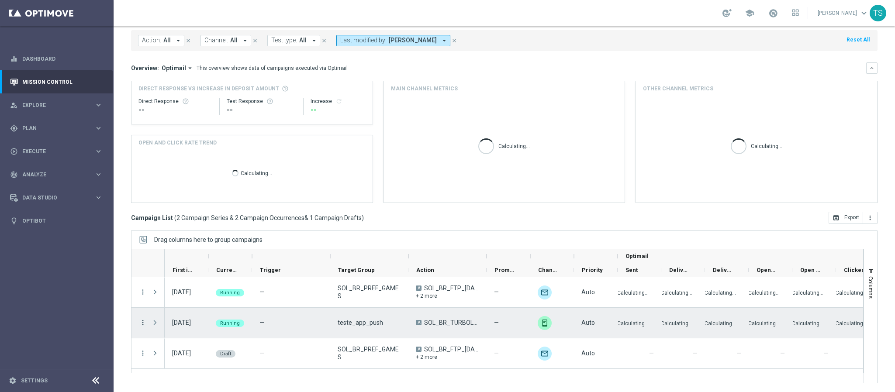
click at [143, 322] on icon "more_vert" at bounding box center [143, 323] width 8 height 8
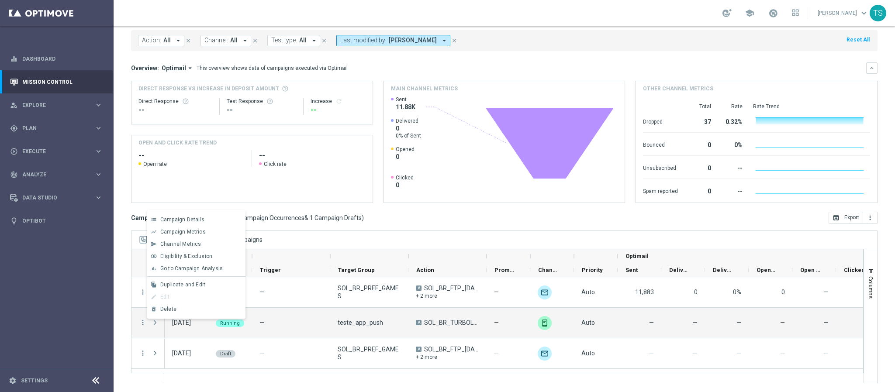
click at [358, 237] on div "Drag columns here to group campaigns" at bounding box center [504, 240] width 746 height 18
click at [143, 325] on icon "more_vert" at bounding box center [143, 323] width 8 height 8
click at [190, 286] on span "Duplicate and Edit" at bounding box center [182, 285] width 45 height 6
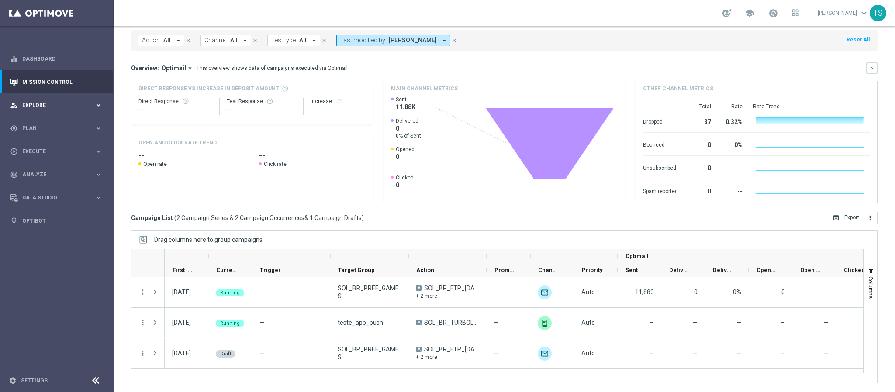
click at [72, 113] on div "person_search Explore keyboard_arrow_right" at bounding box center [56, 104] width 113 height 23
click at [72, 126] on span "Plan" at bounding box center [58, 128] width 72 height 5
click at [45, 172] on span "Templates" at bounding box center [54, 172] width 62 height 5
click at [53, 211] on link "OptiMobile Push" at bounding box center [59, 211] width 64 height 7
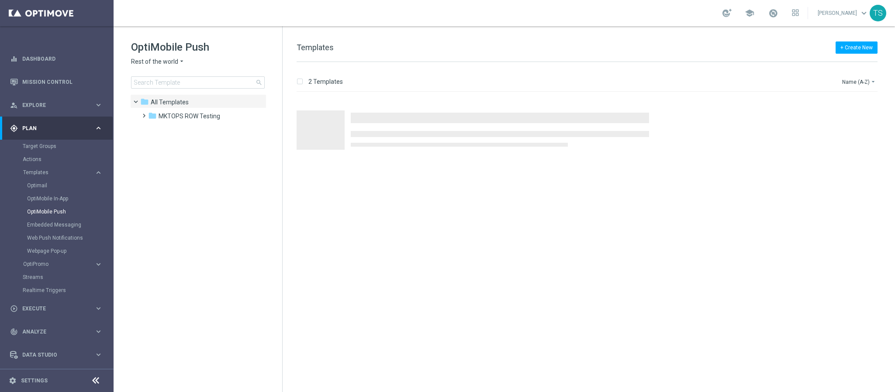
click at [149, 63] on span "Rest of the world" at bounding box center [154, 62] width 47 height 8
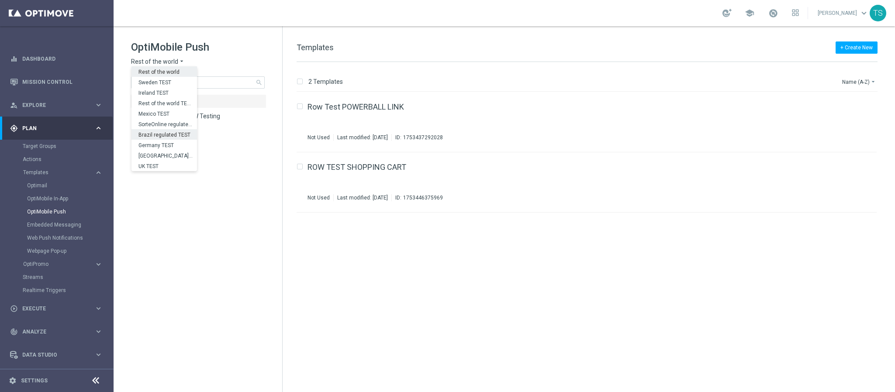
click at [0, 0] on span "Brazil regulated TEST" at bounding box center [0, 0] width 0 height 0
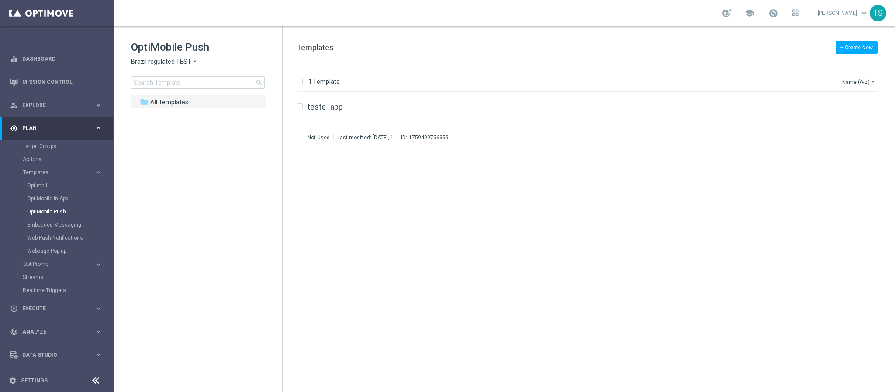
click at [175, 62] on span "Brazil regulated TEST" at bounding box center [161, 62] width 60 height 8
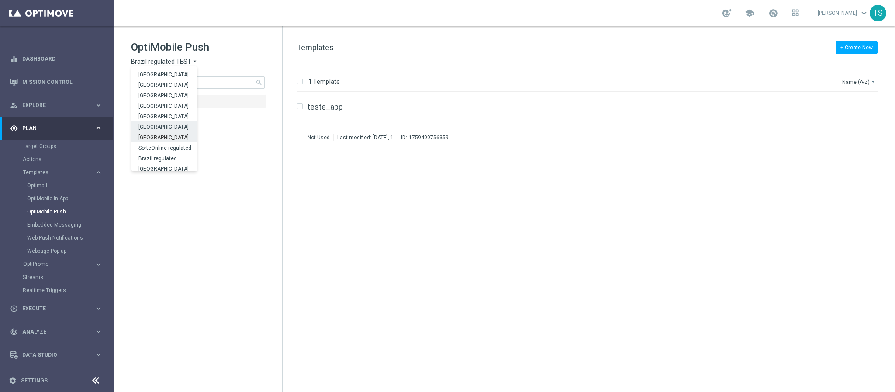
scroll to position [262, 0]
click at [0, 0] on span "SorteOnline regulated" at bounding box center [0, 0] width 0 height 0
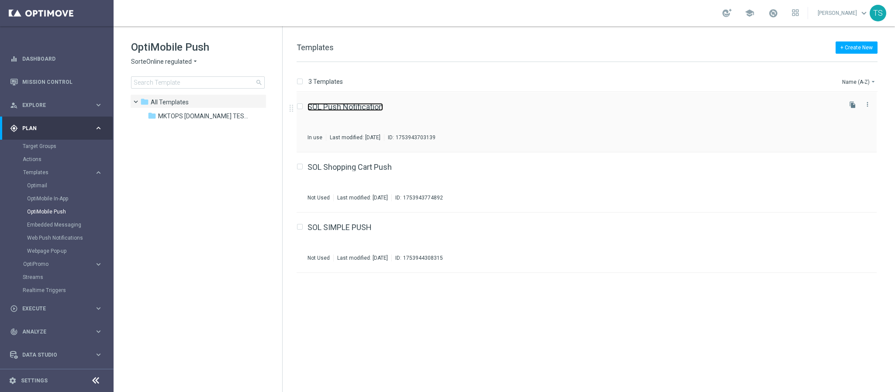
click at [353, 109] on link "SOL Push Notification" at bounding box center [345, 107] width 76 height 8
click at [189, 122] on div "folder All Templates more_vert folder MKTOPS SORTE.BET.BR TESTING more_vert" at bounding box center [198, 109] width 136 height 30
click at [189, 118] on span "MKTOPS SORTE.BET.BR TESTING" at bounding box center [203, 116] width 90 height 8
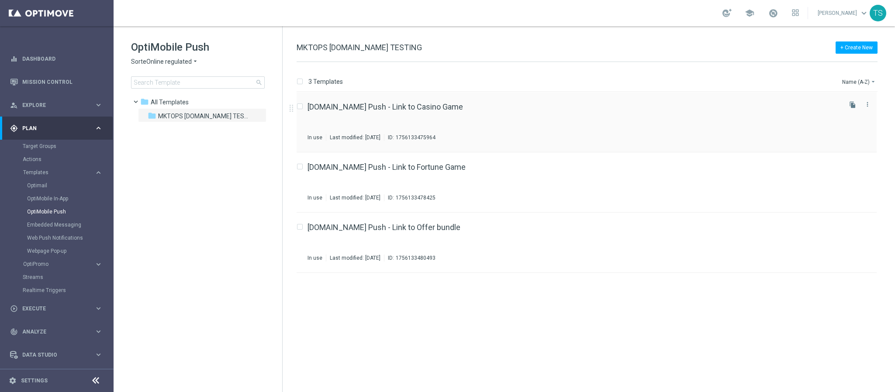
click at [397, 112] on div "SORTE.BET.BR Push - Link to Casino Game In use Last modified: Monday, August 25…" at bounding box center [573, 122] width 532 height 38
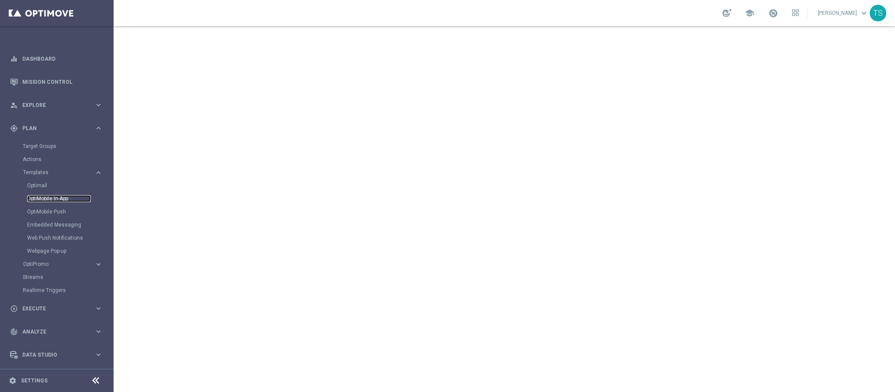
click at [66, 195] on link "OptiMobile In-App" at bounding box center [59, 198] width 64 height 7
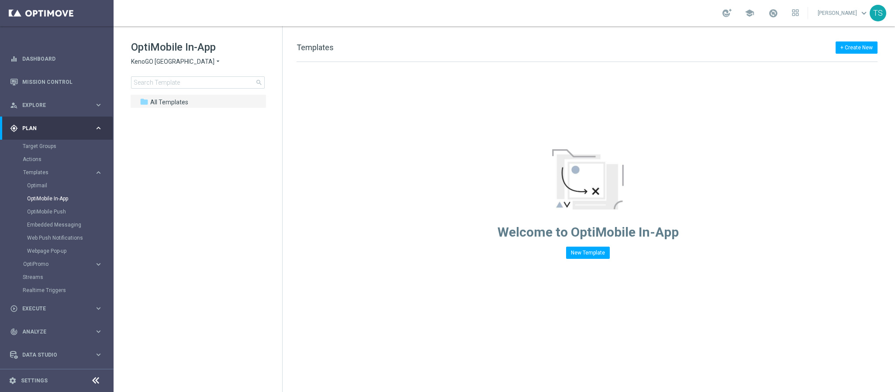
click at [164, 62] on span "KenoGO Australia" at bounding box center [172, 62] width 83 height 8
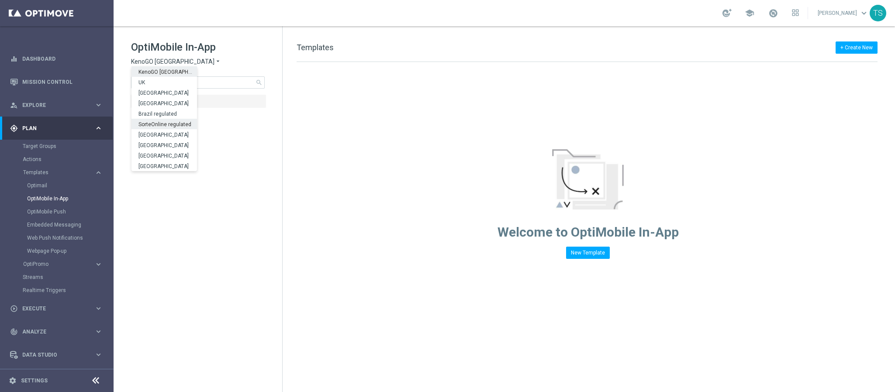
click at [0, 0] on span "SorteOnline regulated" at bounding box center [0, 0] width 0 height 0
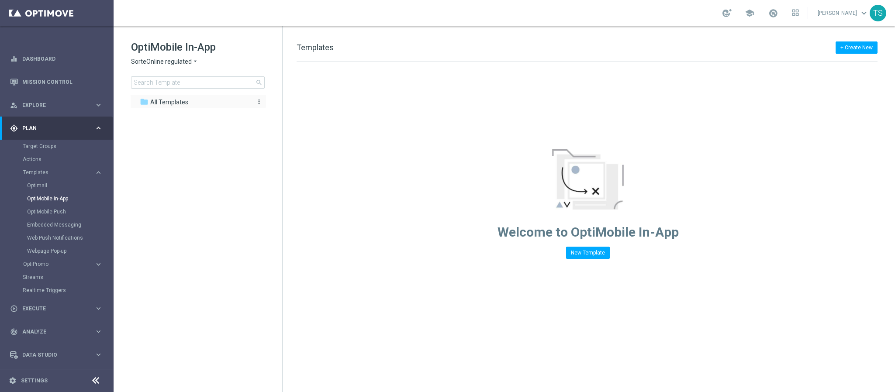
click at [184, 101] on span "All Templates" at bounding box center [169, 102] width 38 height 8
click at [580, 256] on button "New Template" at bounding box center [588, 253] width 44 height 12
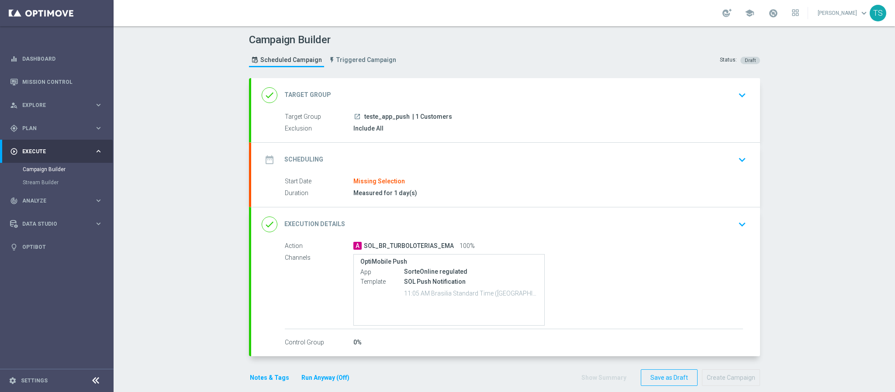
click at [717, 162] on div "date_range Scheduling keyboard_arrow_down" at bounding box center [506, 160] width 488 height 17
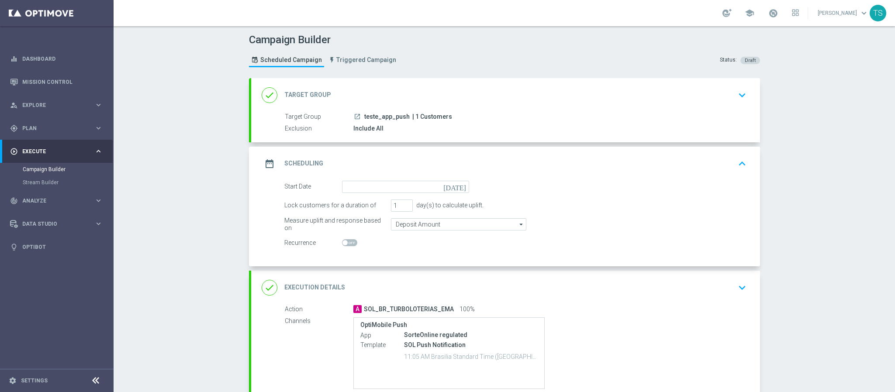
click at [459, 182] on icon "[DATE]" at bounding box center [456, 186] width 26 height 10
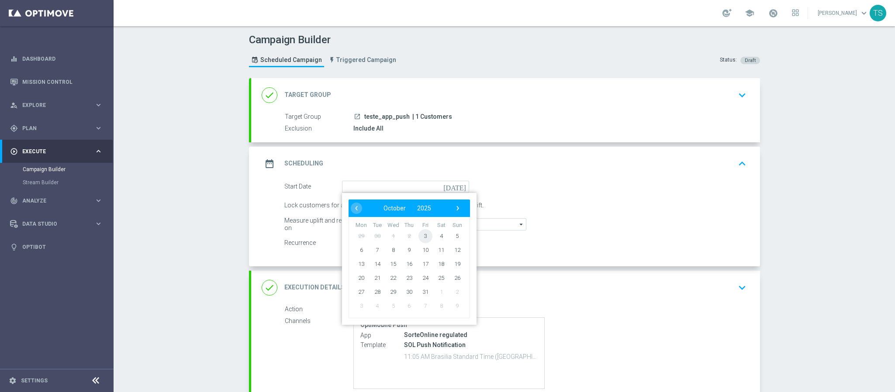
click at [423, 240] on span "3" at bounding box center [425, 236] width 14 height 14
type input "[DATE]"
click at [423, 240] on switch at bounding box center [405, 242] width 127 height 7
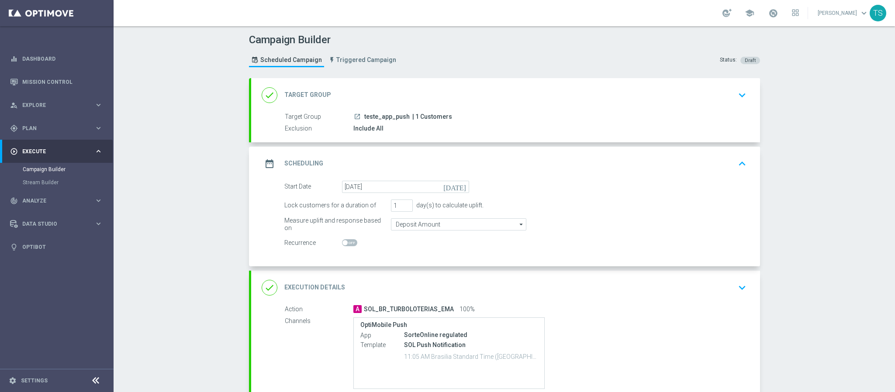
click at [738, 164] on icon "keyboard_arrow_up" at bounding box center [742, 163] width 13 height 13
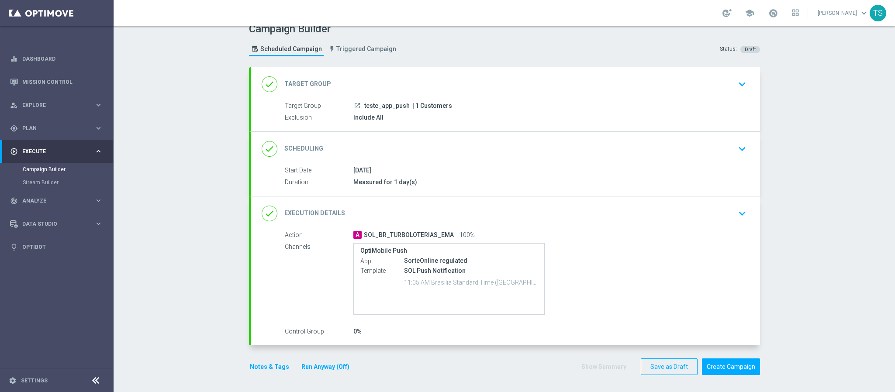
scroll to position [14, 0]
click at [738, 81] on icon "keyboard_arrow_down" at bounding box center [742, 83] width 13 height 13
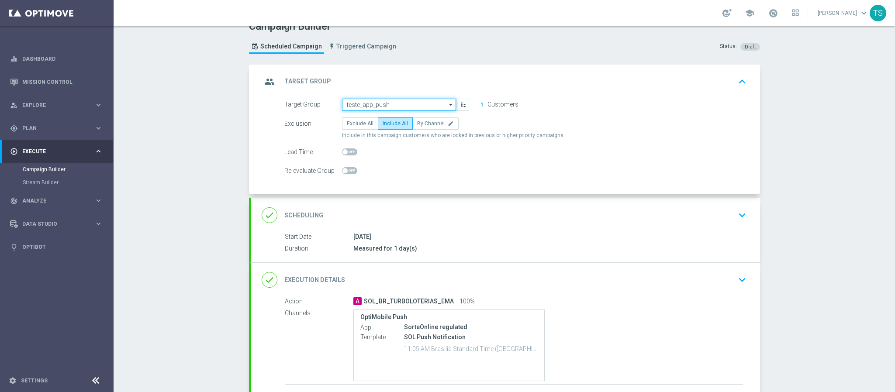
click at [411, 101] on input "teste_app_push" at bounding box center [399, 105] width 114 height 12
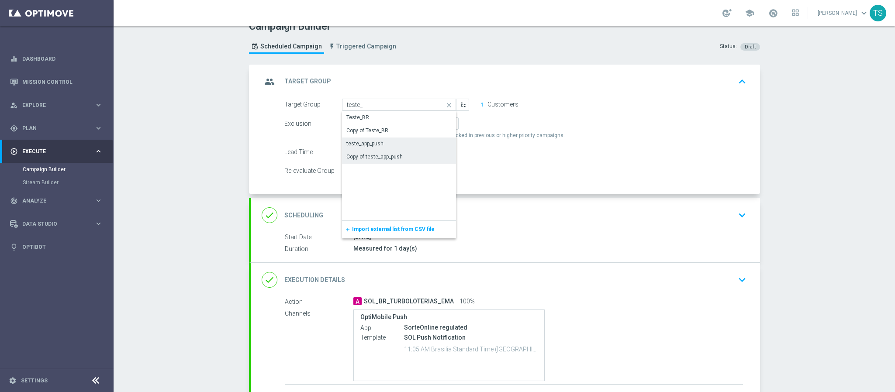
click at [390, 158] on div "Copy of teste_app_push" at bounding box center [374, 157] width 56 height 8
type input "Copy of teste_app_push"
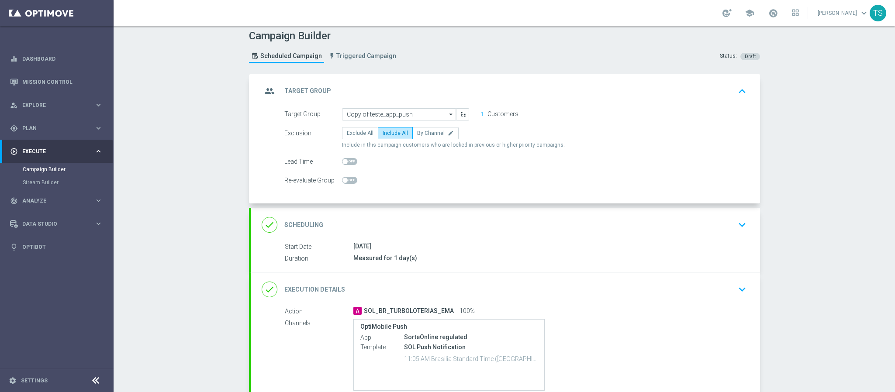
scroll to position [0, 0]
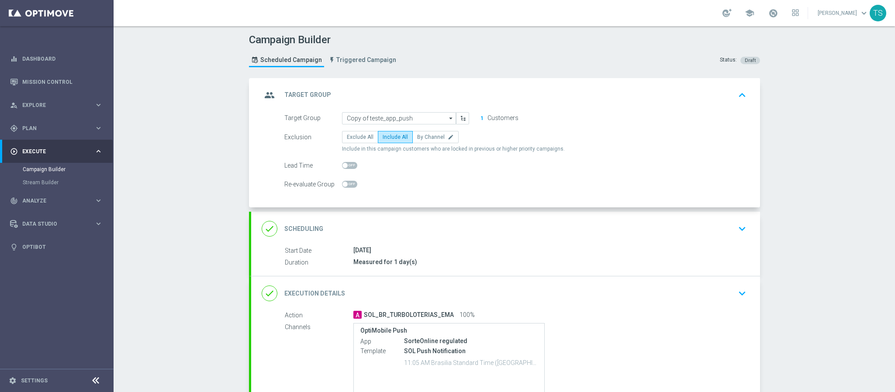
click at [724, 98] on div "group Target Group keyboard_arrow_up" at bounding box center [506, 95] width 488 height 17
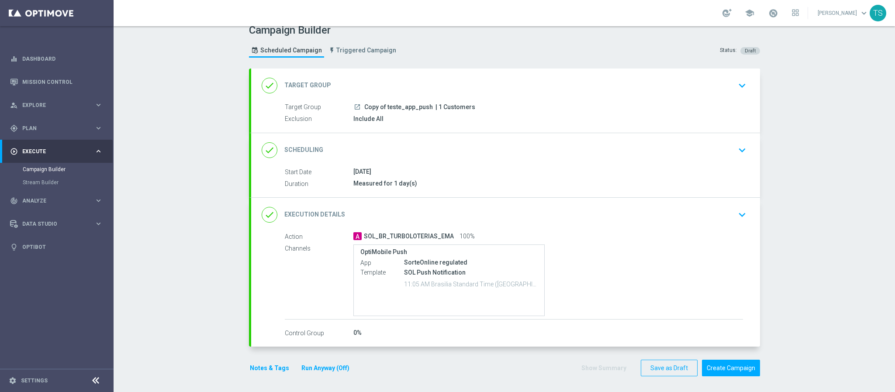
scroll to position [13, 0]
click at [736, 217] on icon "keyboard_arrow_down" at bounding box center [742, 213] width 13 height 13
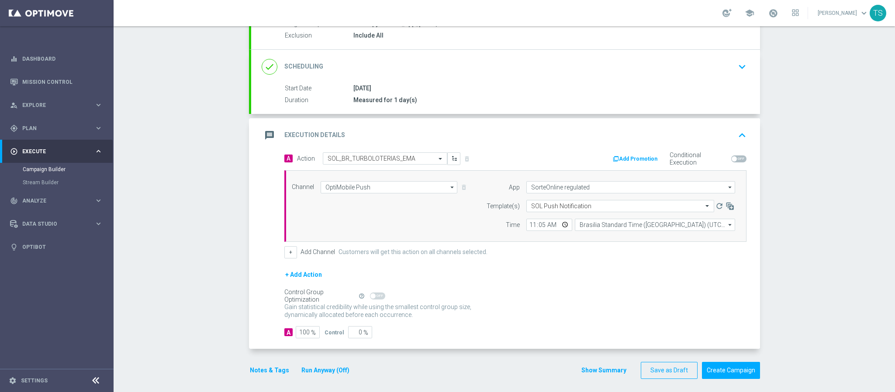
scroll to position [101, 0]
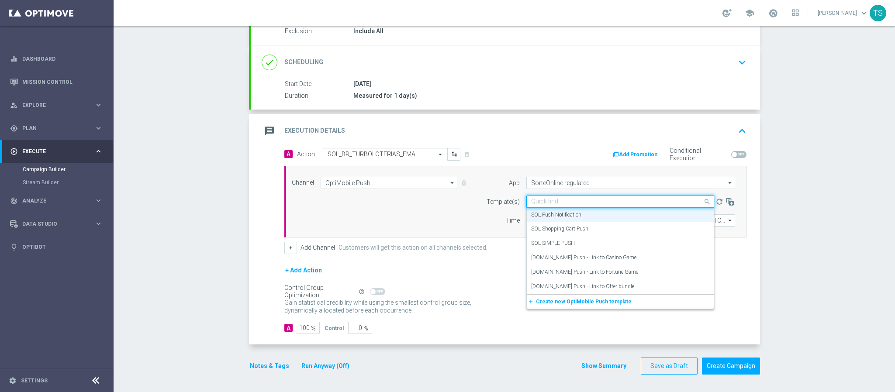
click at [582, 198] on input "text" at bounding box center [611, 201] width 161 height 7
click at [614, 260] on div "[DOMAIN_NAME] Push - Link to Casino Game" at bounding box center [620, 258] width 178 height 14
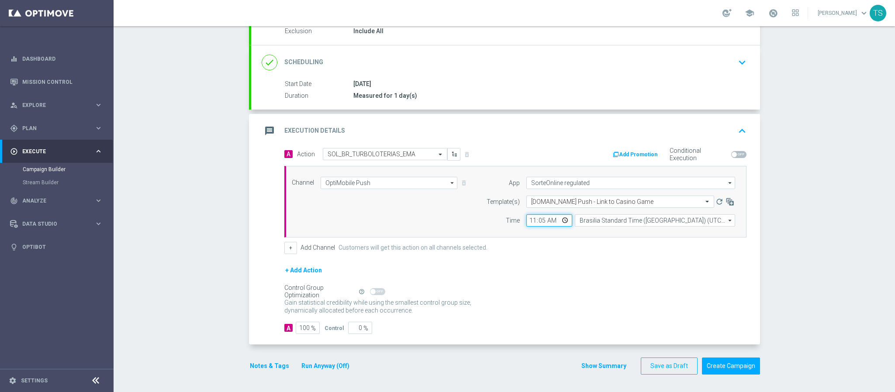
click at [560, 216] on input "11:05" at bounding box center [549, 220] width 46 height 12
type input "11:30"
click at [642, 274] on div "+ Add Action" at bounding box center [515, 276] width 462 height 22
click at [732, 366] on button "Create Campaign" at bounding box center [731, 366] width 58 height 17
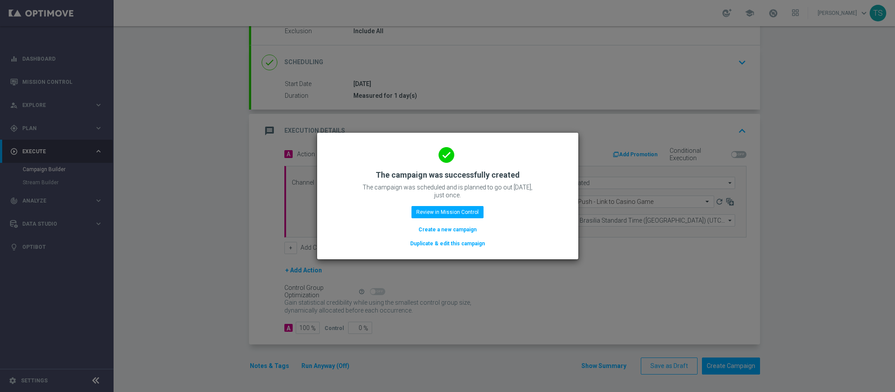
click at [540, 296] on modal-container "done The campaign was successfully created The campaign was scheduled and is pl…" at bounding box center [447, 196] width 895 height 392
click at [480, 301] on modal-container "done The campaign was successfully created The campaign was scheduled and is pl…" at bounding box center [447, 196] width 895 height 392
click at [563, 307] on modal-container "done The campaign was successfully created The campaign was scheduled and is pl…" at bounding box center [447, 196] width 895 height 392
